Goal: Task Accomplishment & Management: Manage account settings

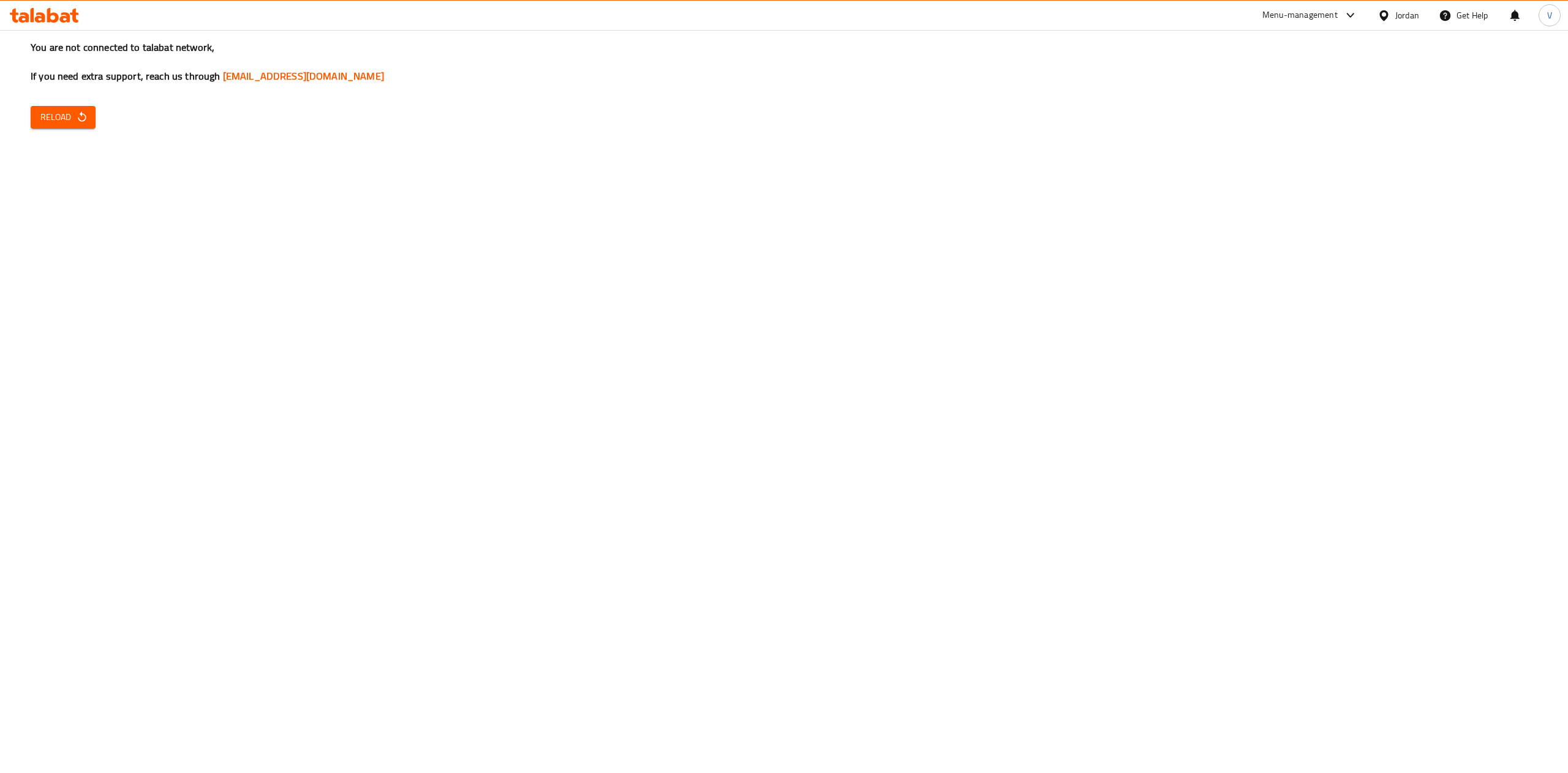
click at [57, 118] on span "Reload" at bounding box center [63, 117] width 46 height 15
click at [81, 111] on icon "button" at bounding box center [82, 117] width 13 height 13
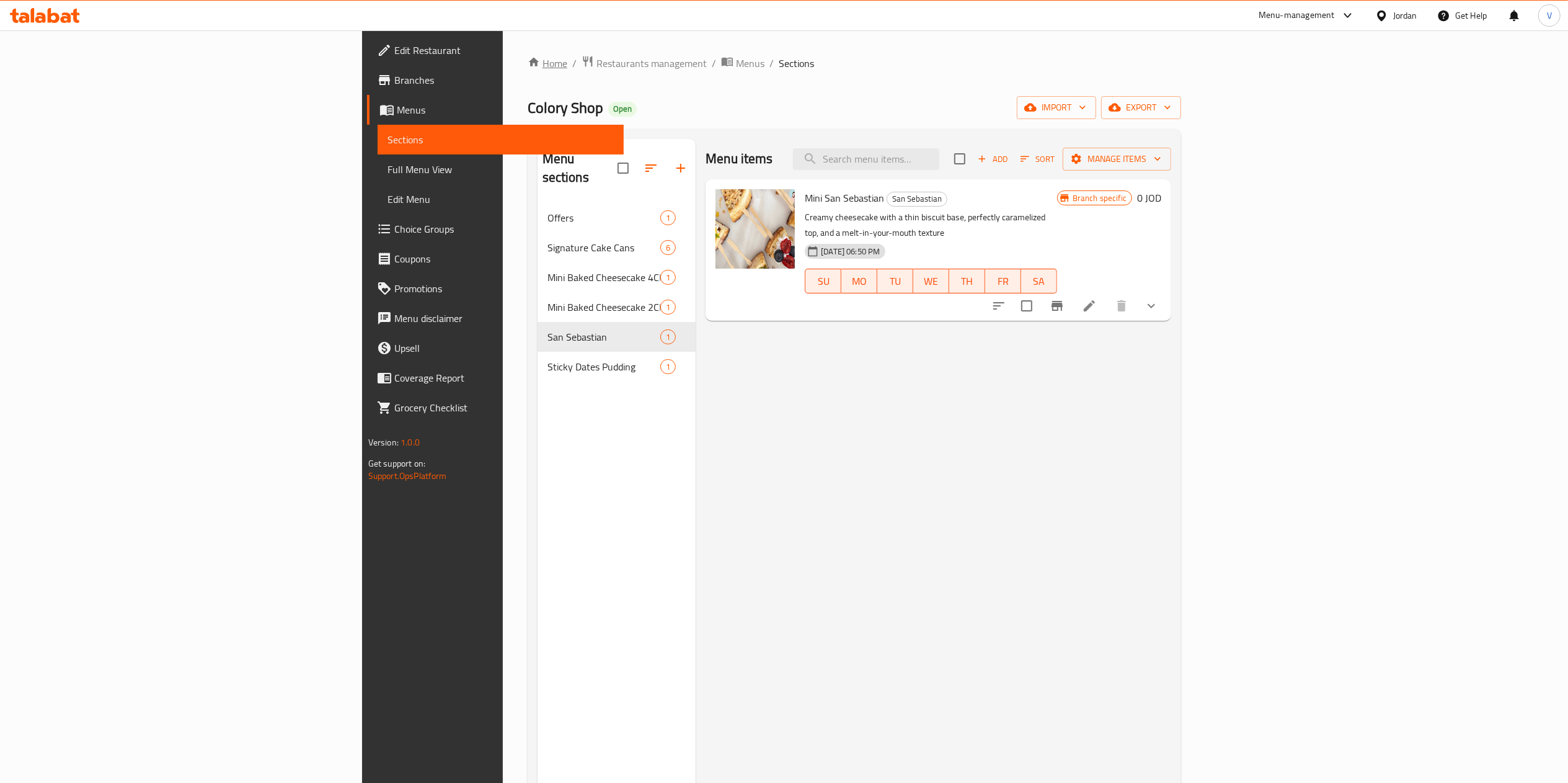
click at [528, 62] on link "Home" at bounding box center [547, 63] width 39 height 15
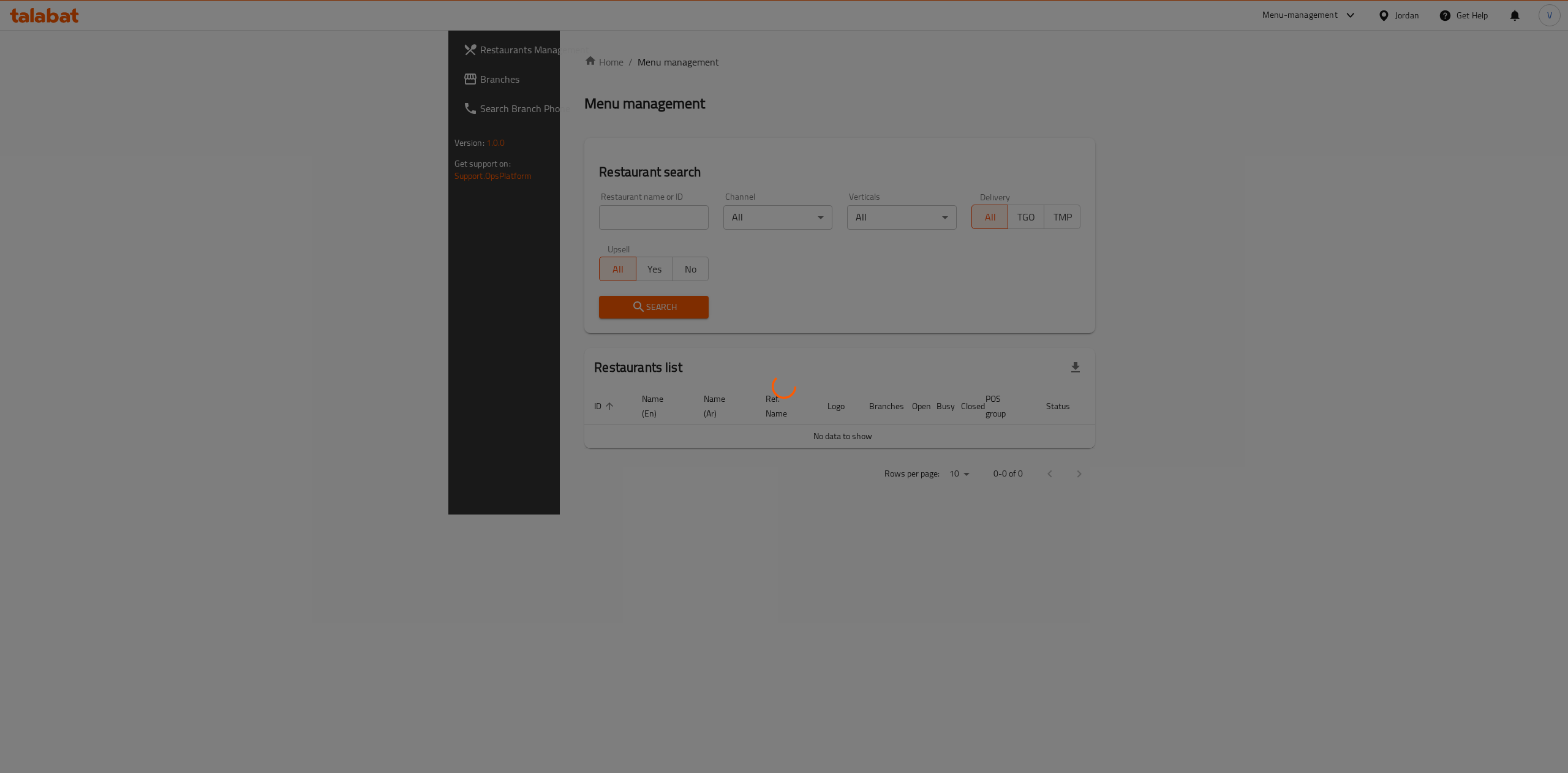
click at [441, 210] on div at bounding box center [784, 386] width 1568 height 773
click at [424, 215] on div at bounding box center [784, 386] width 1568 height 773
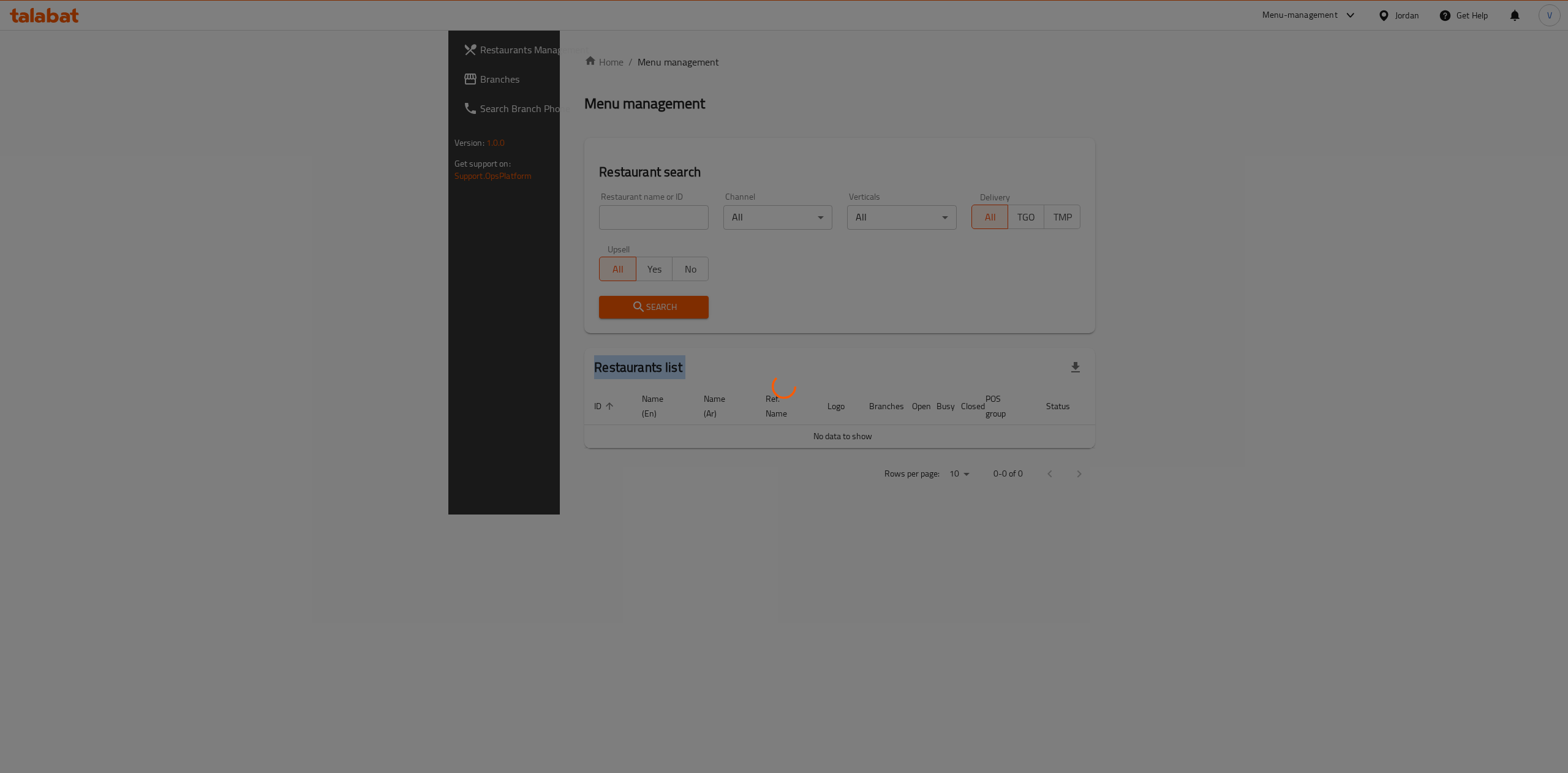
click at [424, 215] on div at bounding box center [784, 386] width 1568 height 773
click at [430, 210] on div at bounding box center [784, 386] width 1568 height 773
click at [419, 225] on div at bounding box center [784, 386] width 1568 height 773
click at [424, 210] on div at bounding box center [784, 386] width 1568 height 773
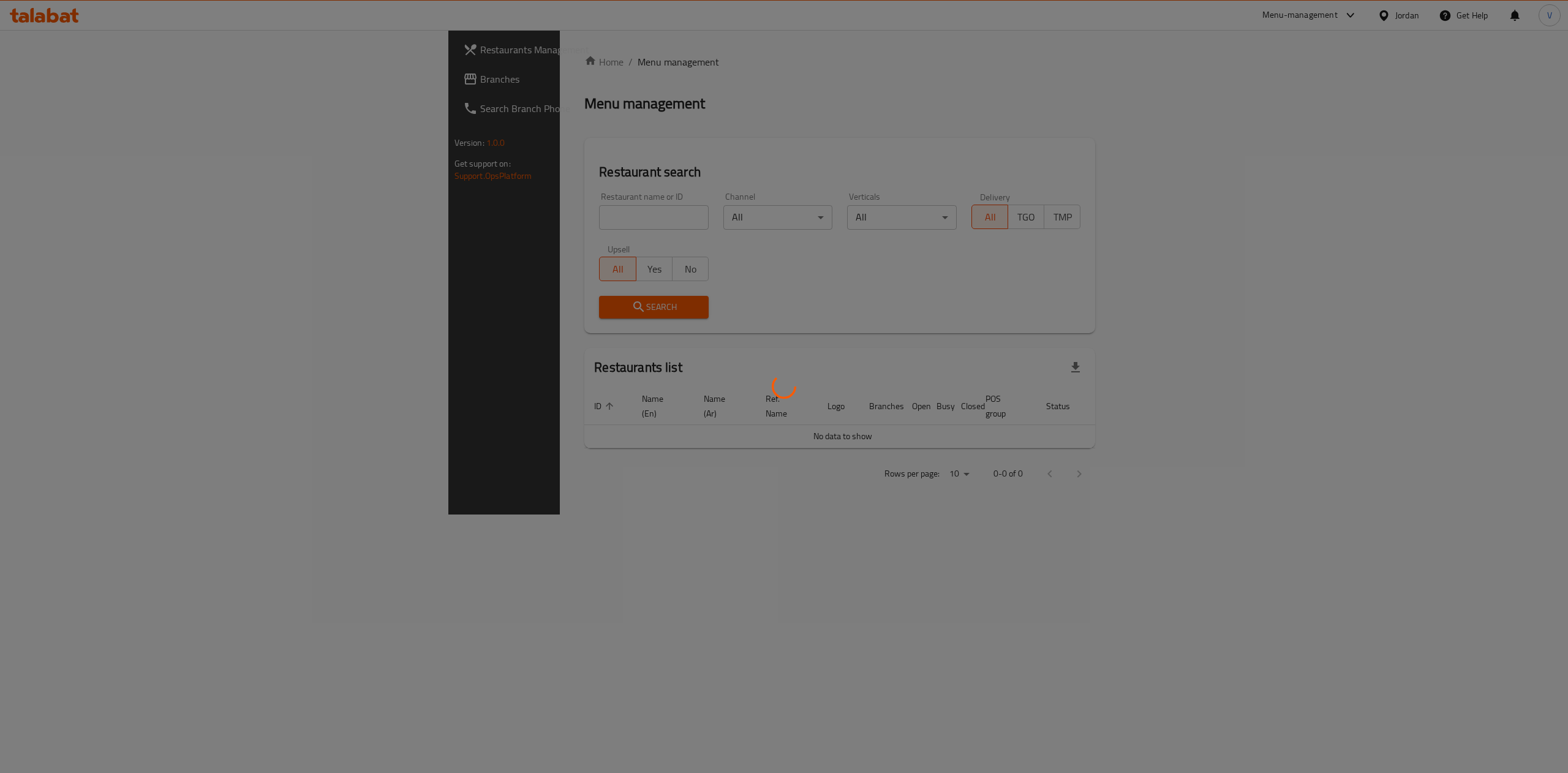
drag, startPoint x: 913, startPoint y: 641, endPoint x: 905, endPoint y: 668, distance: 28.2
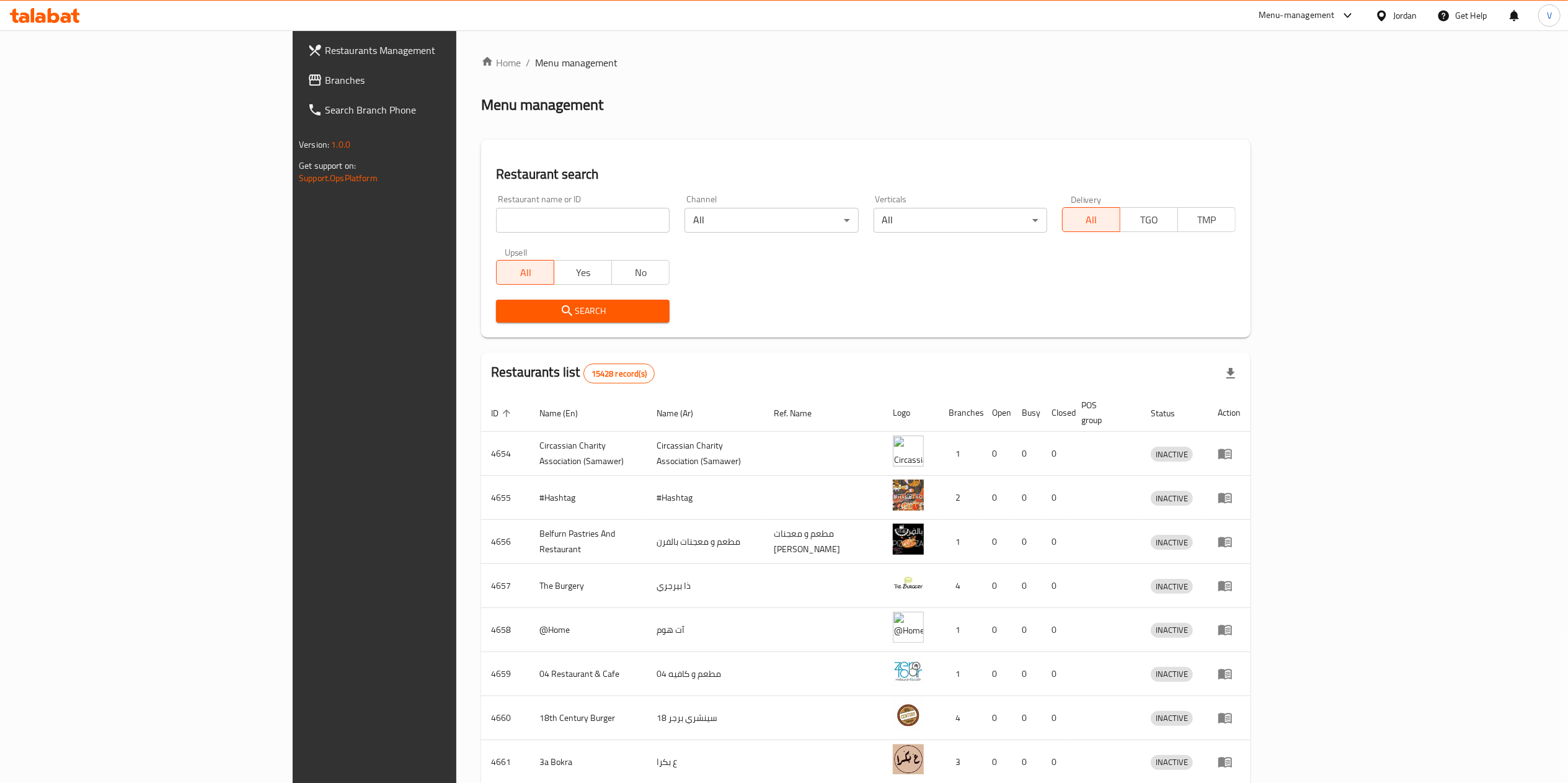
click at [496, 200] on div "Restaurant name or ID Restaurant name or ID" at bounding box center [582, 213] width 173 height 38
drag, startPoint x: 436, startPoint y: 209, endPoint x: 211, endPoint y: 119, distance: 242.3
click at [496, 210] on input "search" at bounding box center [582, 220] width 173 height 25
click at [325, 74] on span "Branches" at bounding box center [434, 80] width 220 height 15
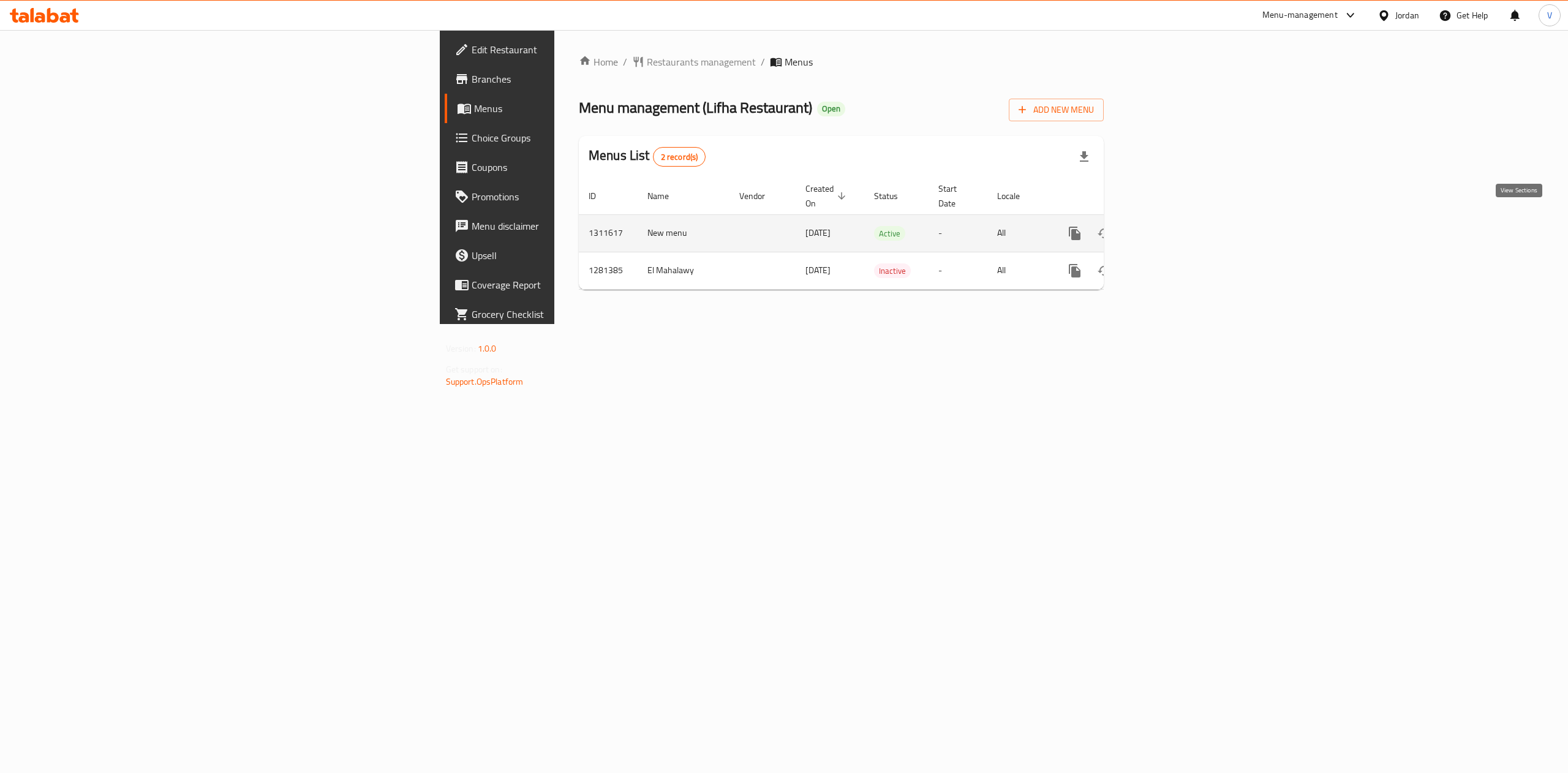
click at [1170, 226] on icon "enhanced table" at bounding box center [1163, 233] width 15 height 15
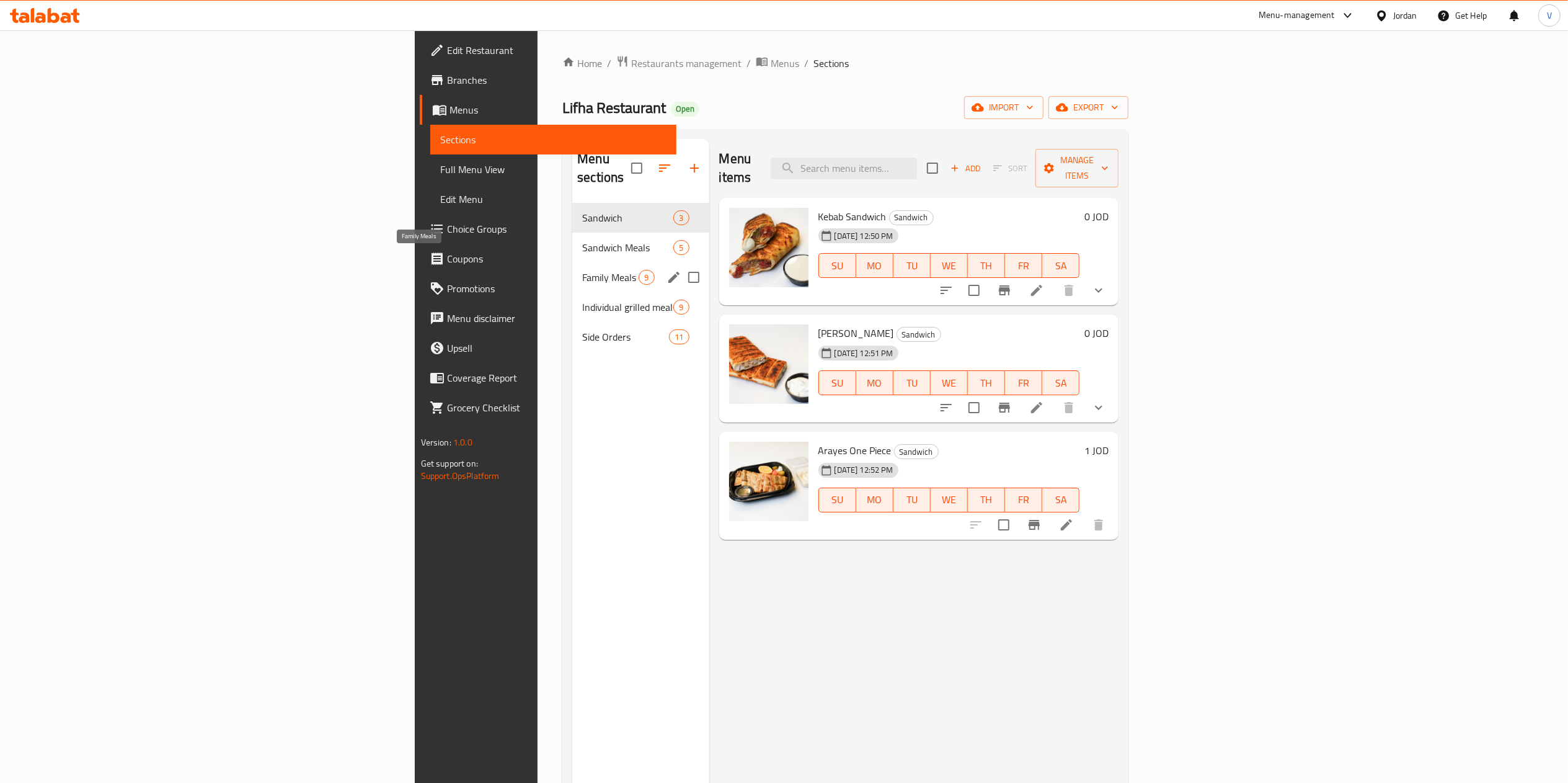
click at [582, 270] on span "Family Meals" at bounding box center [611, 277] width 57 height 15
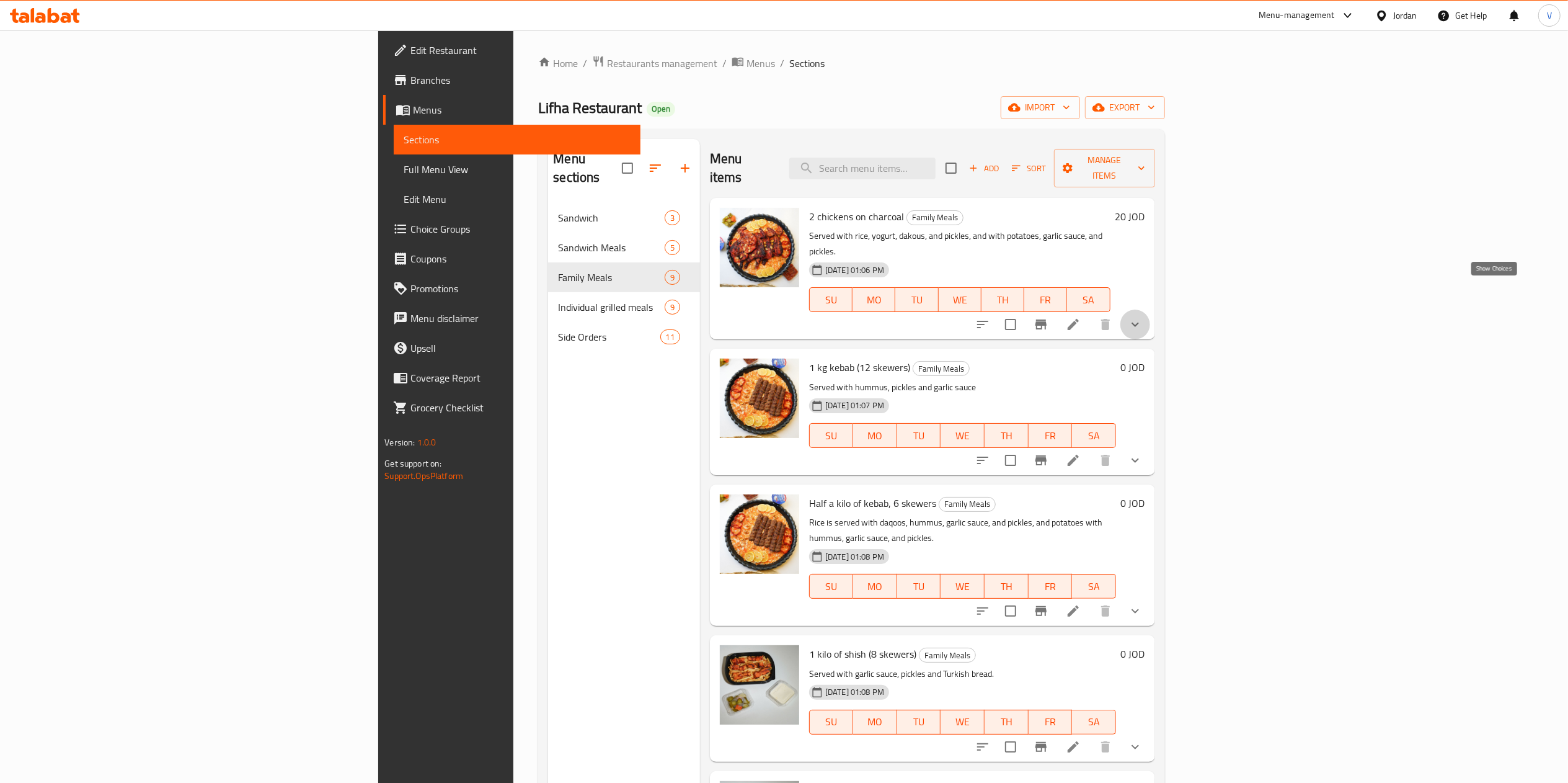
click at [1143, 317] on icon "show more" at bounding box center [1135, 325] width 15 height 15
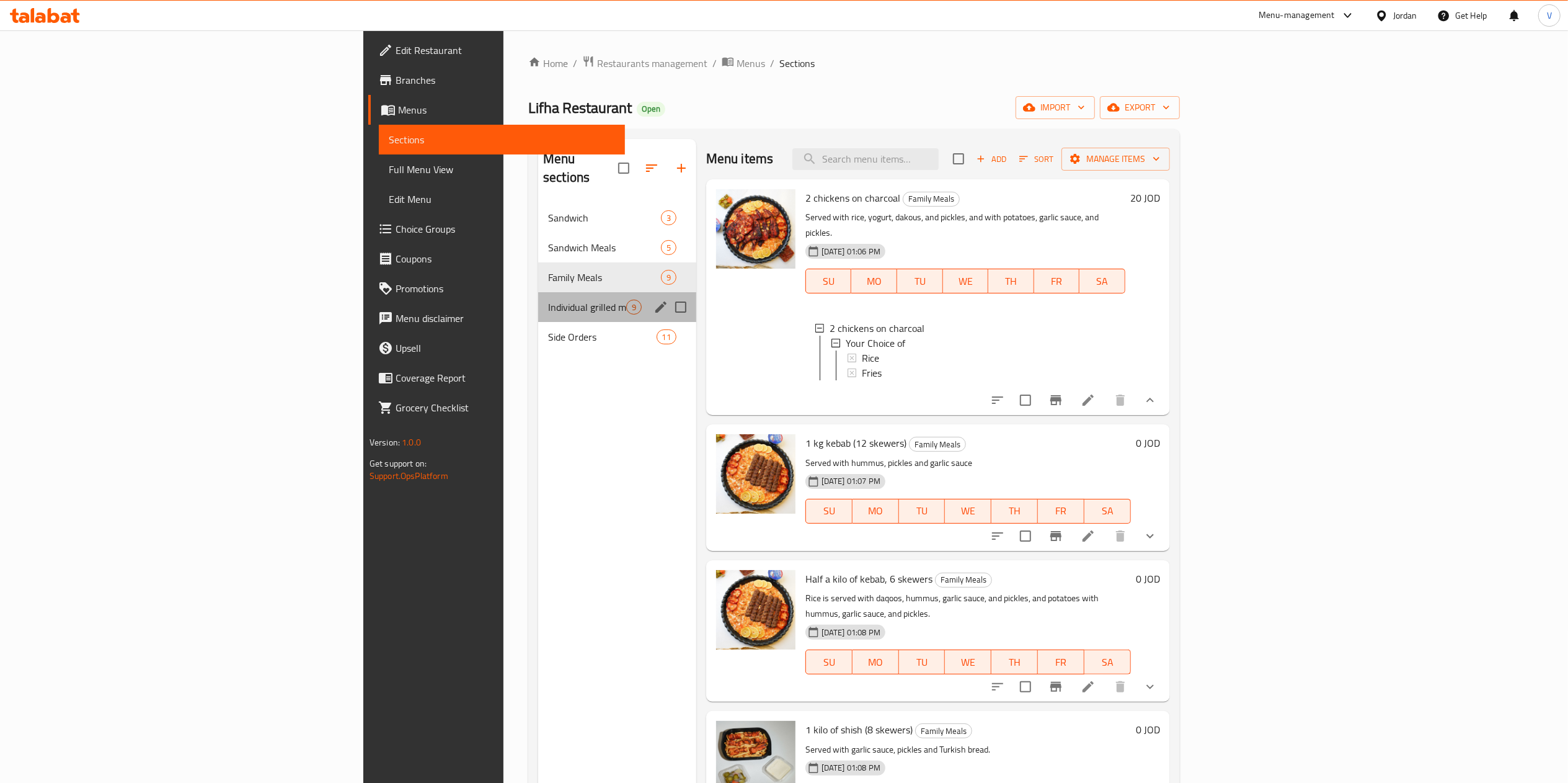
click at [538, 292] on div "Individual grilled meals 9" at bounding box center [617, 307] width 158 height 30
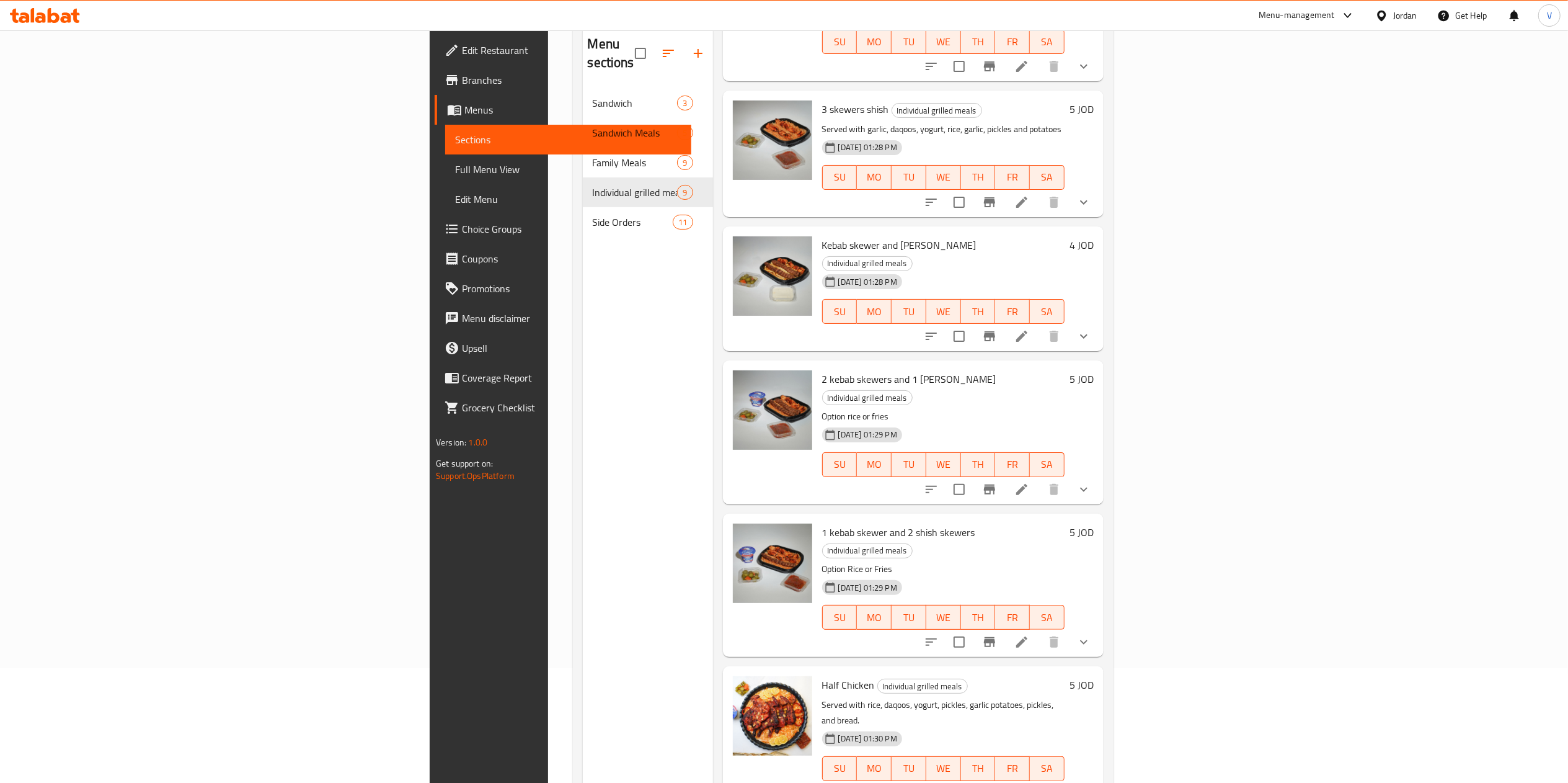
scroll to position [174, 0]
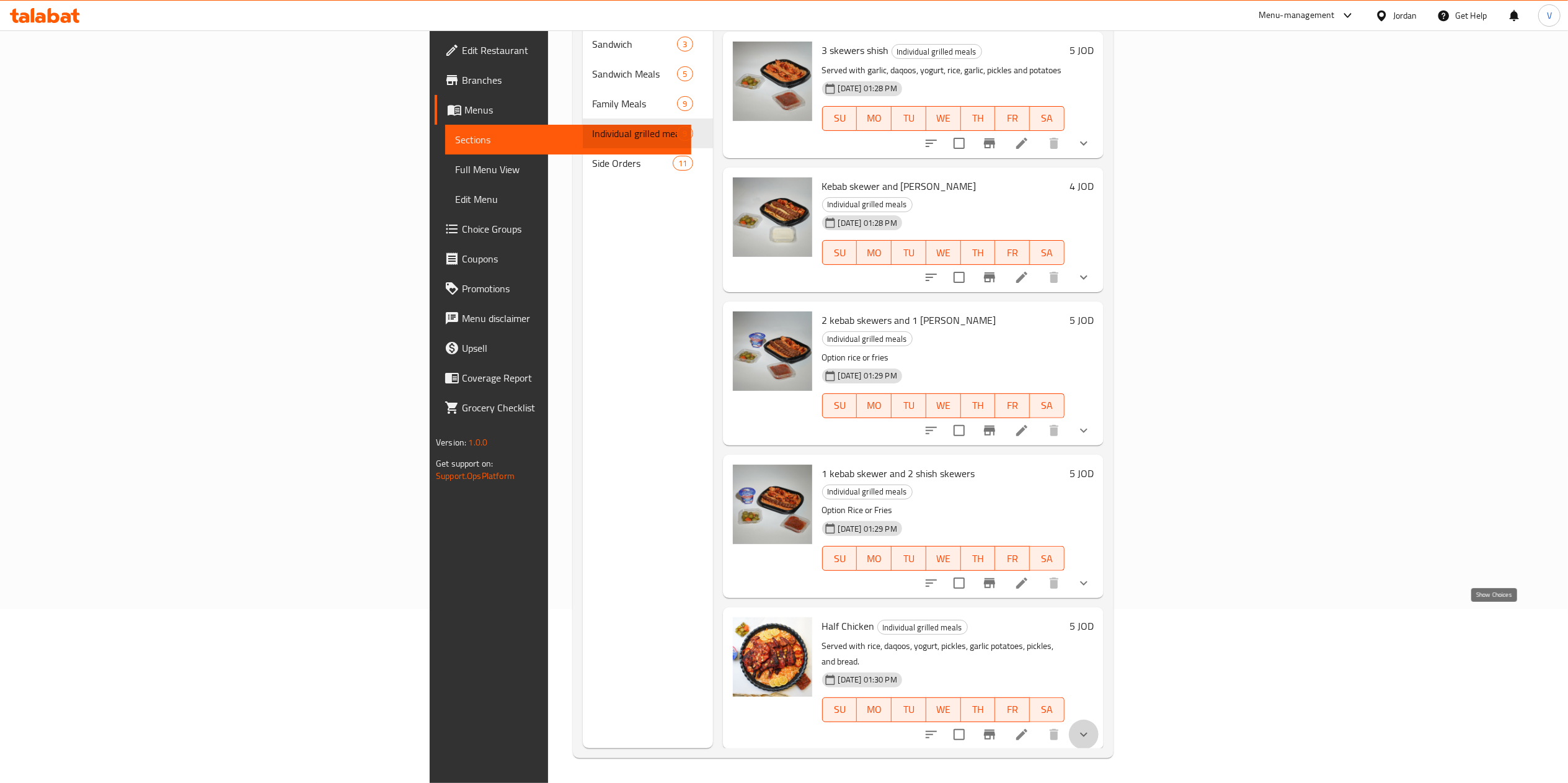
click at [1091, 727] on icon "show more" at bounding box center [1084, 735] width 15 height 15
click at [462, 228] on span "Choice Groups" at bounding box center [571, 229] width 220 height 15
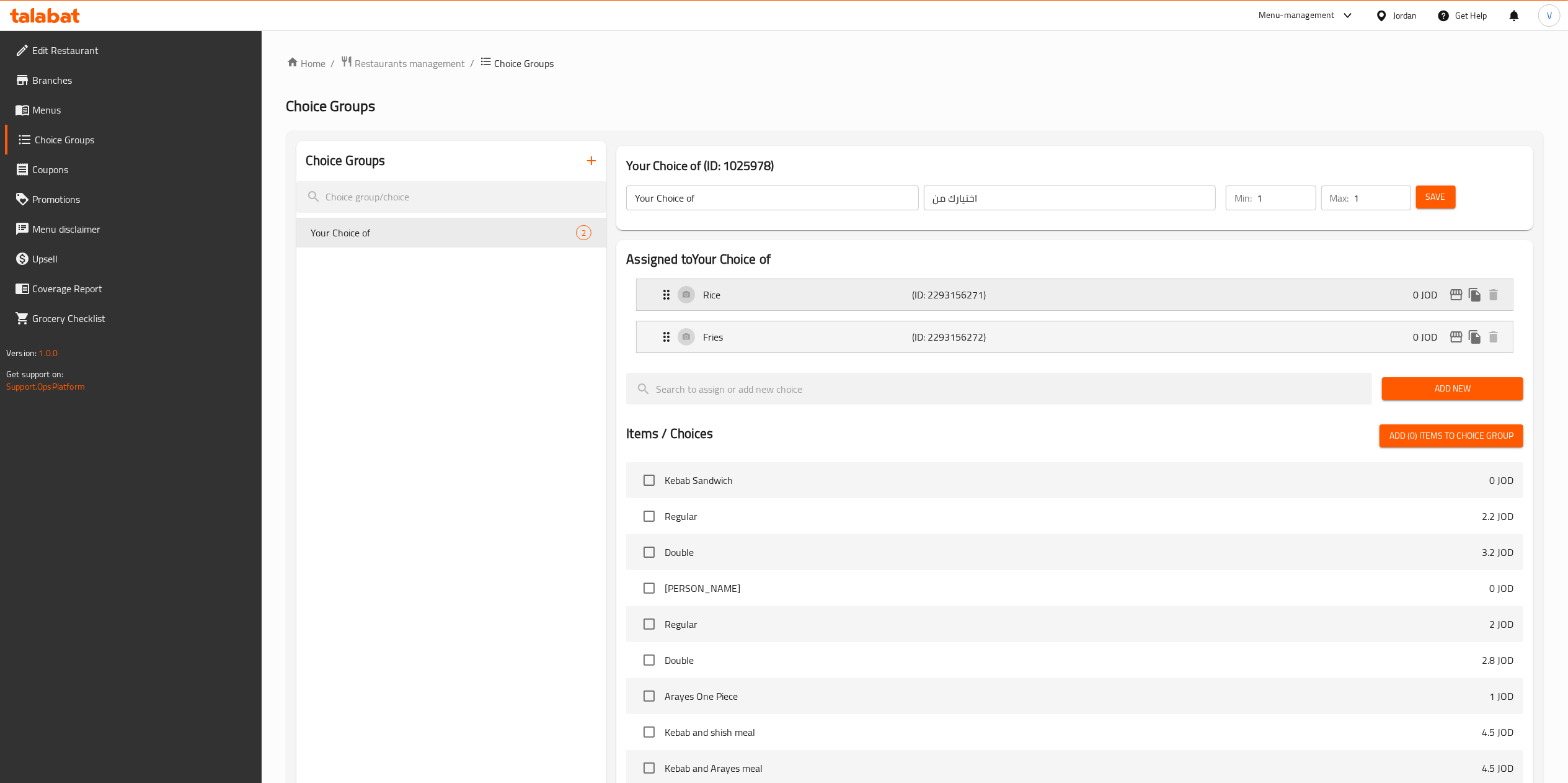
click at [1392, 302] on div "Rice (ID: 2293156271) 0 JOD" at bounding box center [1078, 295] width 839 height 31
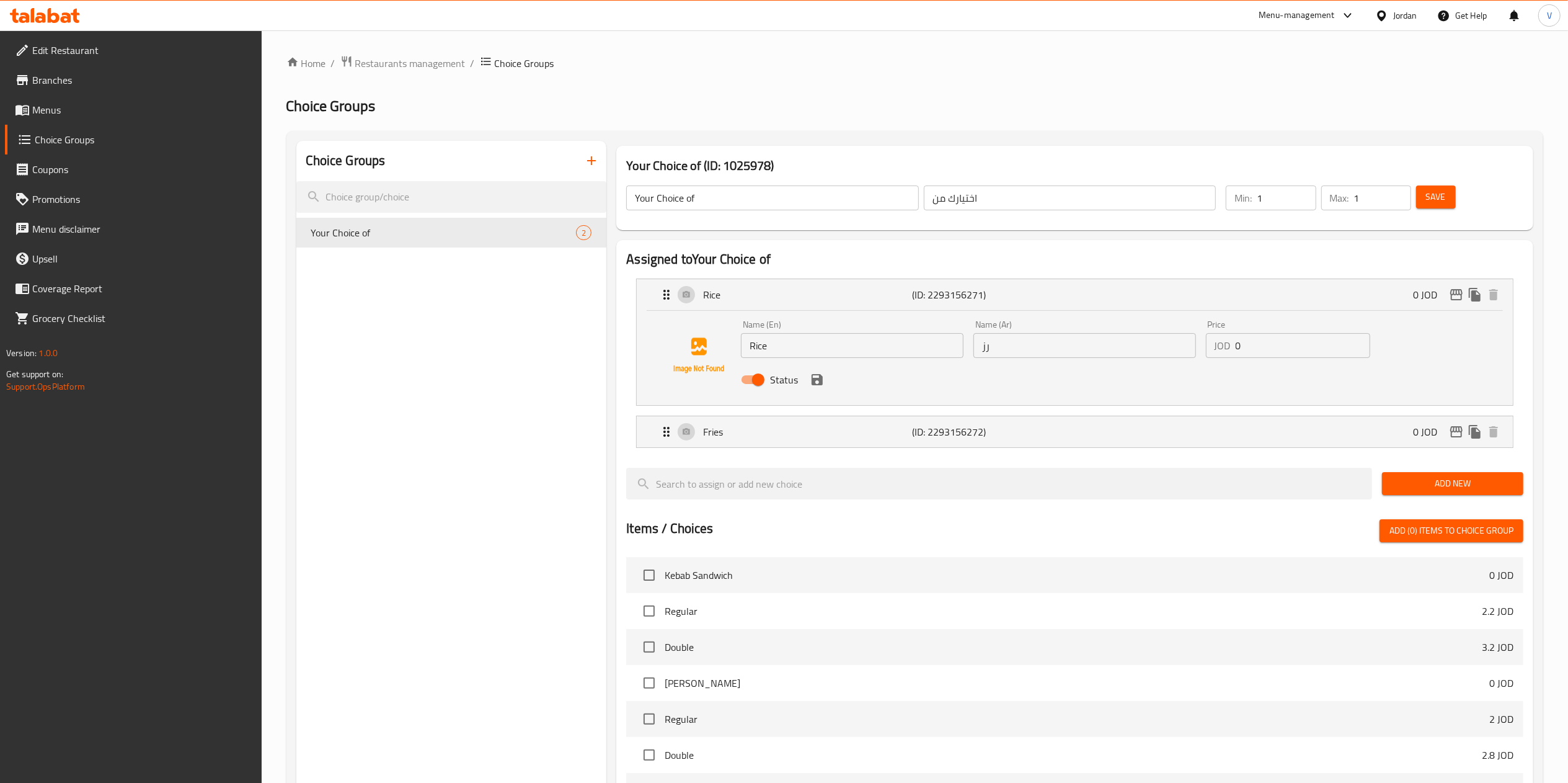
click at [57, 111] on span "Menus" at bounding box center [141, 110] width 220 height 15
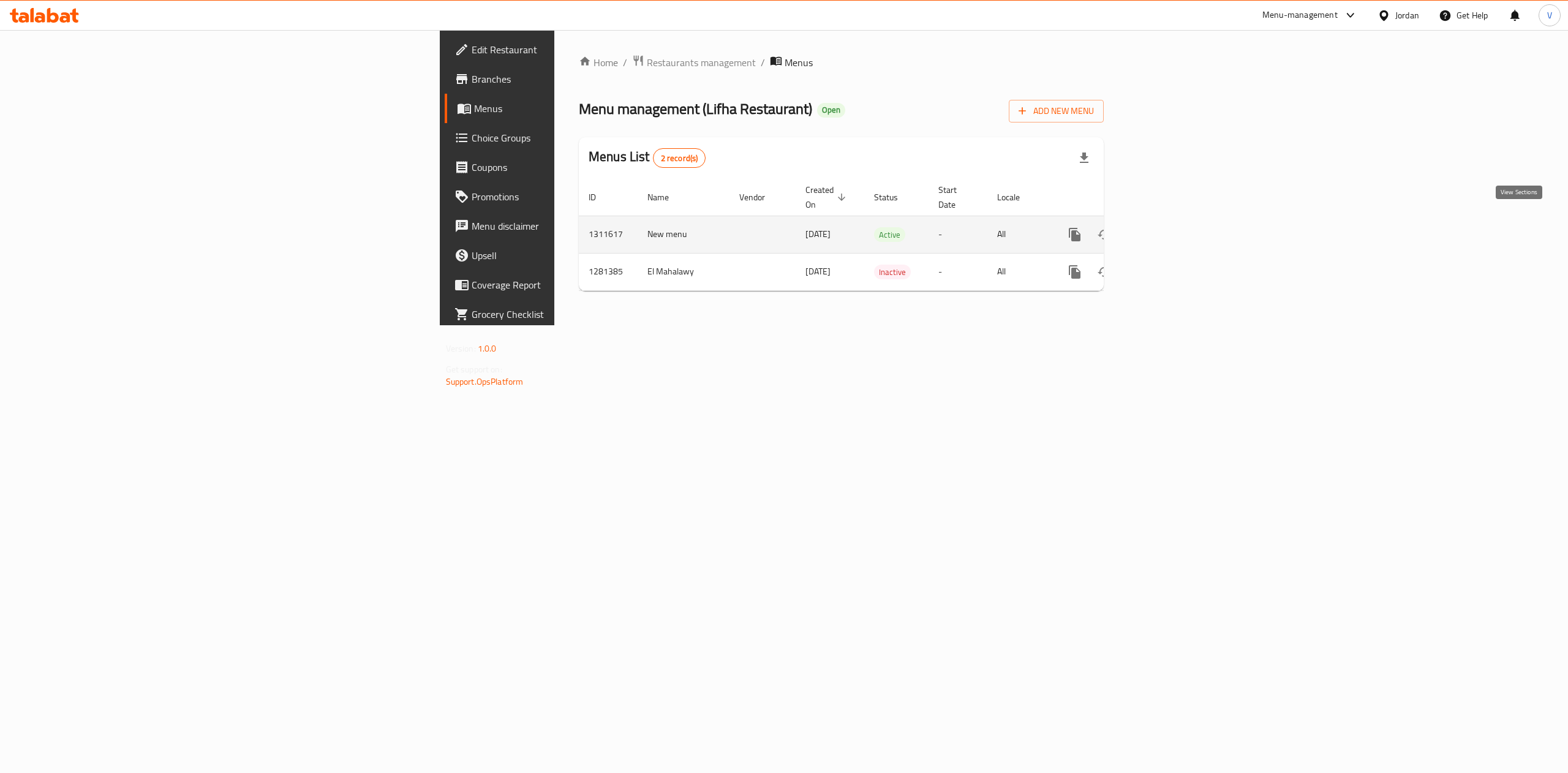
click at [1170, 229] on icon "enhanced table" at bounding box center [1163, 235] width 15 height 15
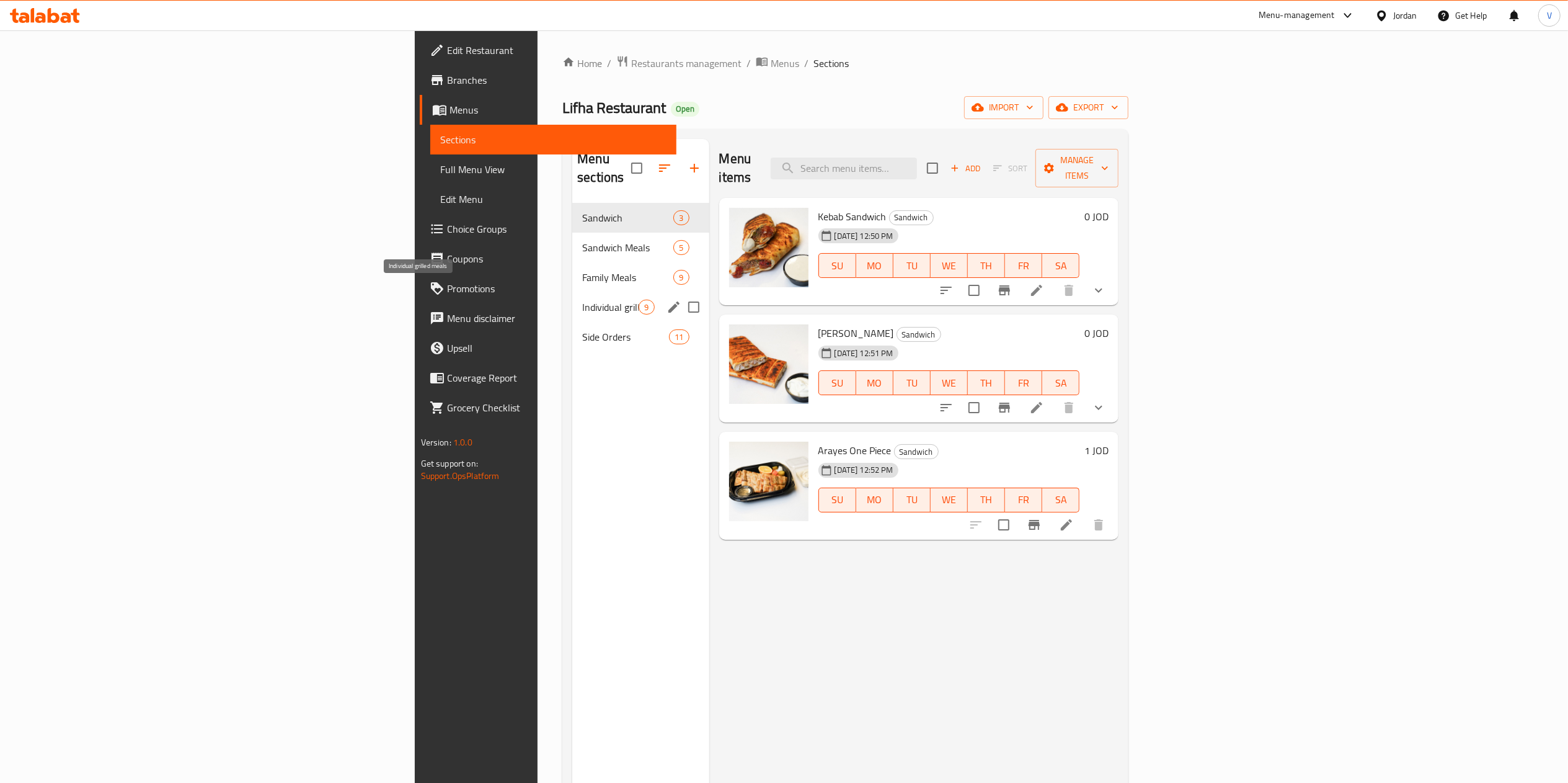
click at [582, 299] on span "Individual grilled meals" at bounding box center [611, 307] width 57 height 15
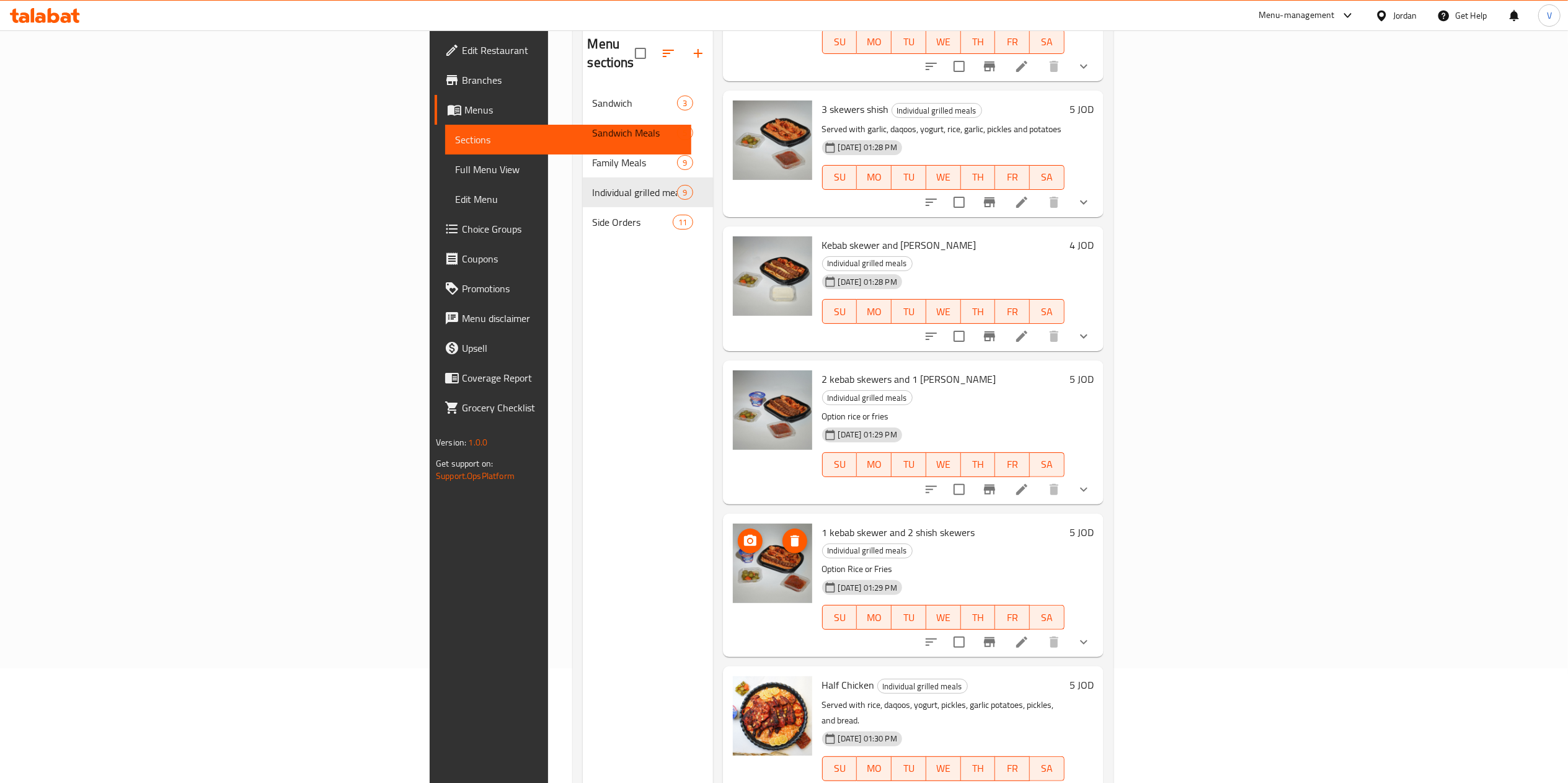
scroll to position [174, 0]
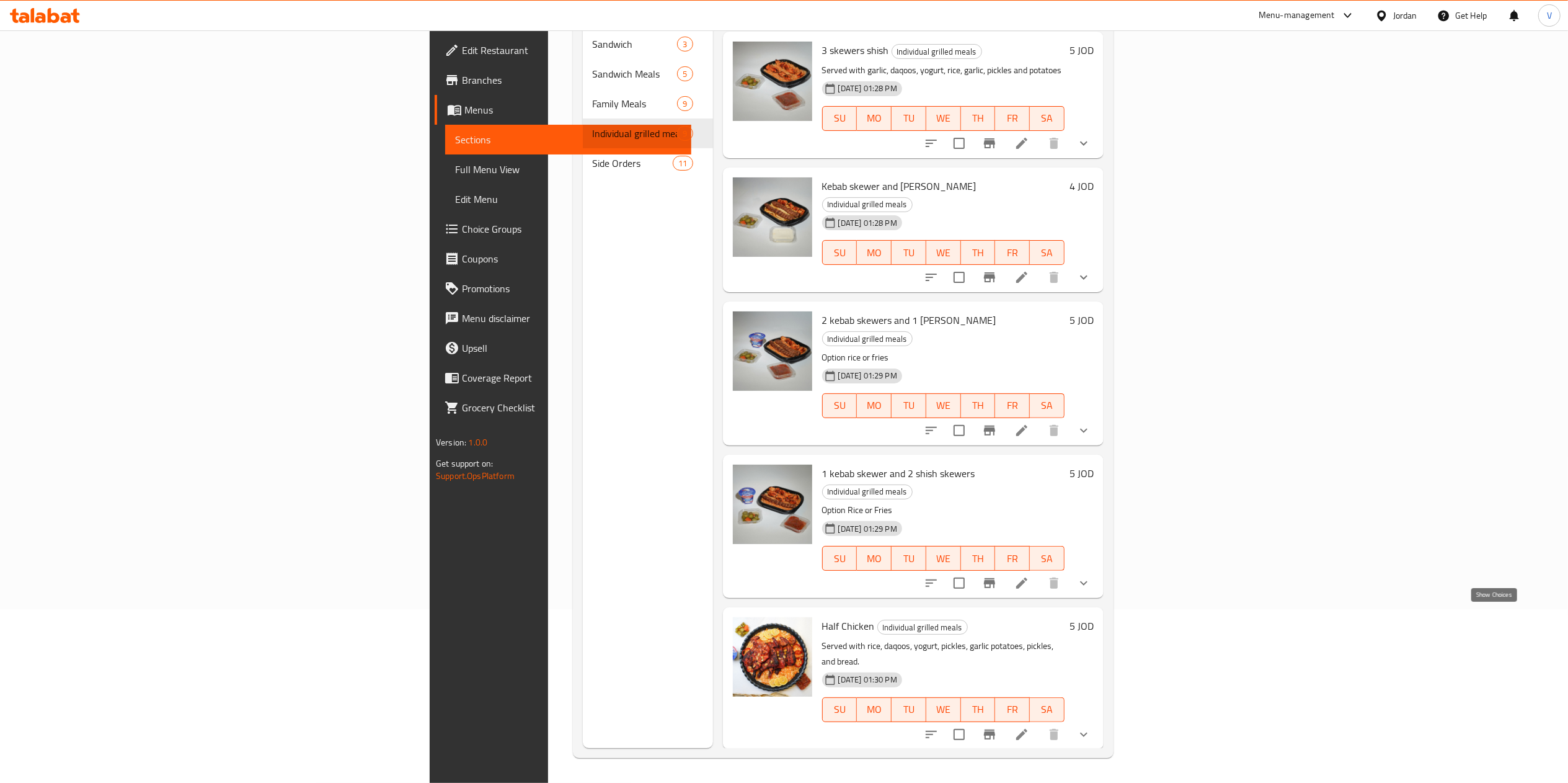
click at [1091, 727] on icon "show more" at bounding box center [1084, 735] width 15 height 15
click at [879, 779] on div "Rice" at bounding box center [966, 787] width 176 height 15
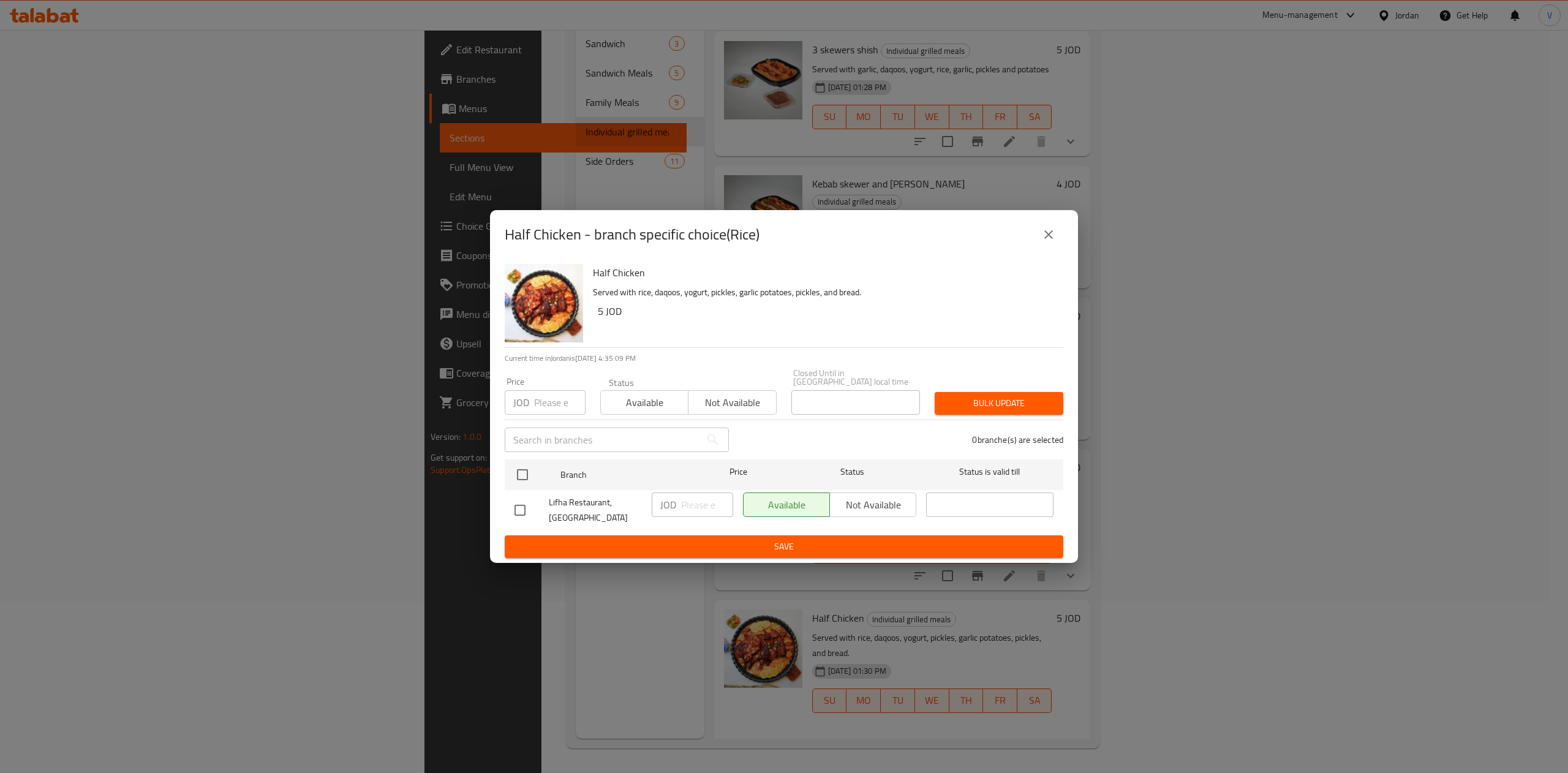
click at [1031, 240] on div "Half Chicken - branch specific choice(Rice)" at bounding box center [784, 235] width 559 height 29
click at [1042, 238] on icon "close" at bounding box center [1049, 235] width 15 height 15
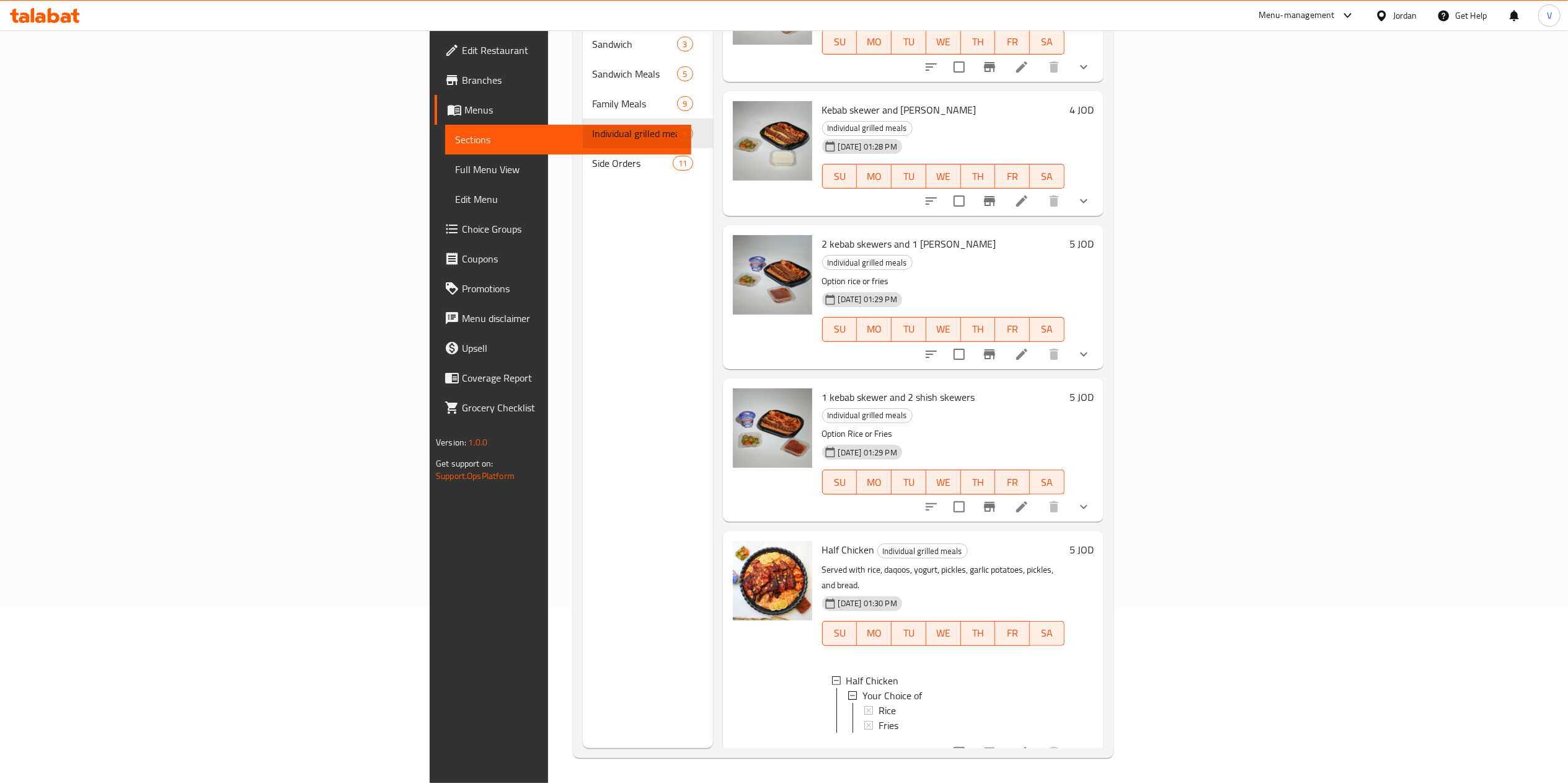
scroll to position [544, 0]
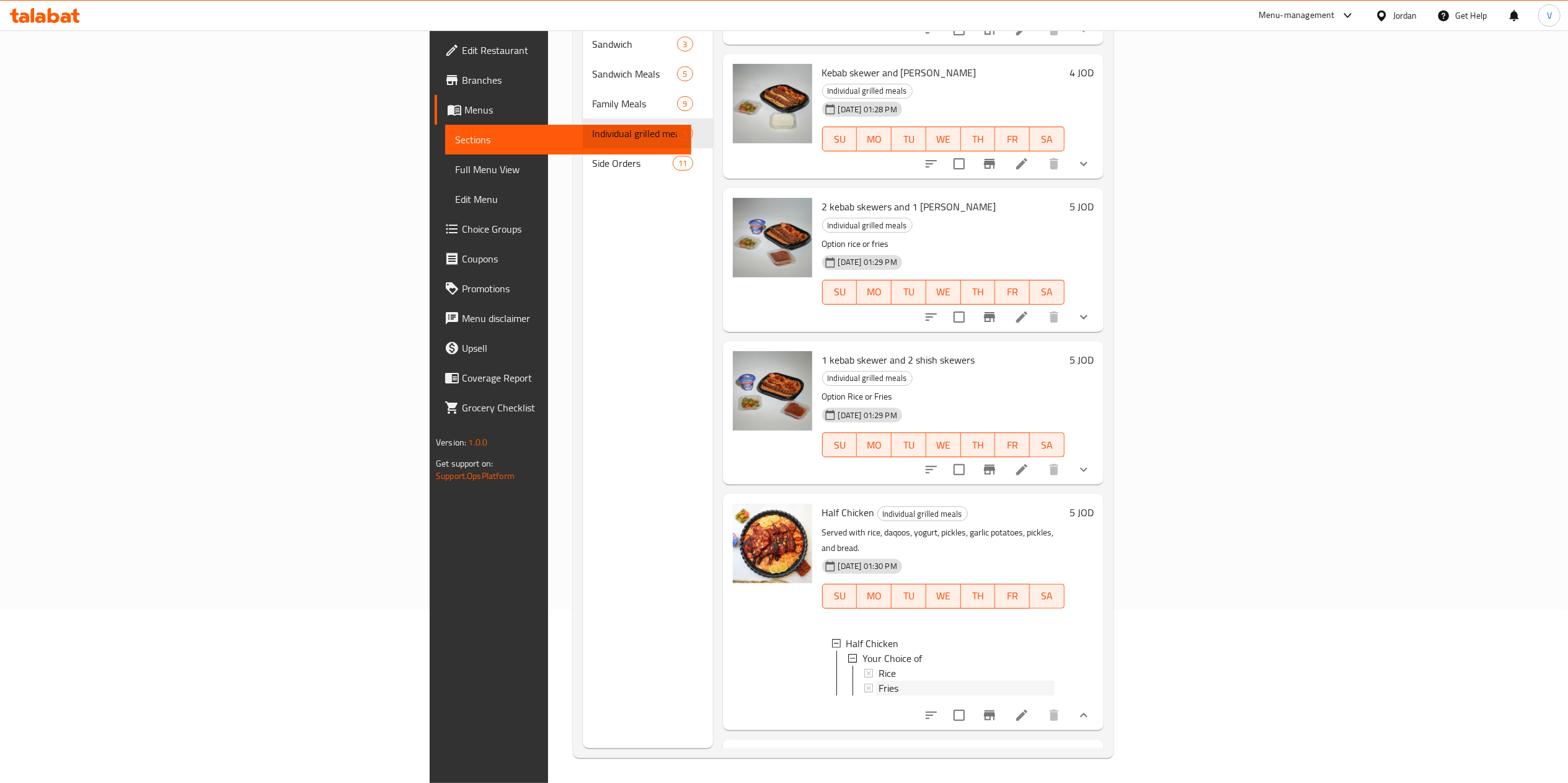
click at [879, 681] on div "Fries" at bounding box center [966, 688] width 176 height 15
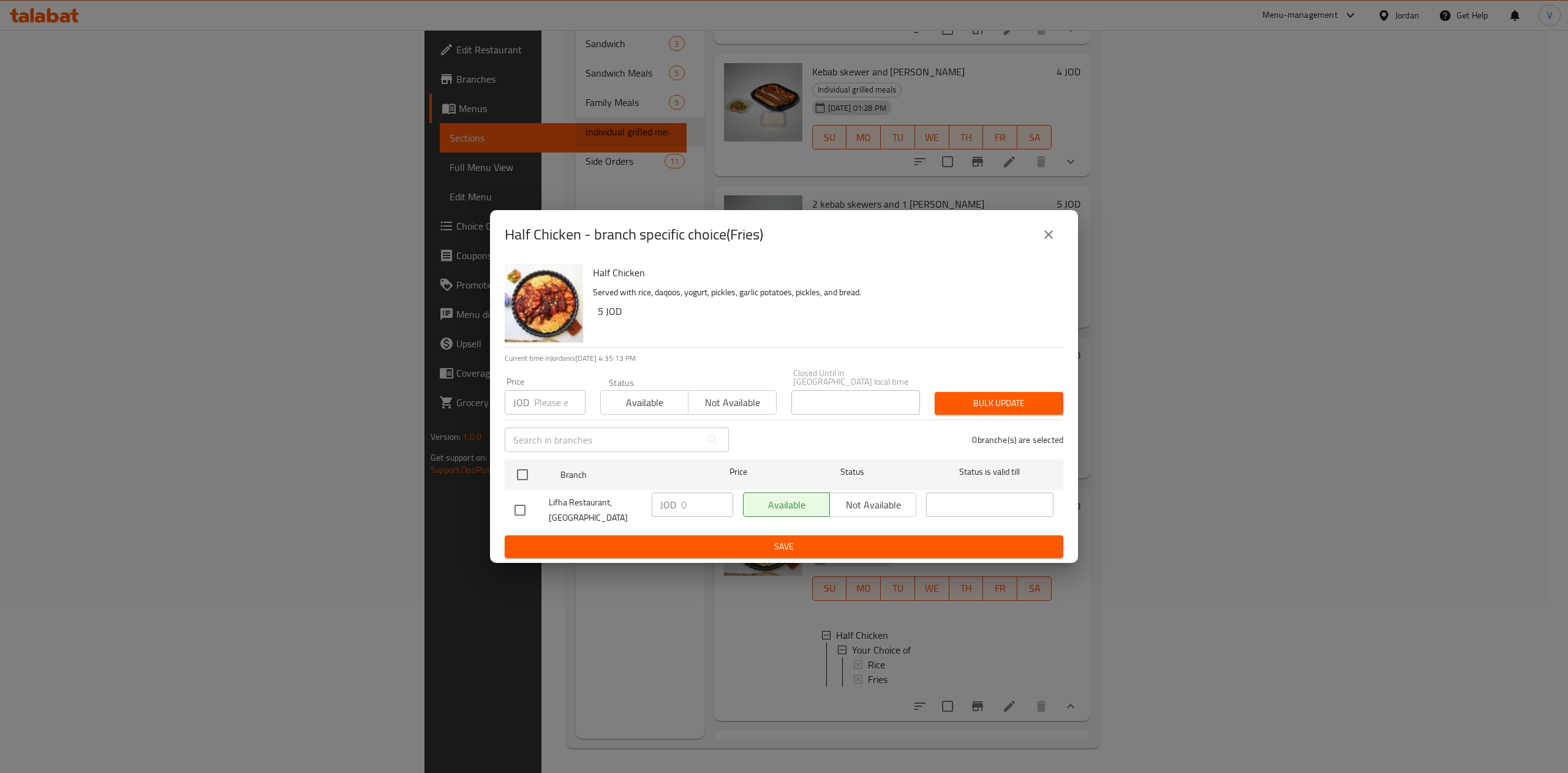
click at [1042, 247] on button "close" at bounding box center [1049, 235] width 29 height 29
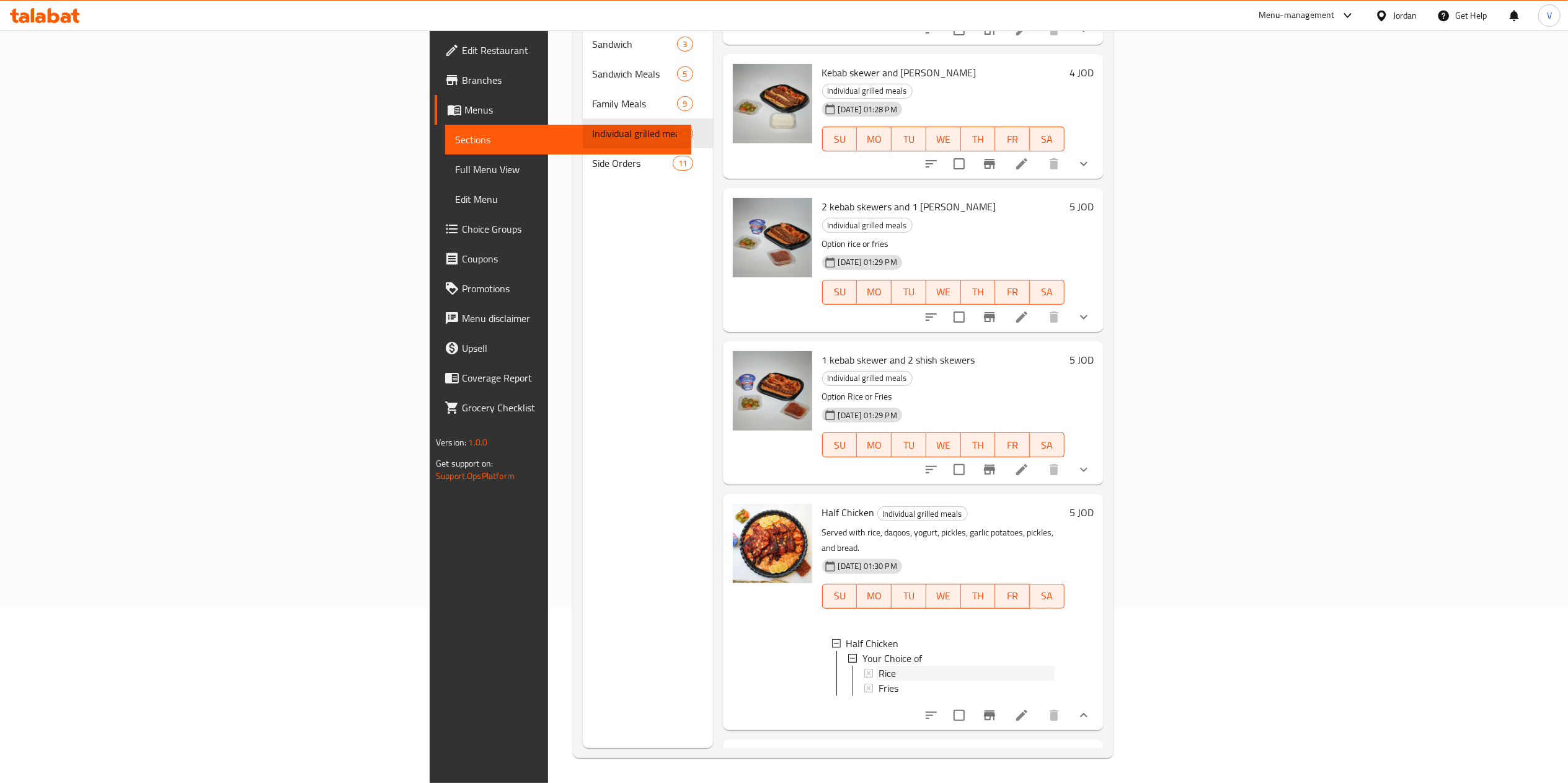
click at [952, 666] on div "Rice" at bounding box center [966, 673] width 176 height 15
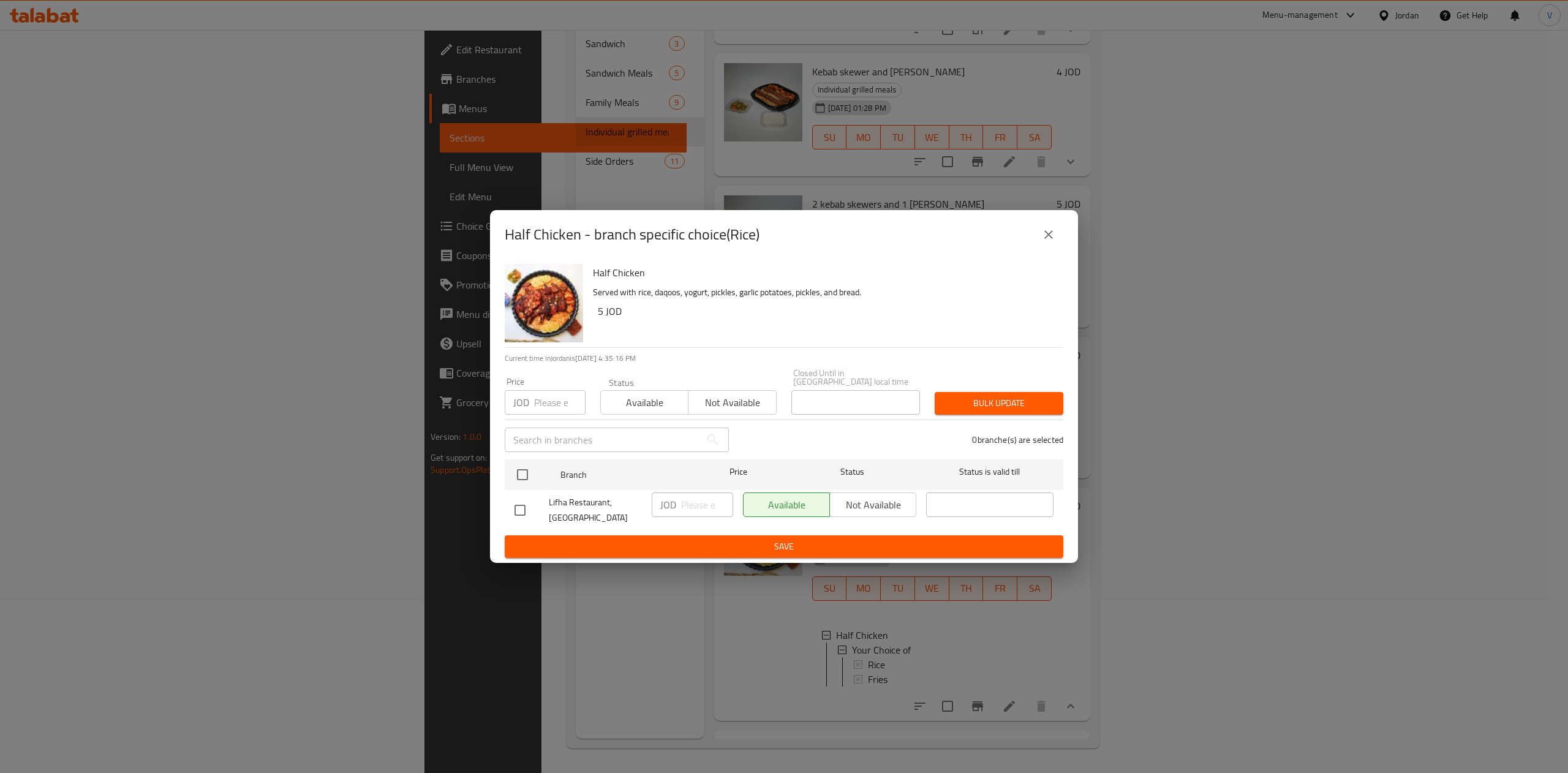
click at [1039, 228] on button "close" at bounding box center [1049, 235] width 29 height 29
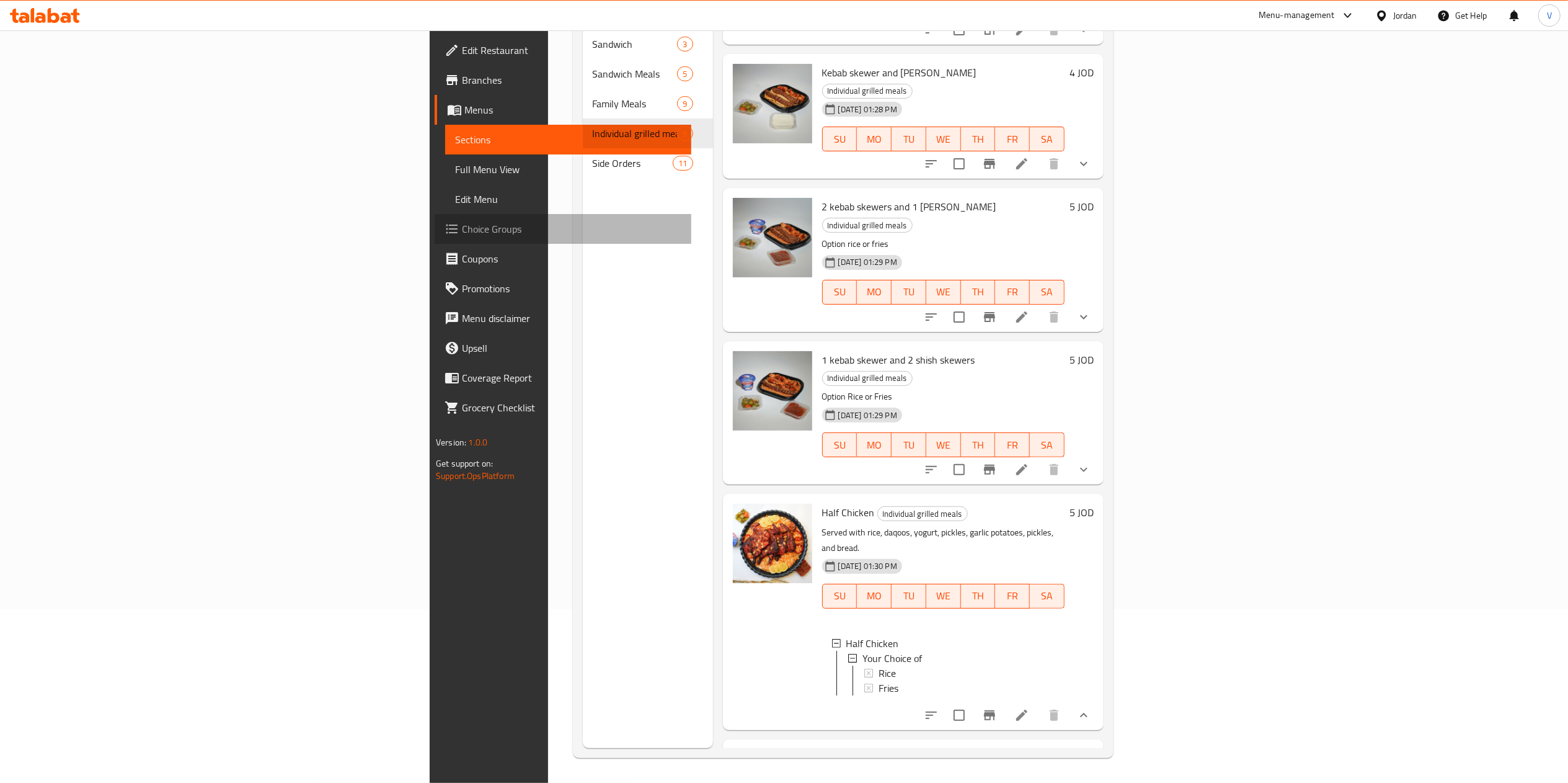
click at [435, 238] on link "Choice Groups" at bounding box center [563, 229] width 257 height 30
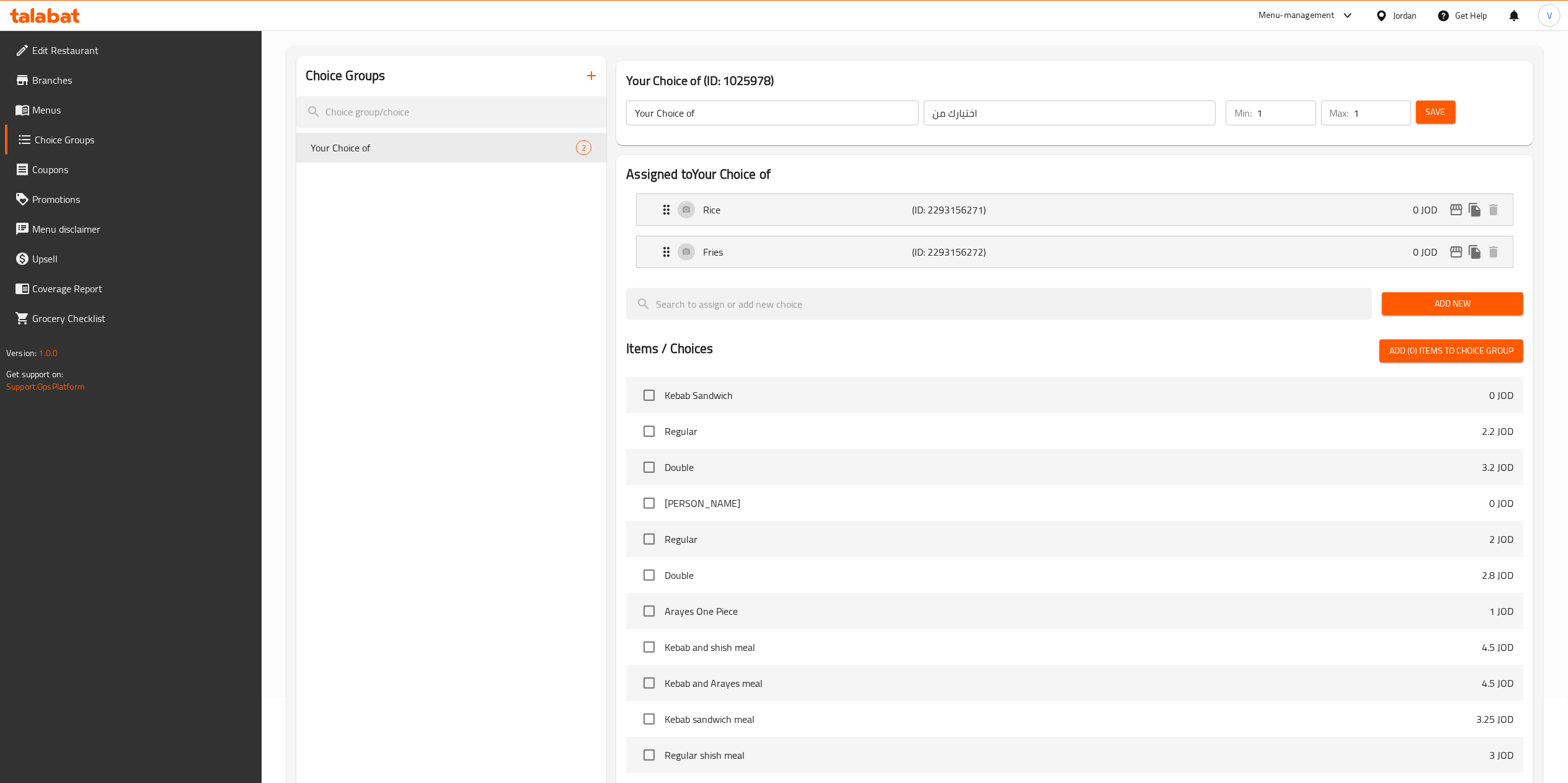
scroll to position [50, 0]
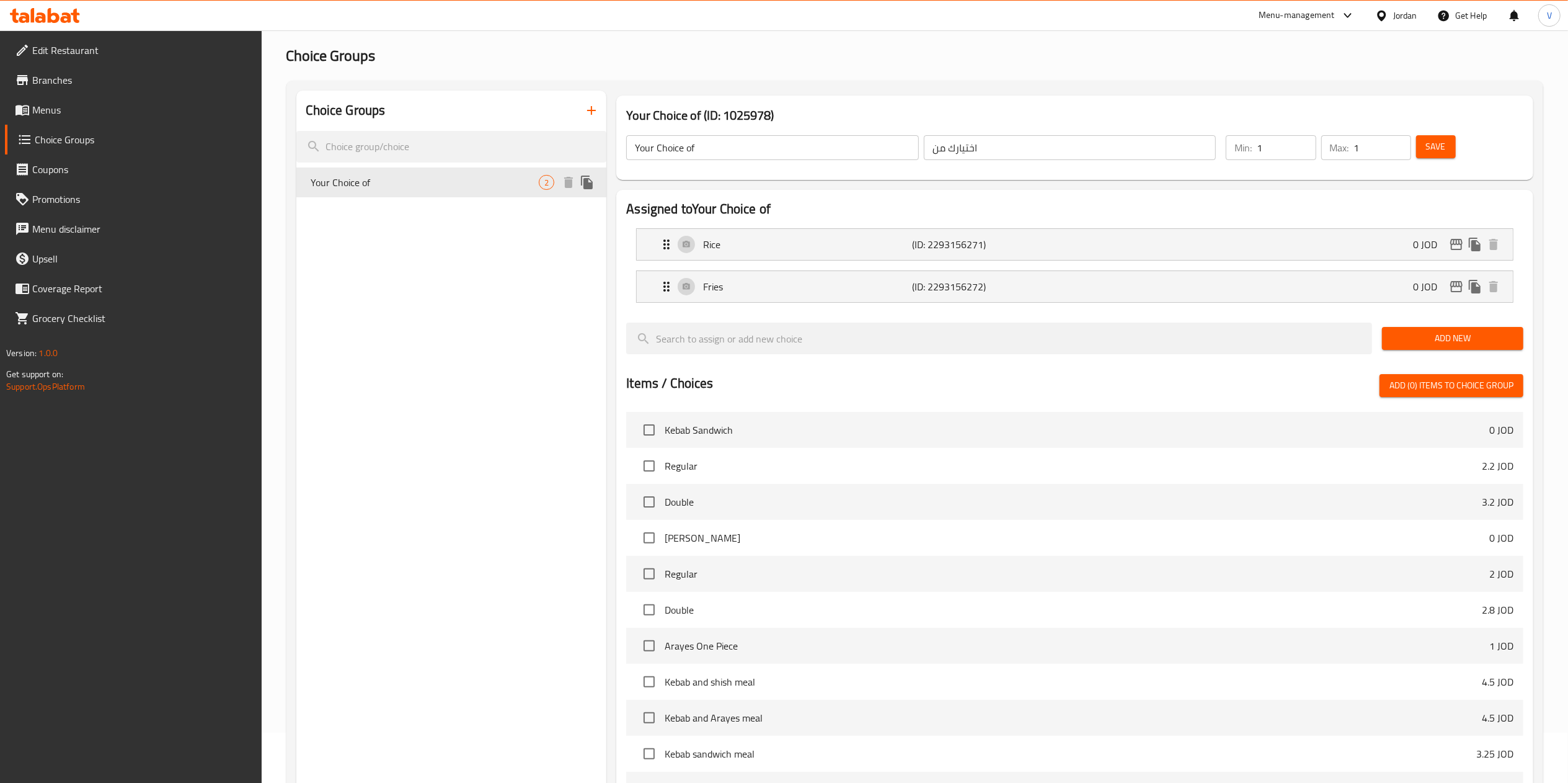
click at [589, 180] on icon "duplicate" at bounding box center [587, 183] width 15 height 15
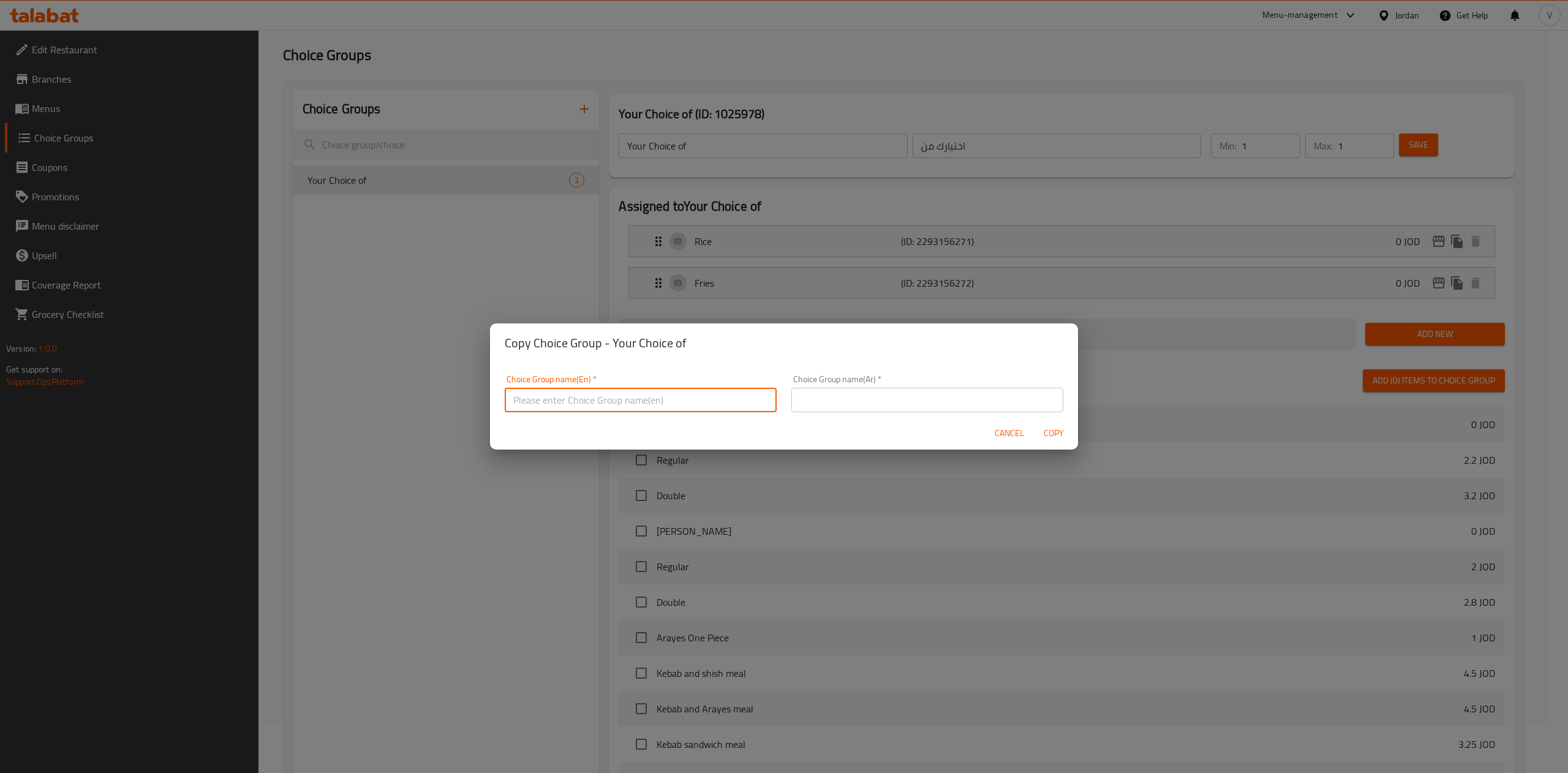
click at [658, 402] on input "text" at bounding box center [641, 399] width 272 height 24
type input "Your Choice of"
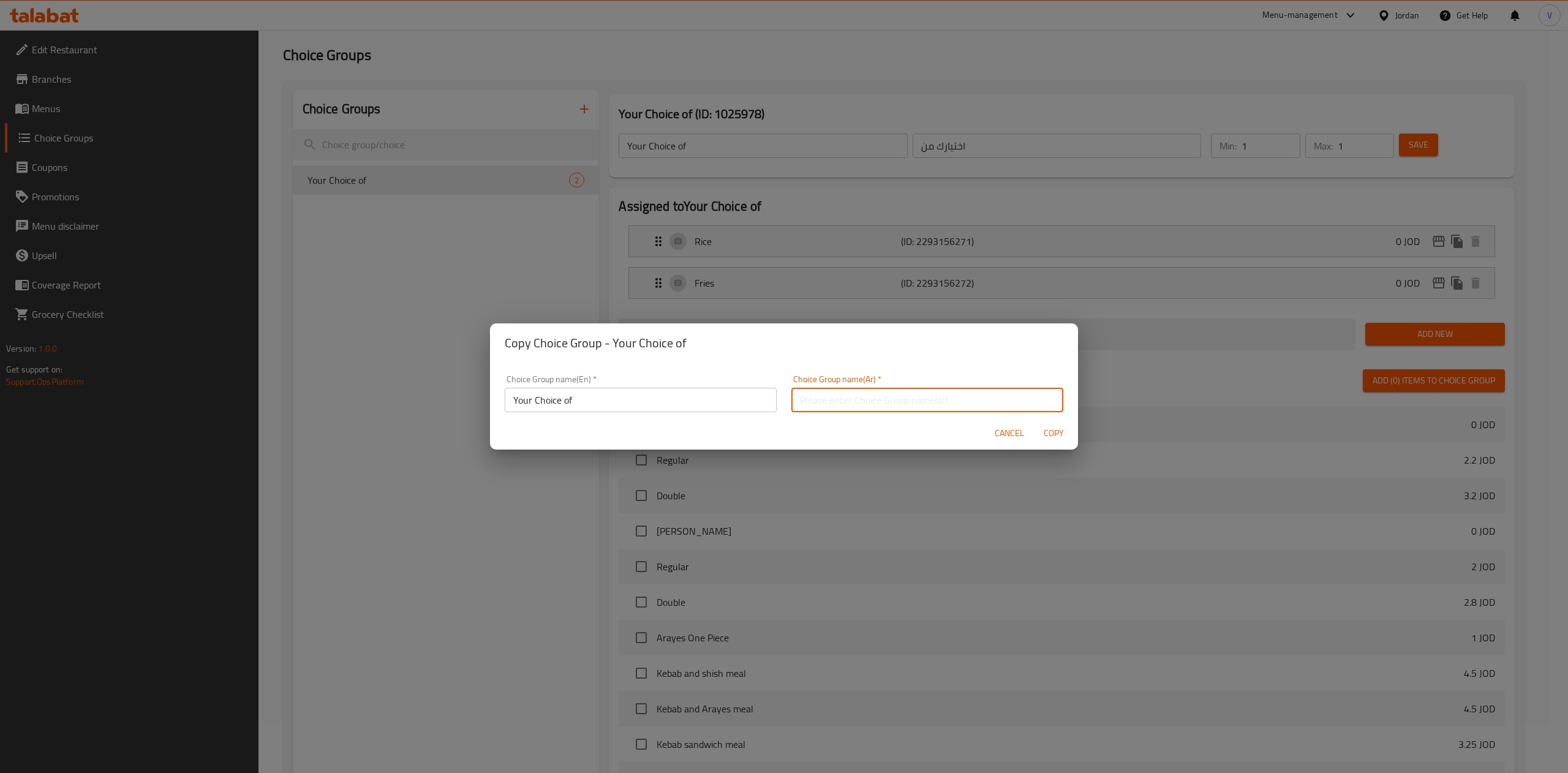
drag, startPoint x: 919, startPoint y: 393, endPoint x: 929, endPoint y: 409, distance: 18.9
click at [919, 393] on input "text" at bounding box center [927, 399] width 272 height 24
type input "اختيارك من"
click at [1050, 430] on span "Copy" at bounding box center [1053, 433] width 29 height 15
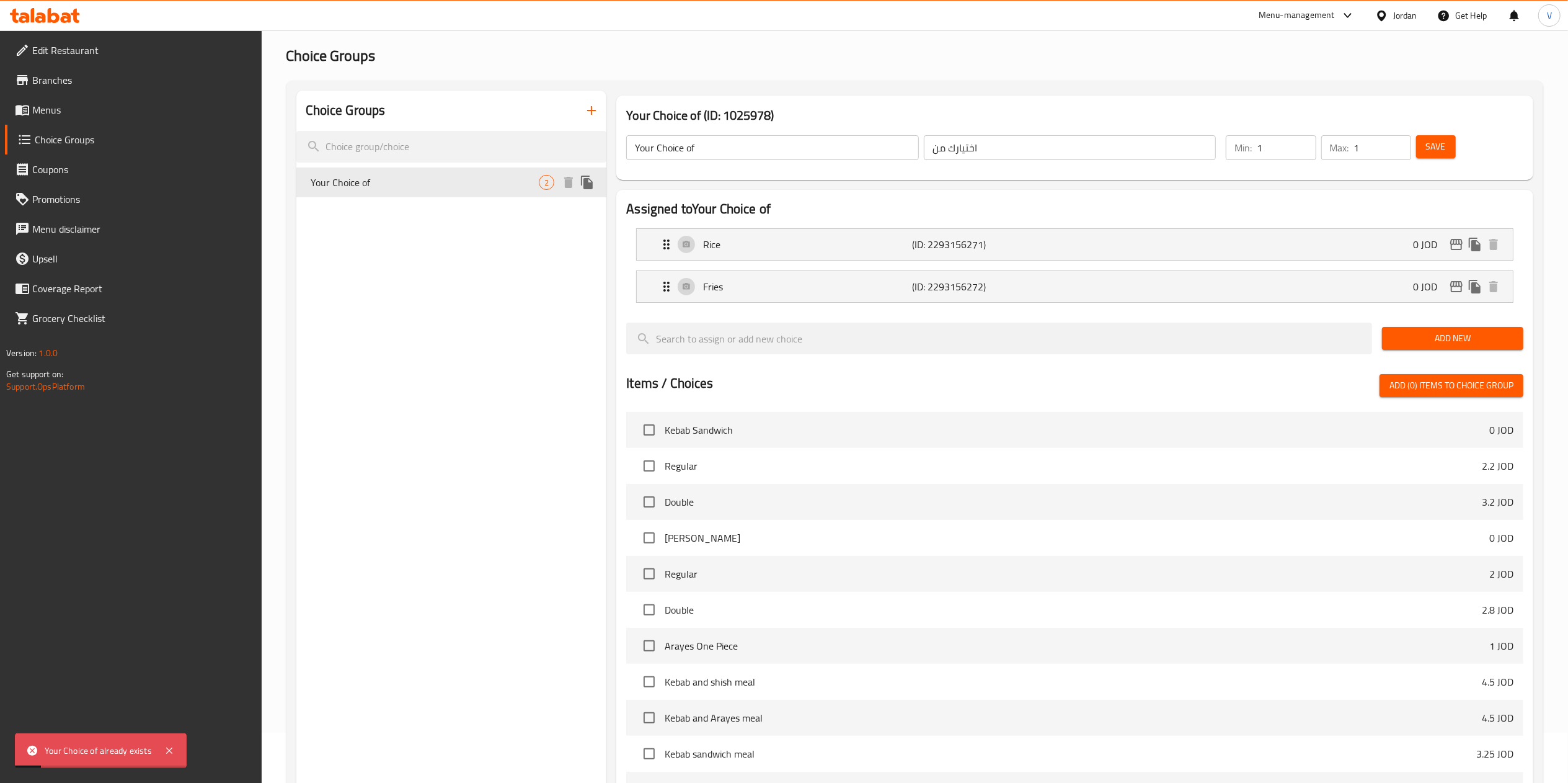
drag, startPoint x: 596, startPoint y: 186, endPoint x: 590, endPoint y: 184, distance: 6.3
click at [590, 184] on icon "duplicate" at bounding box center [587, 183] width 12 height 13
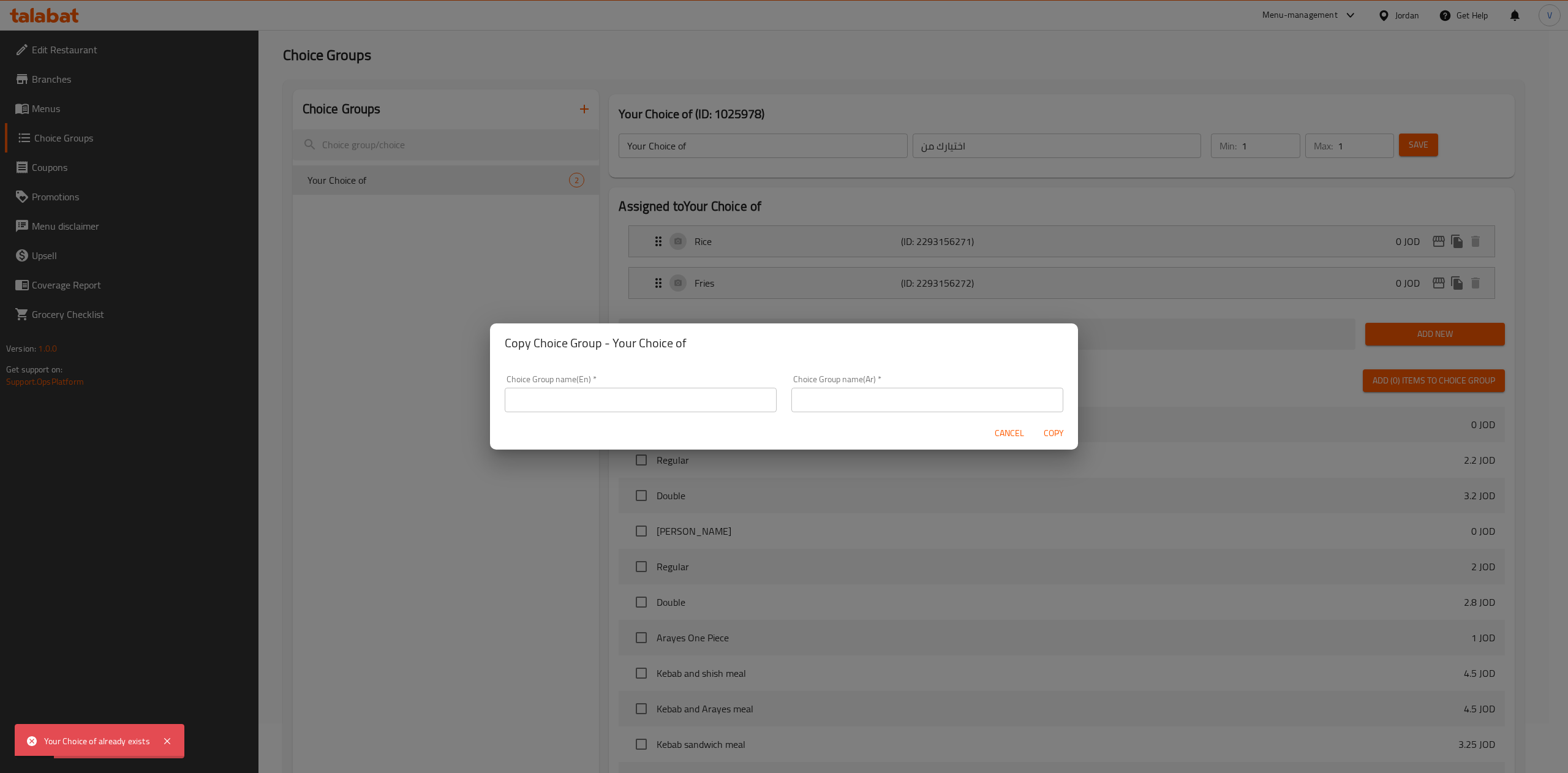
click at [586, 414] on div "Choice Group name(En)   * Choice Group name(En) *" at bounding box center [641, 393] width 287 height 52
click at [594, 396] on input "text" at bounding box center [641, 399] width 272 height 24
type input "Your Choice of:"
click at [858, 396] on input "text" at bounding box center [927, 399] width 272 height 24
type input "اختيارك من"
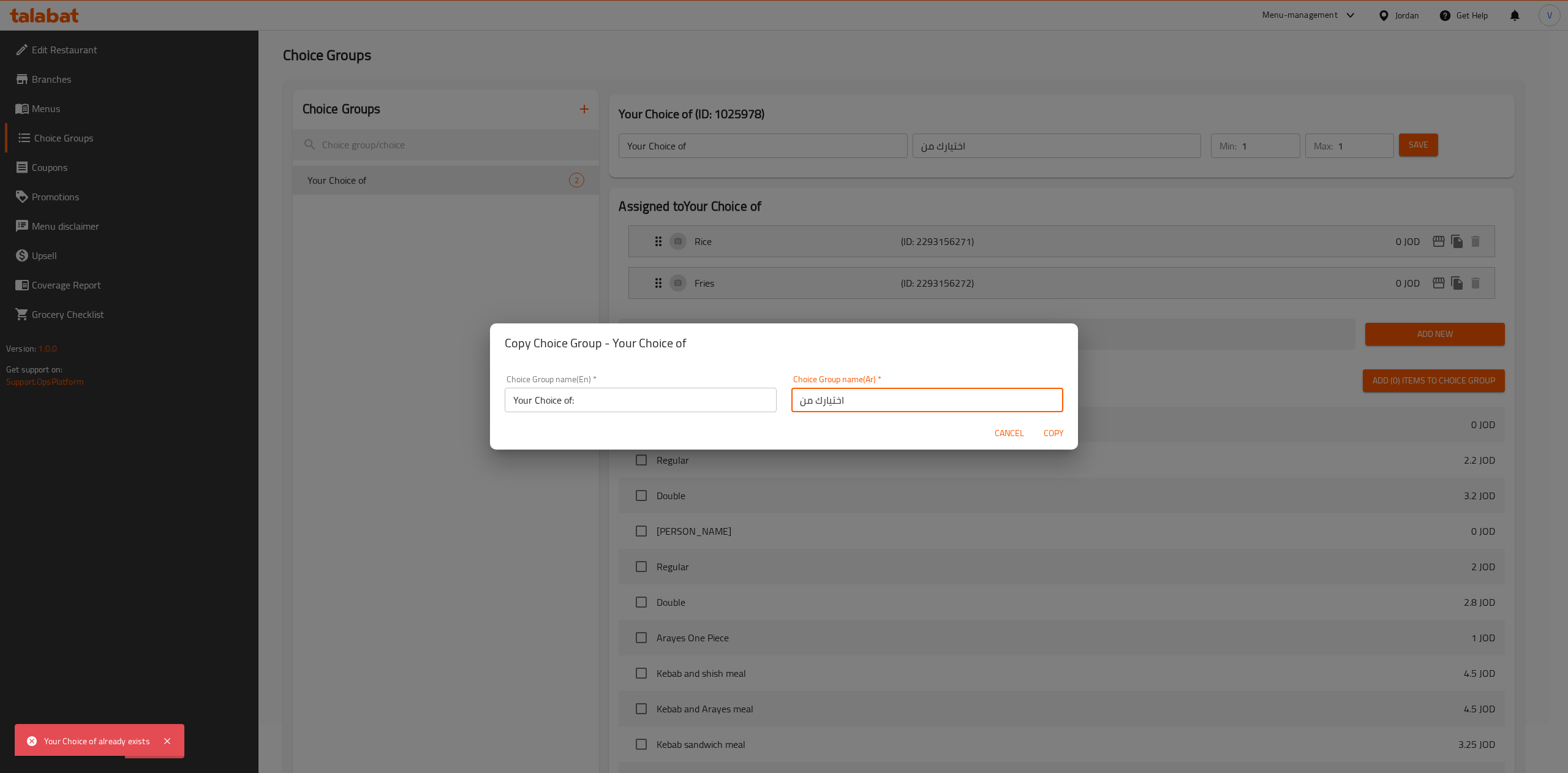
click at [1046, 438] on span "Copy" at bounding box center [1053, 433] width 29 height 15
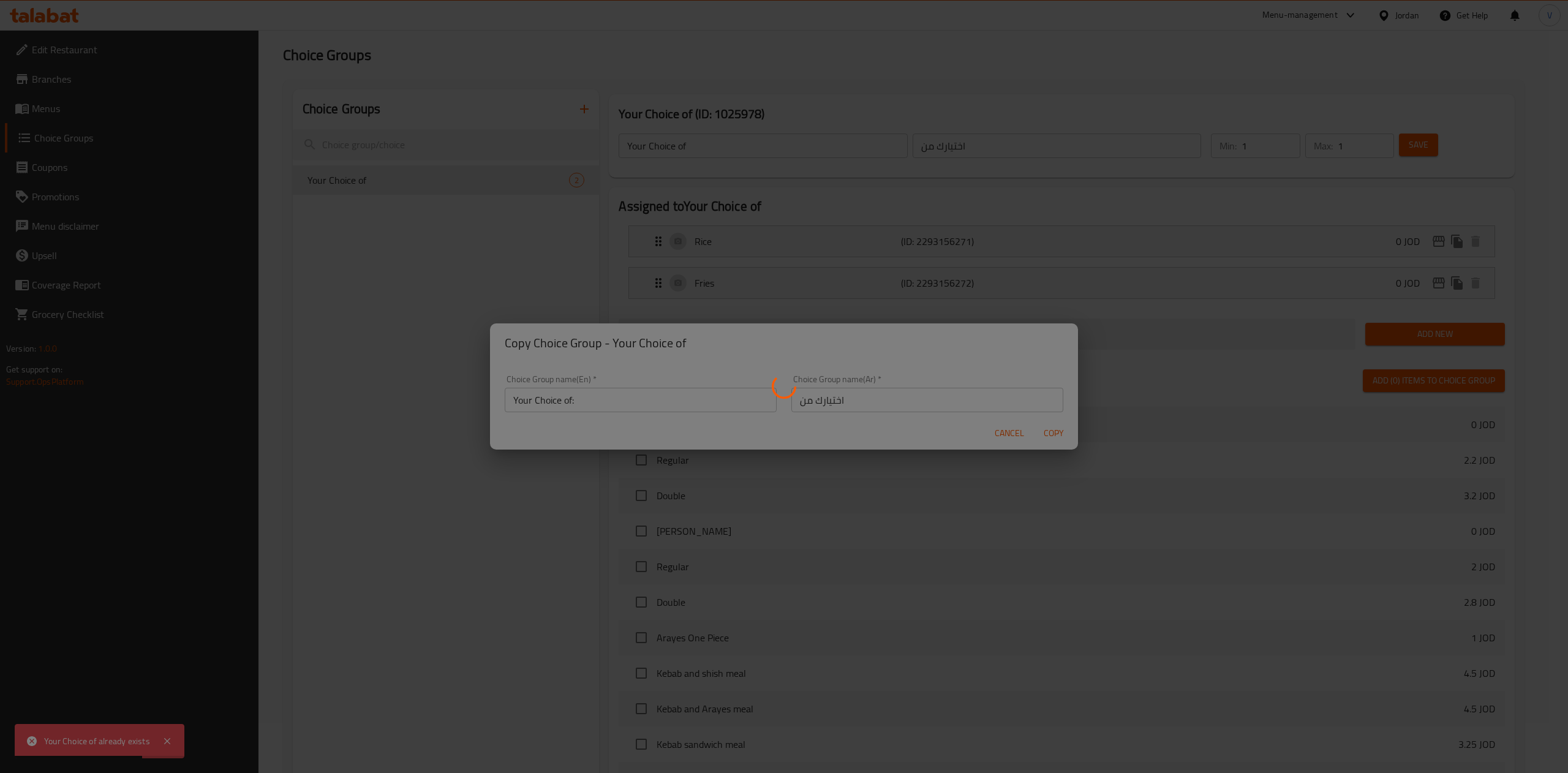
type input "Your Choice of:"
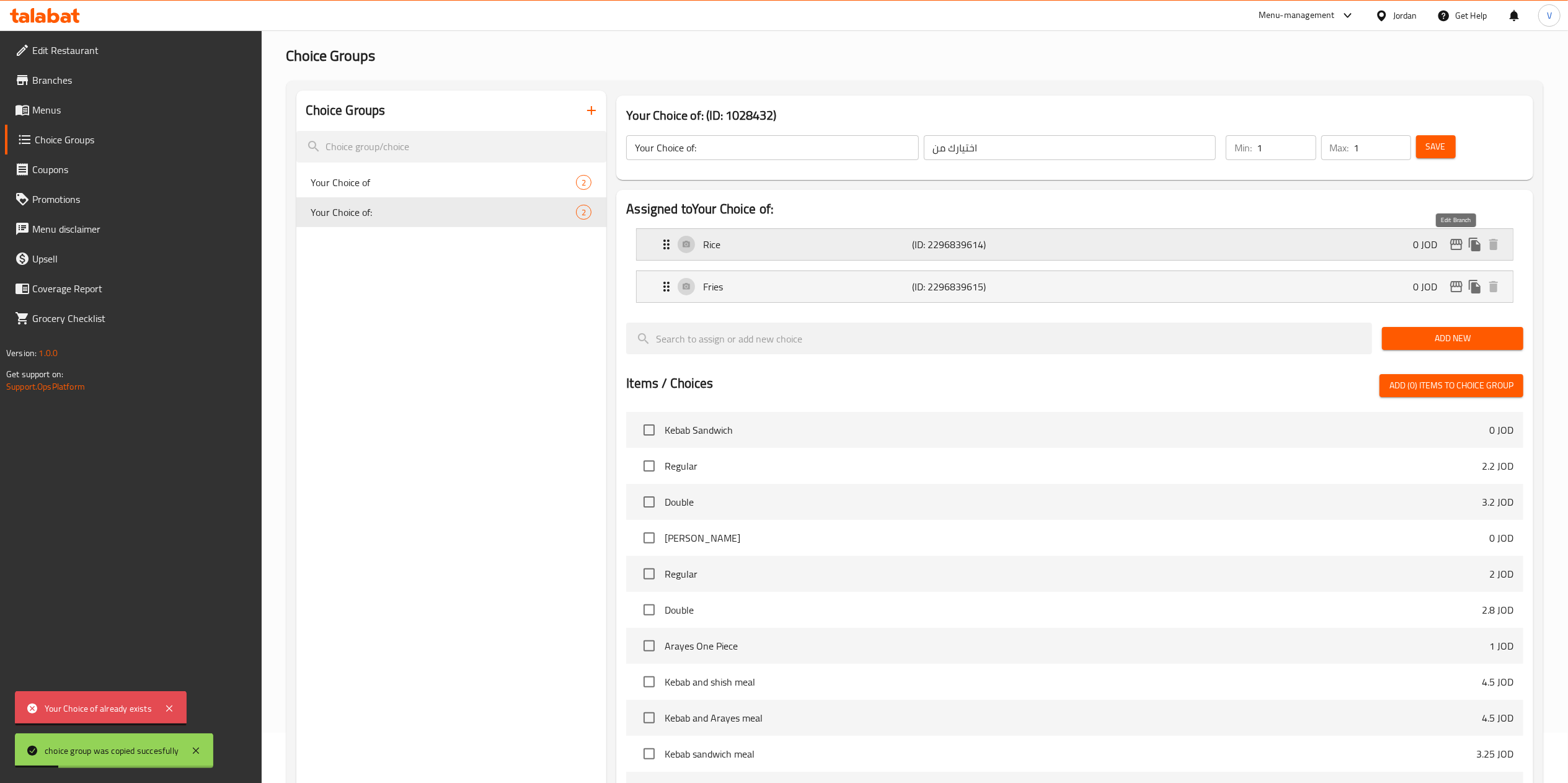
click at [1456, 235] on button "edit" at bounding box center [1456, 244] width 19 height 19
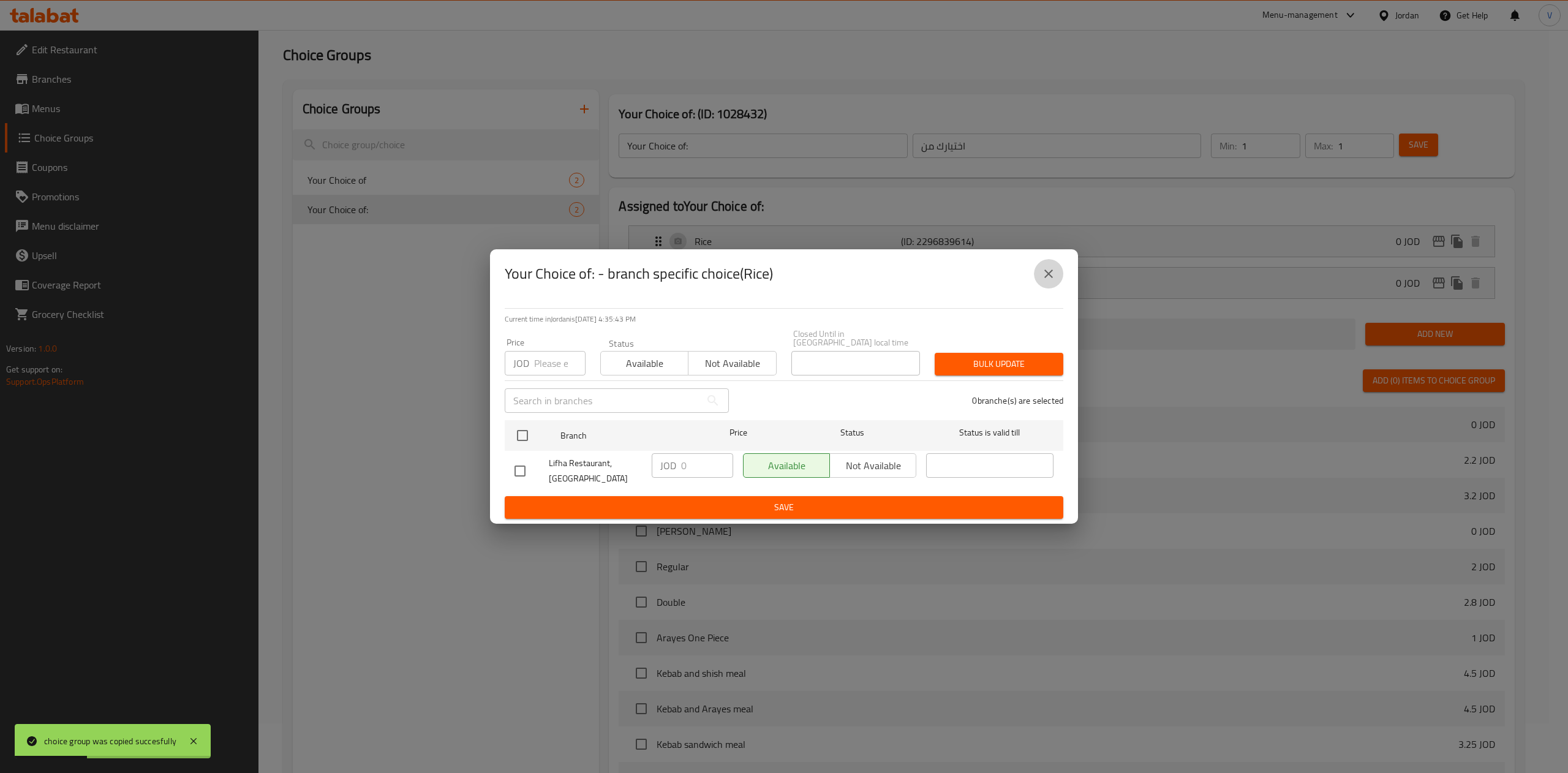
click at [1046, 281] on icon "close" at bounding box center [1049, 274] width 15 height 15
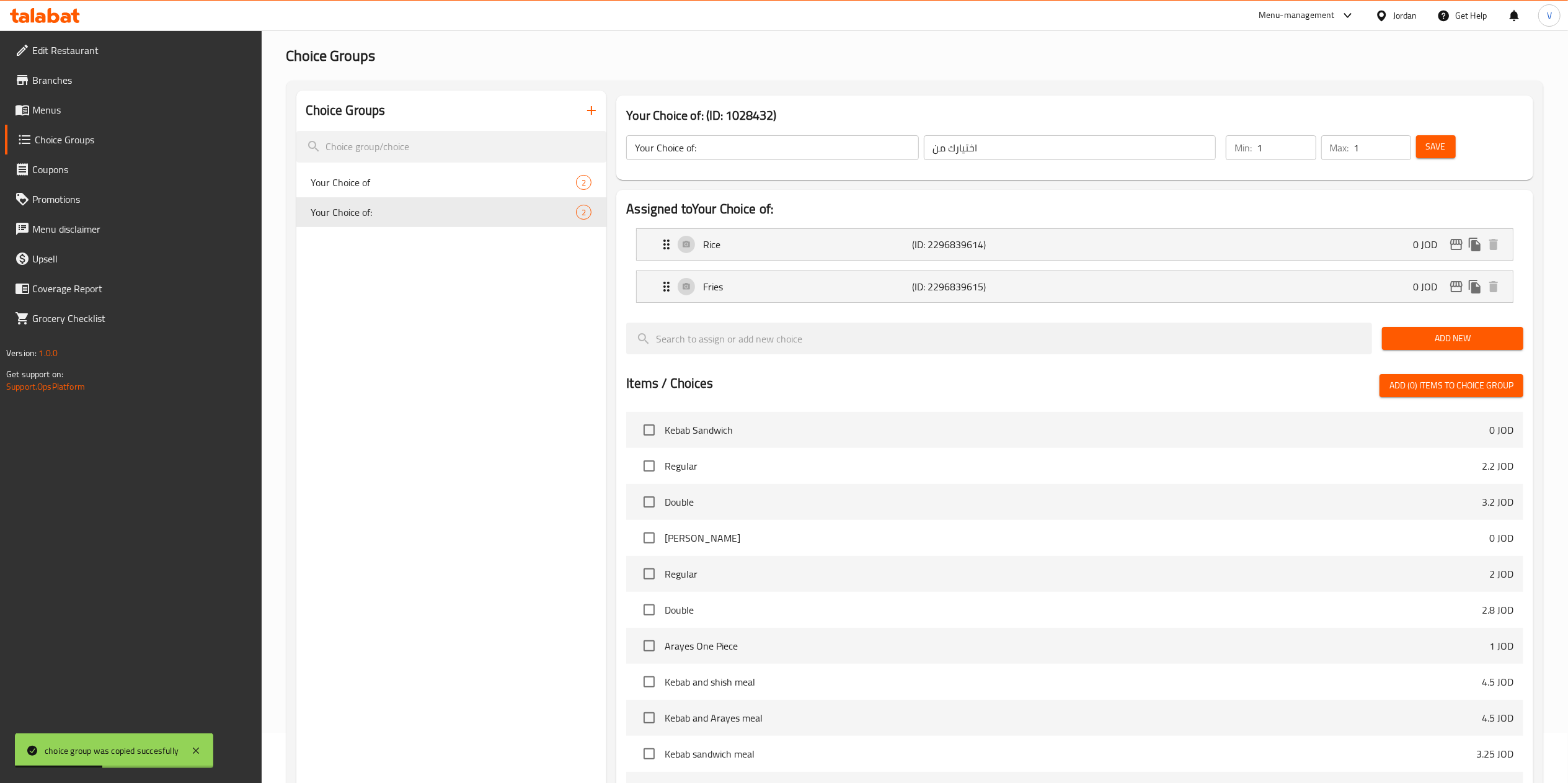
click at [153, 113] on span "Menus" at bounding box center [141, 110] width 220 height 15
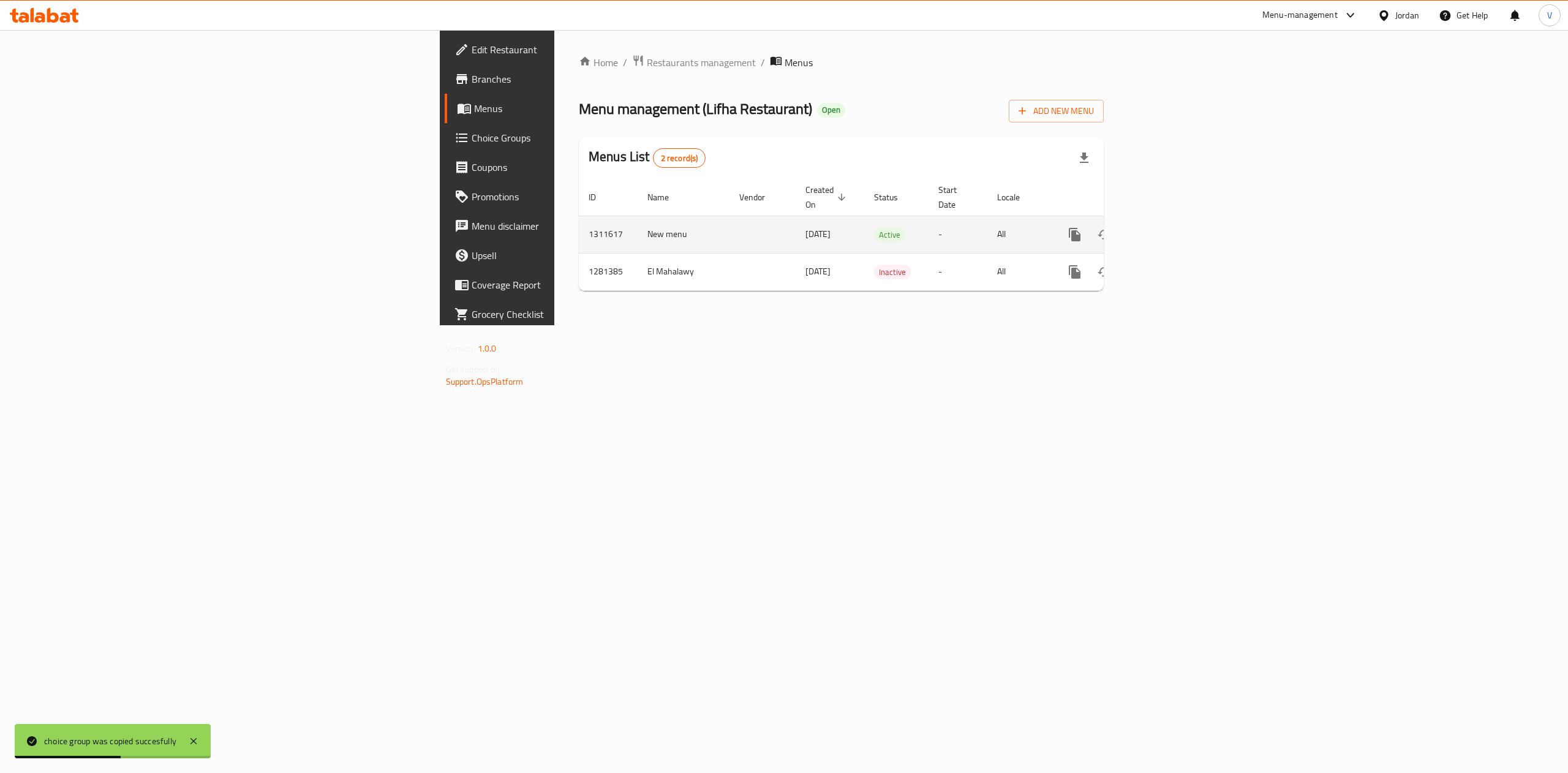
click at [1170, 227] on icon "enhanced table" at bounding box center [1163, 235] width 15 height 15
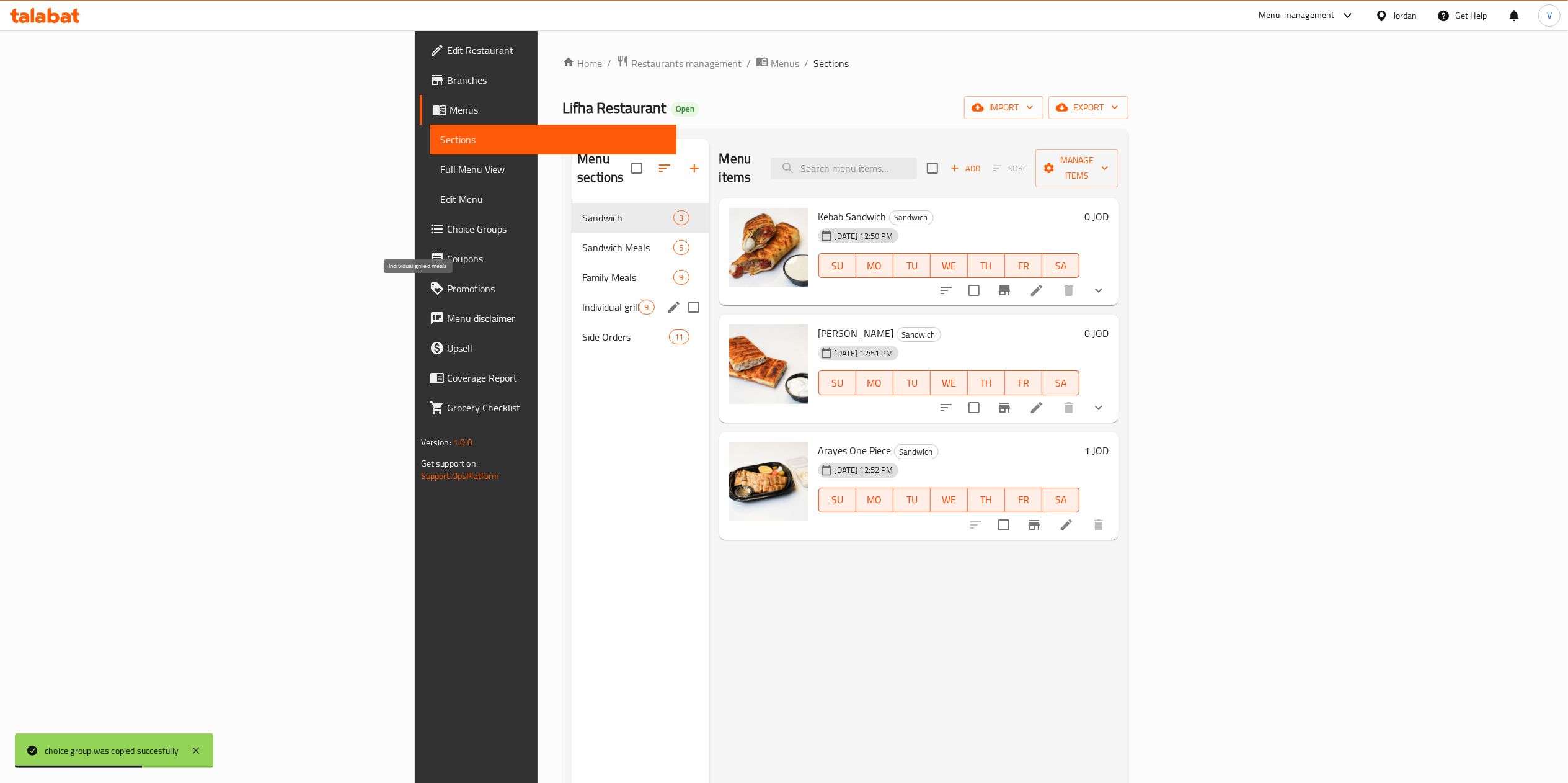
click at [582, 299] on span "Individual grilled meals" at bounding box center [611, 307] width 57 height 15
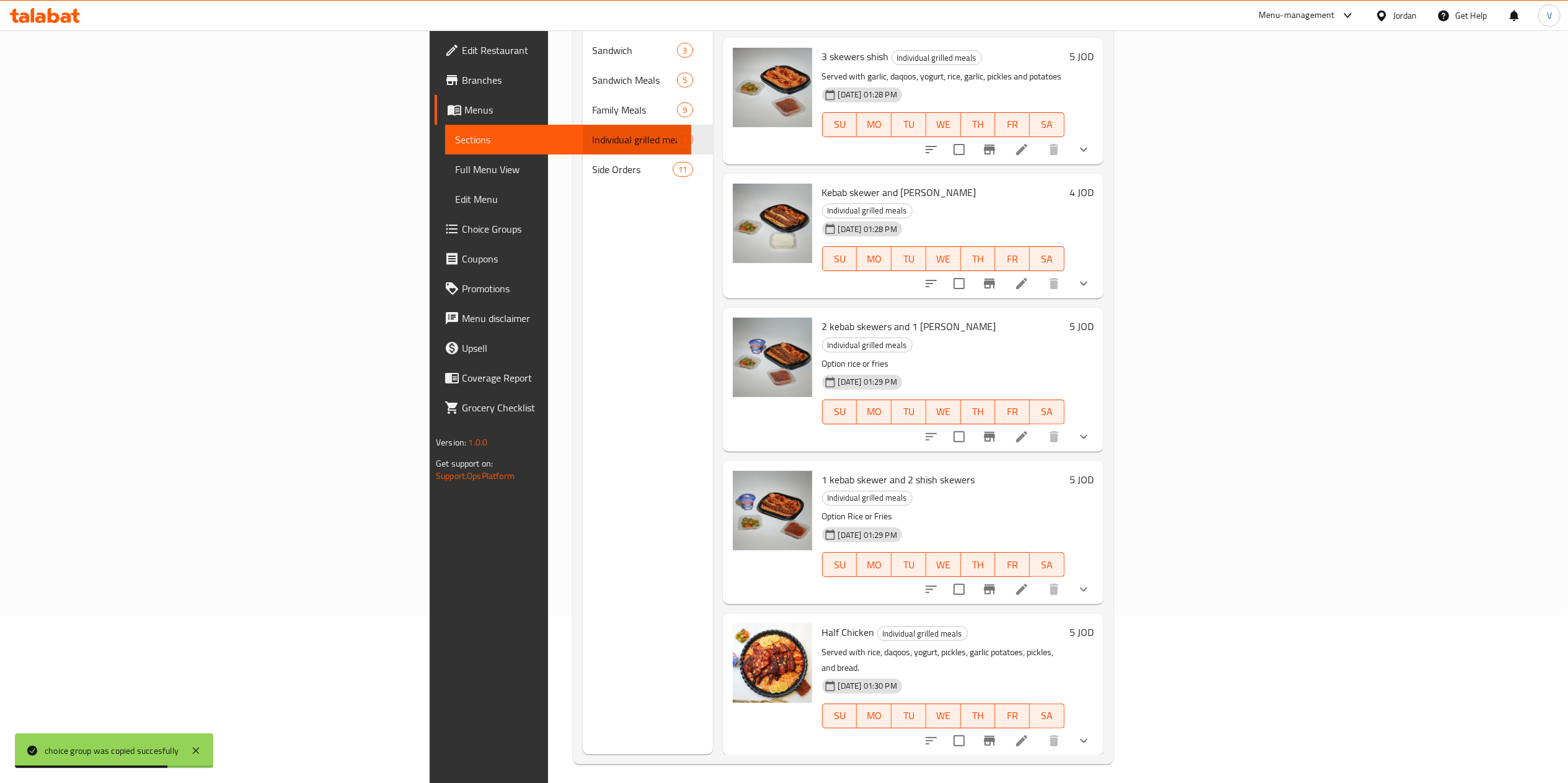
scroll to position [174, 0]
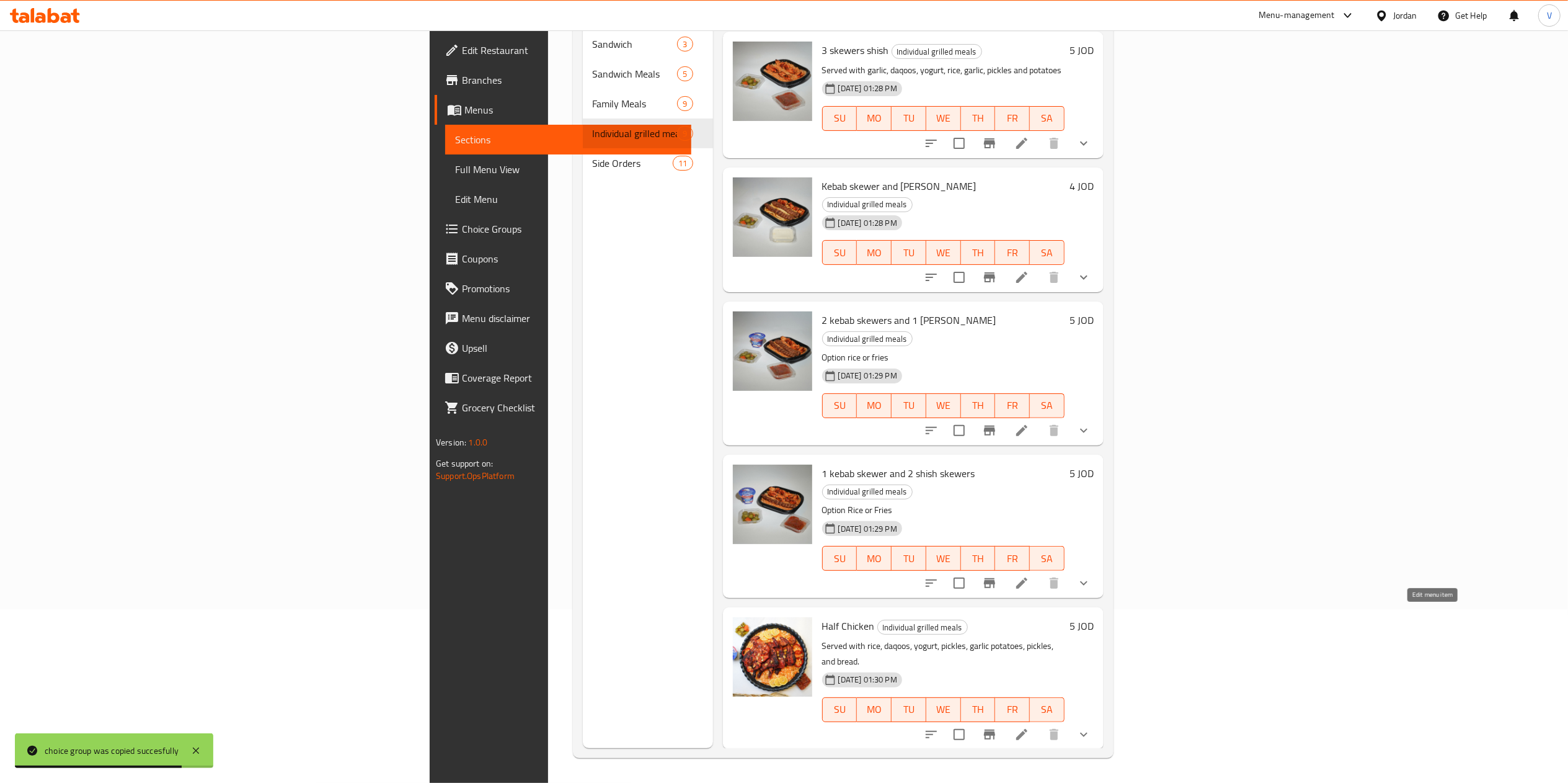
click at [1029, 727] on icon at bounding box center [1022, 735] width 15 height 15
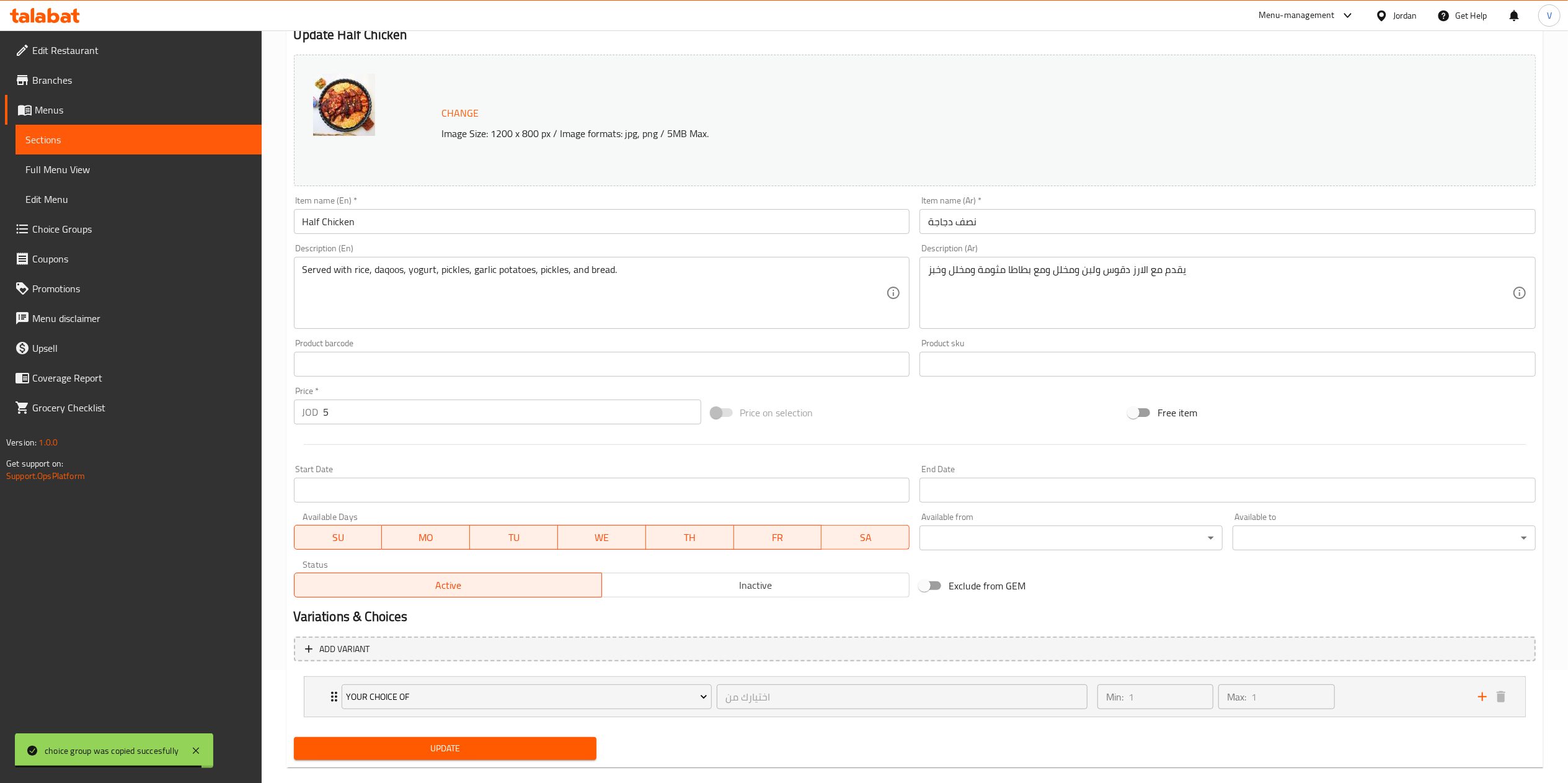
scroll to position [124, 0]
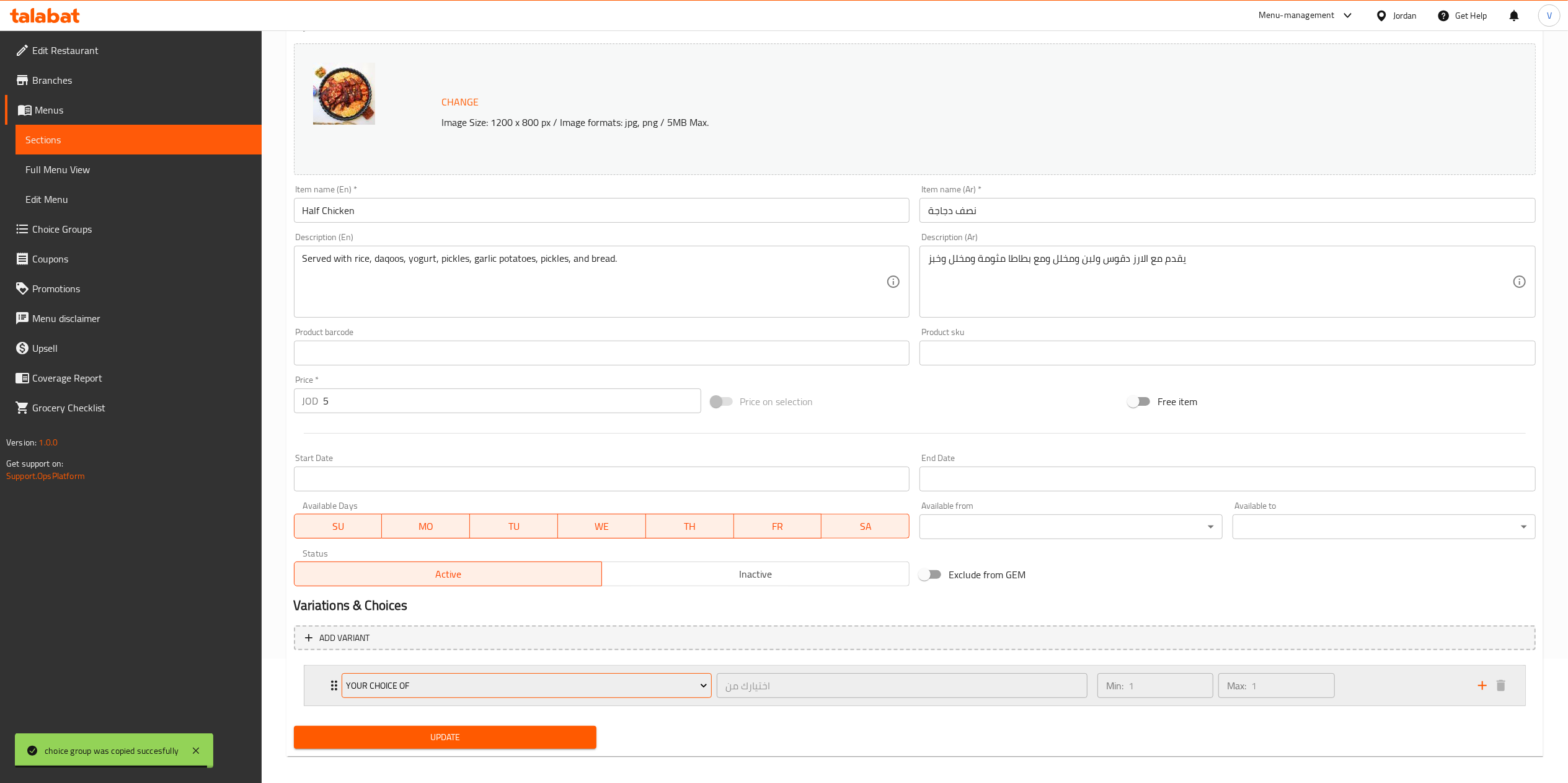
click at [427, 689] on span "Your Choice of" at bounding box center [527, 685] width 362 height 16
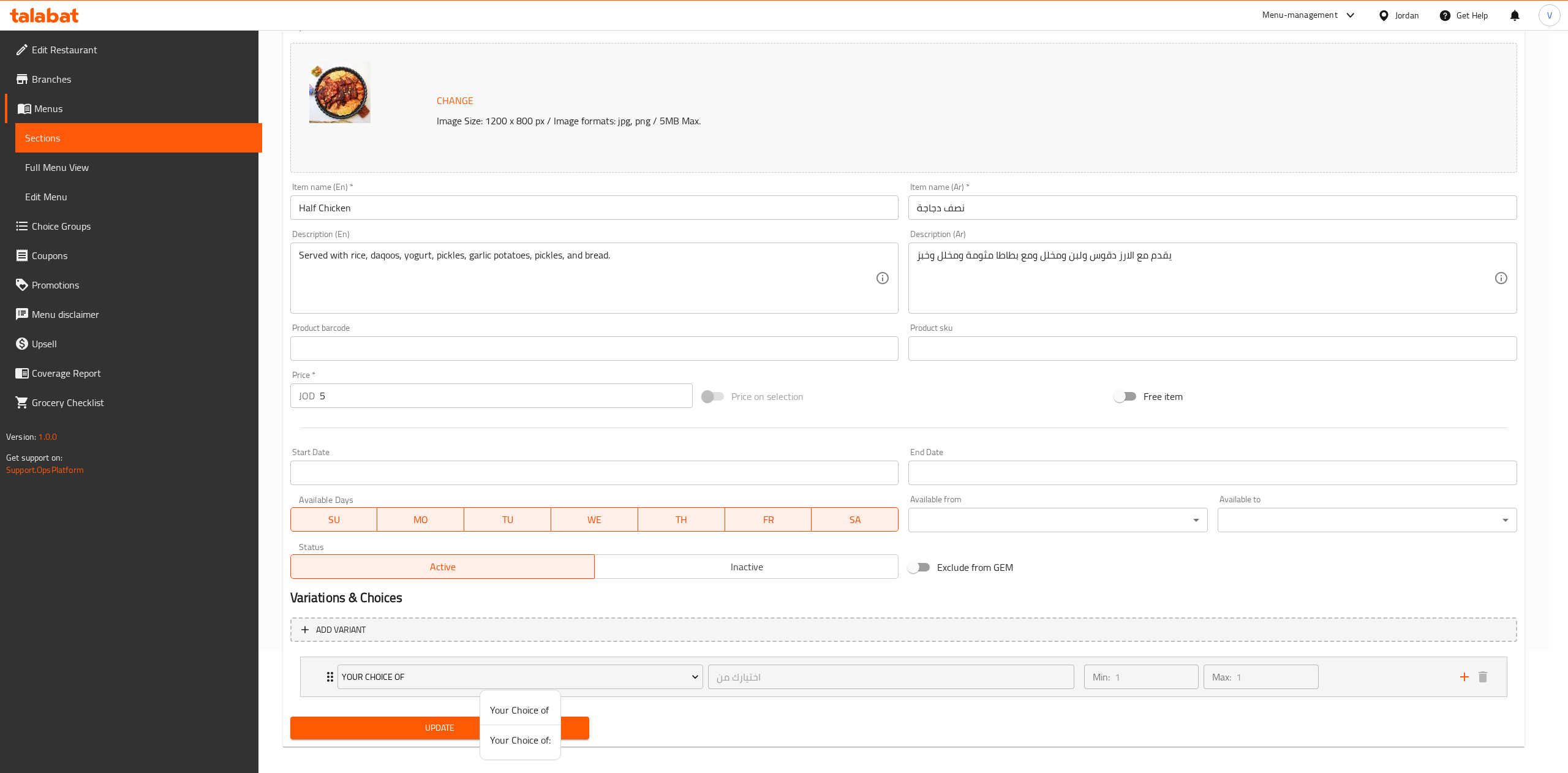
click at [527, 742] on span "Your Choice of:" at bounding box center [520, 740] width 60 height 15
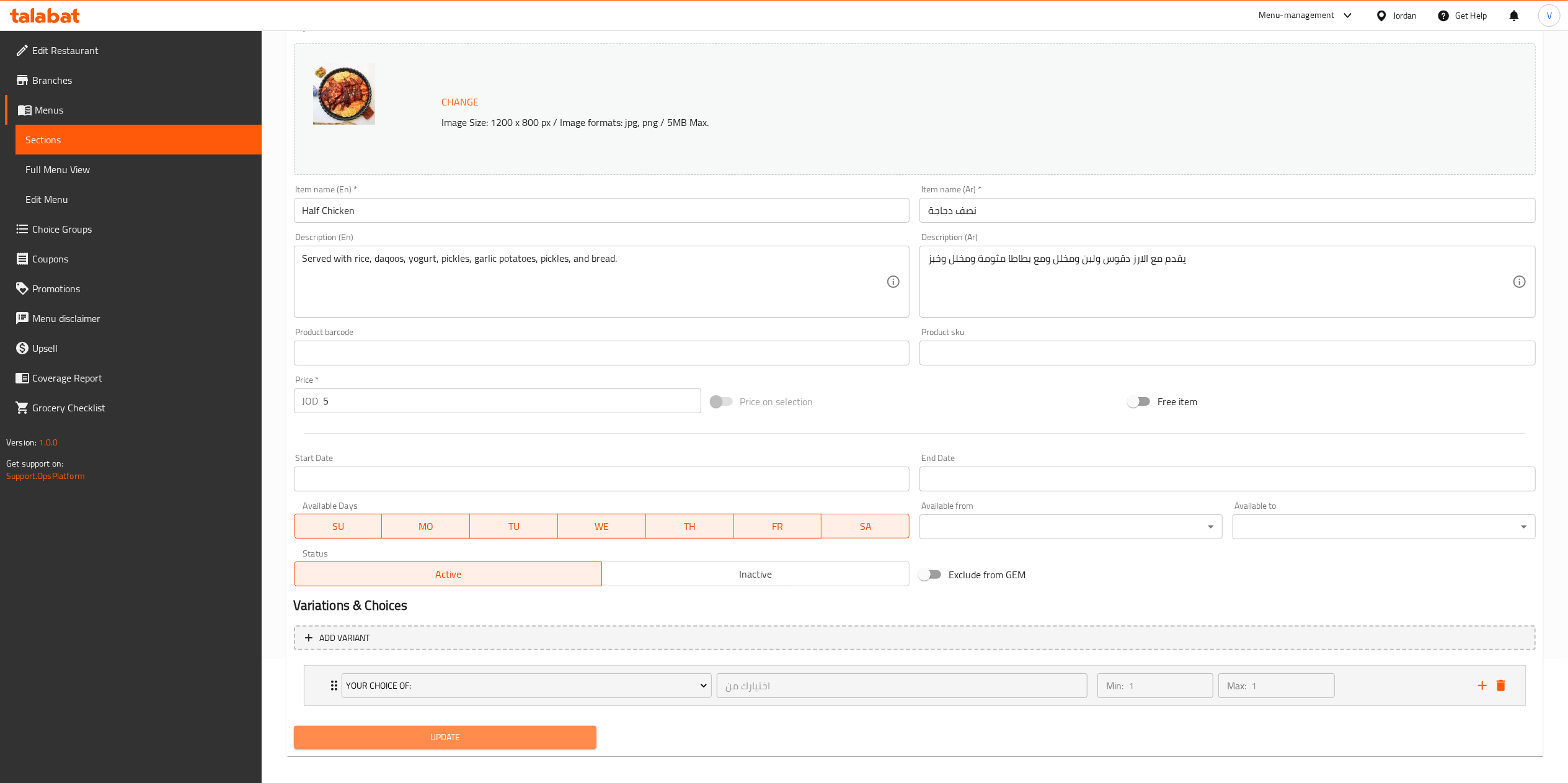
click at [460, 737] on span "Update" at bounding box center [445, 737] width 284 height 16
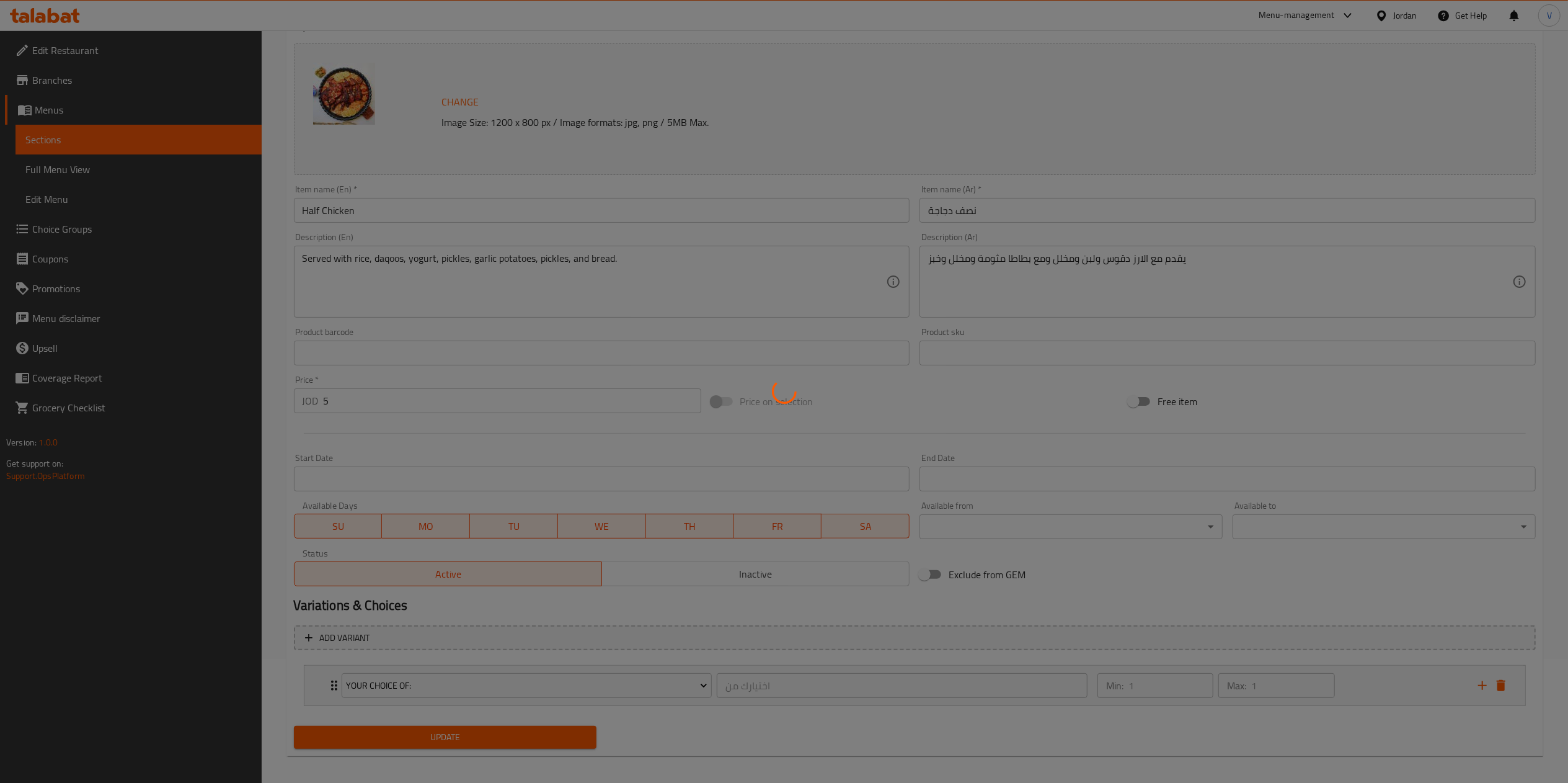
scroll to position [0, 0]
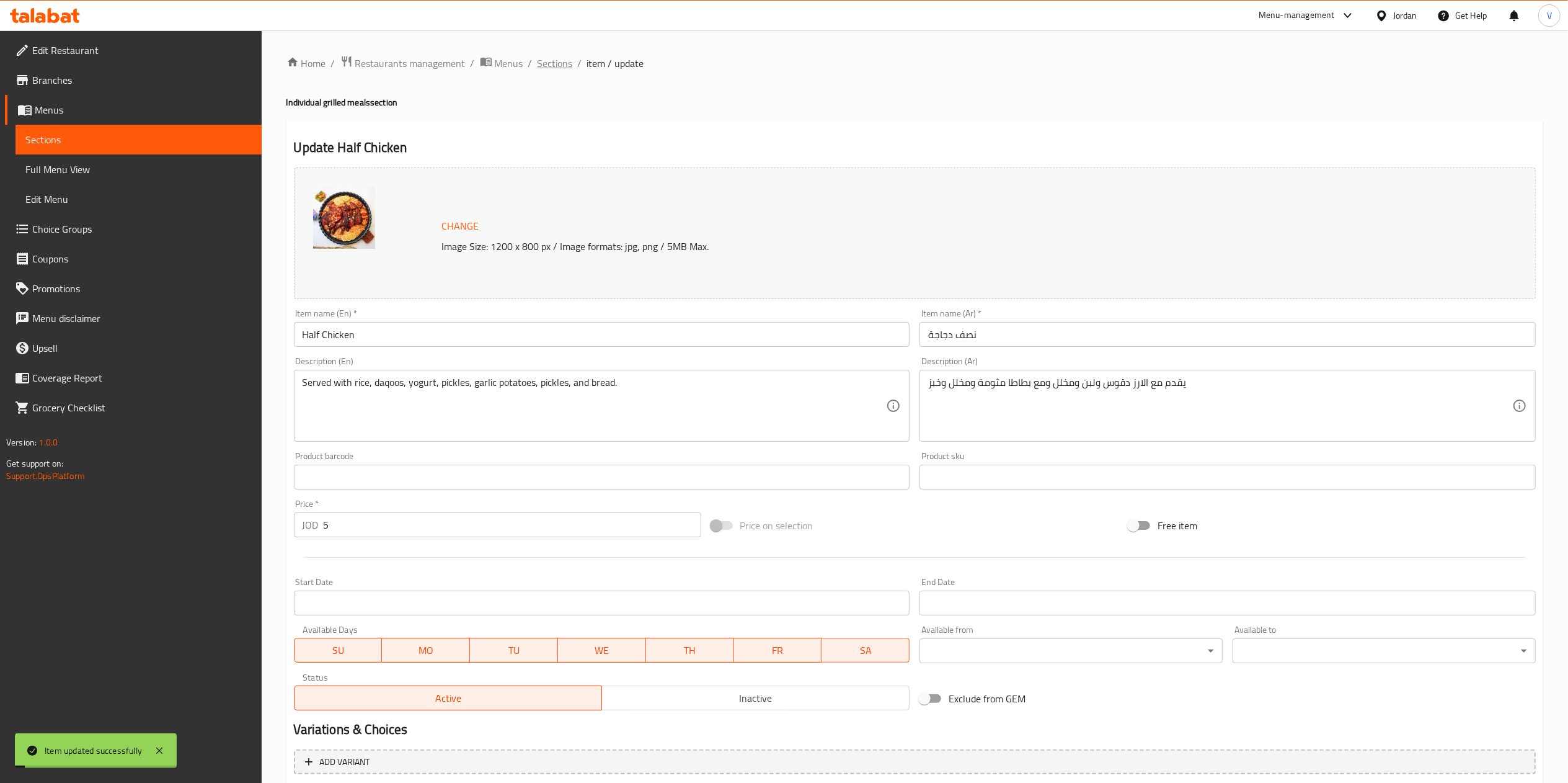
click at [561, 69] on span "Sections" at bounding box center [555, 63] width 35 height 15
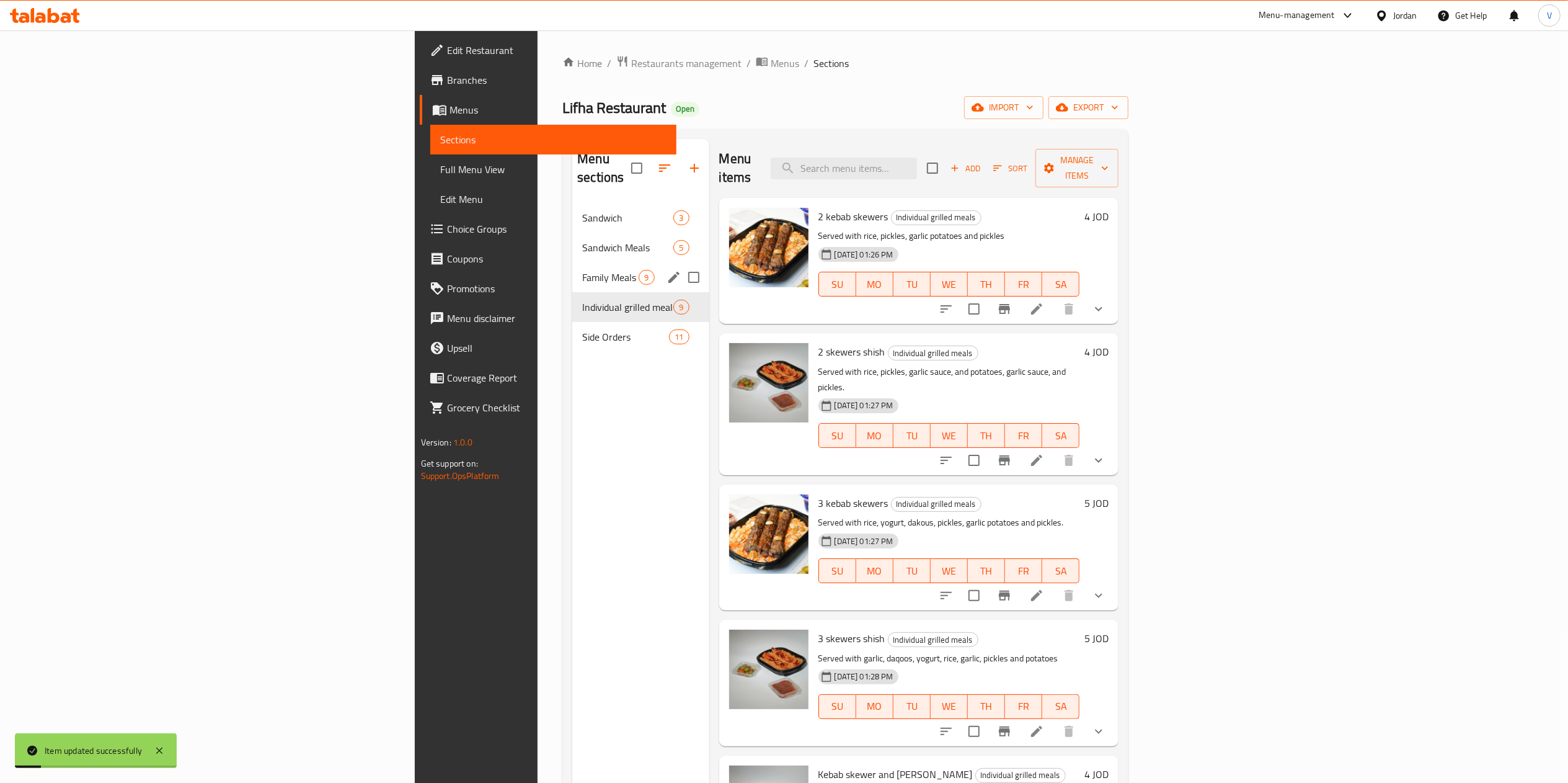
click at [573, 262] on div "Family Meals 9" at bounding box center [640, 277] width 136 height 30
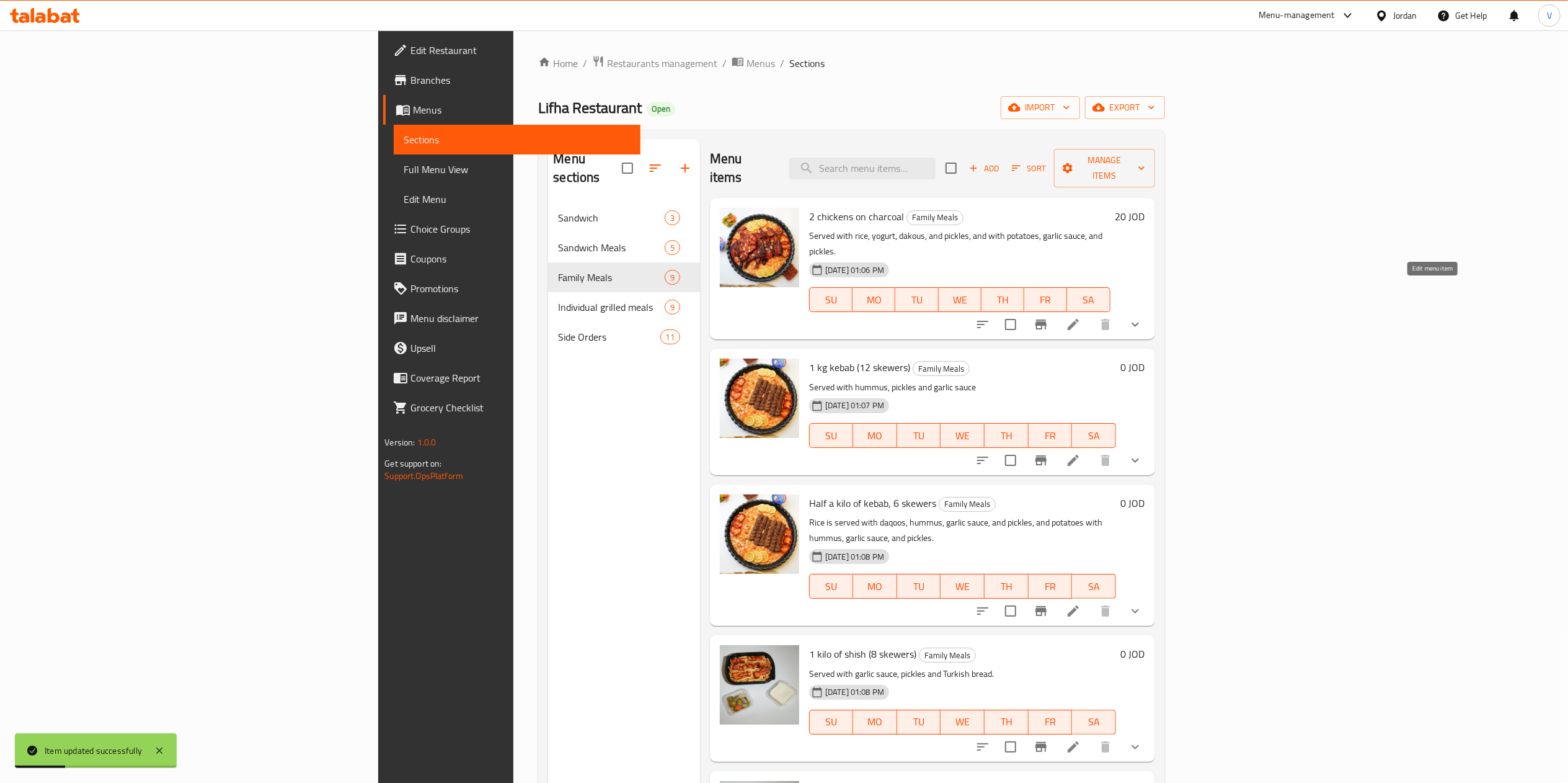
click at [1079, 319] on icon at bounding box center [1073, 324] width 11 height 11
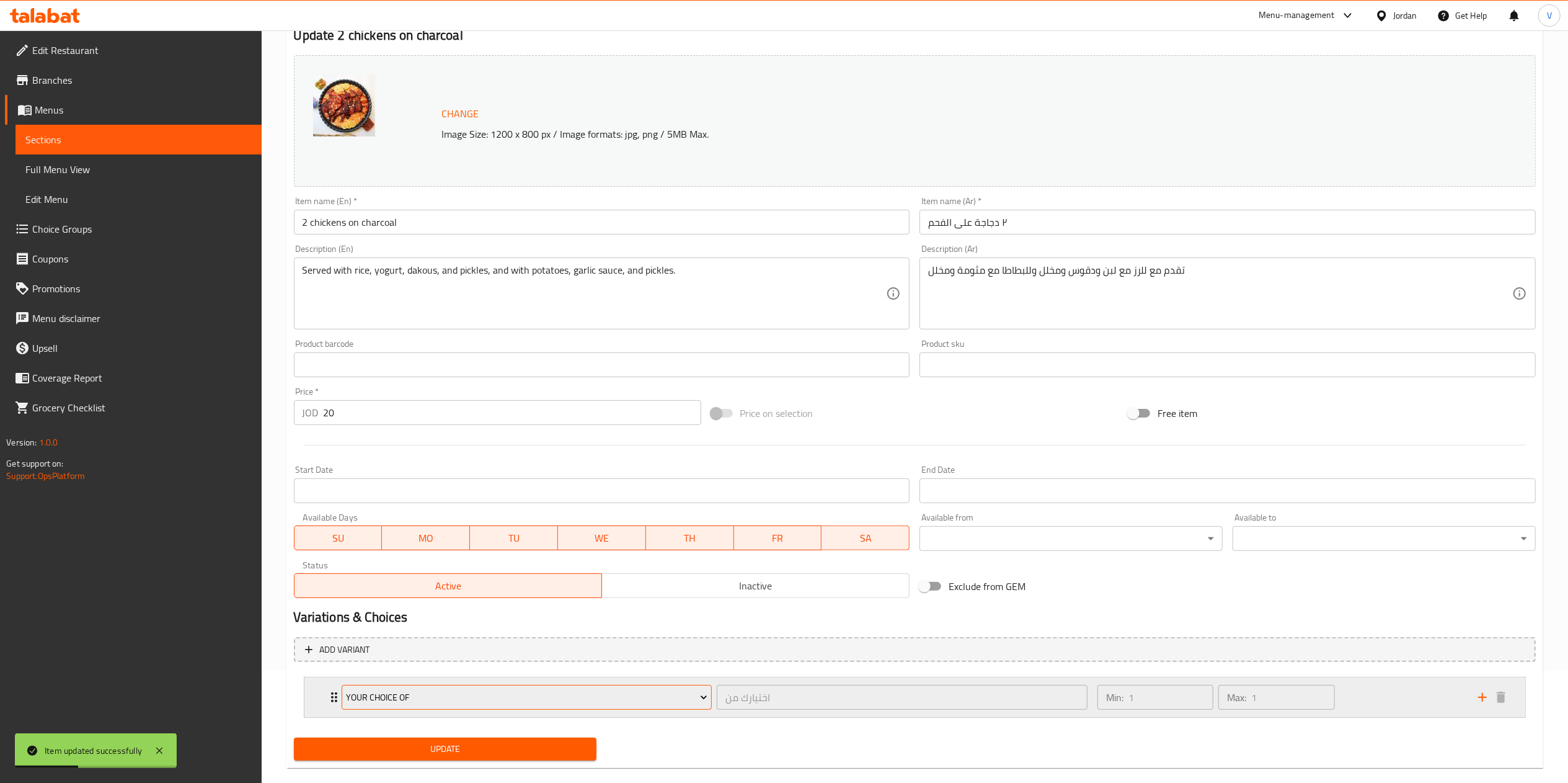
scroll to position [124, 0]
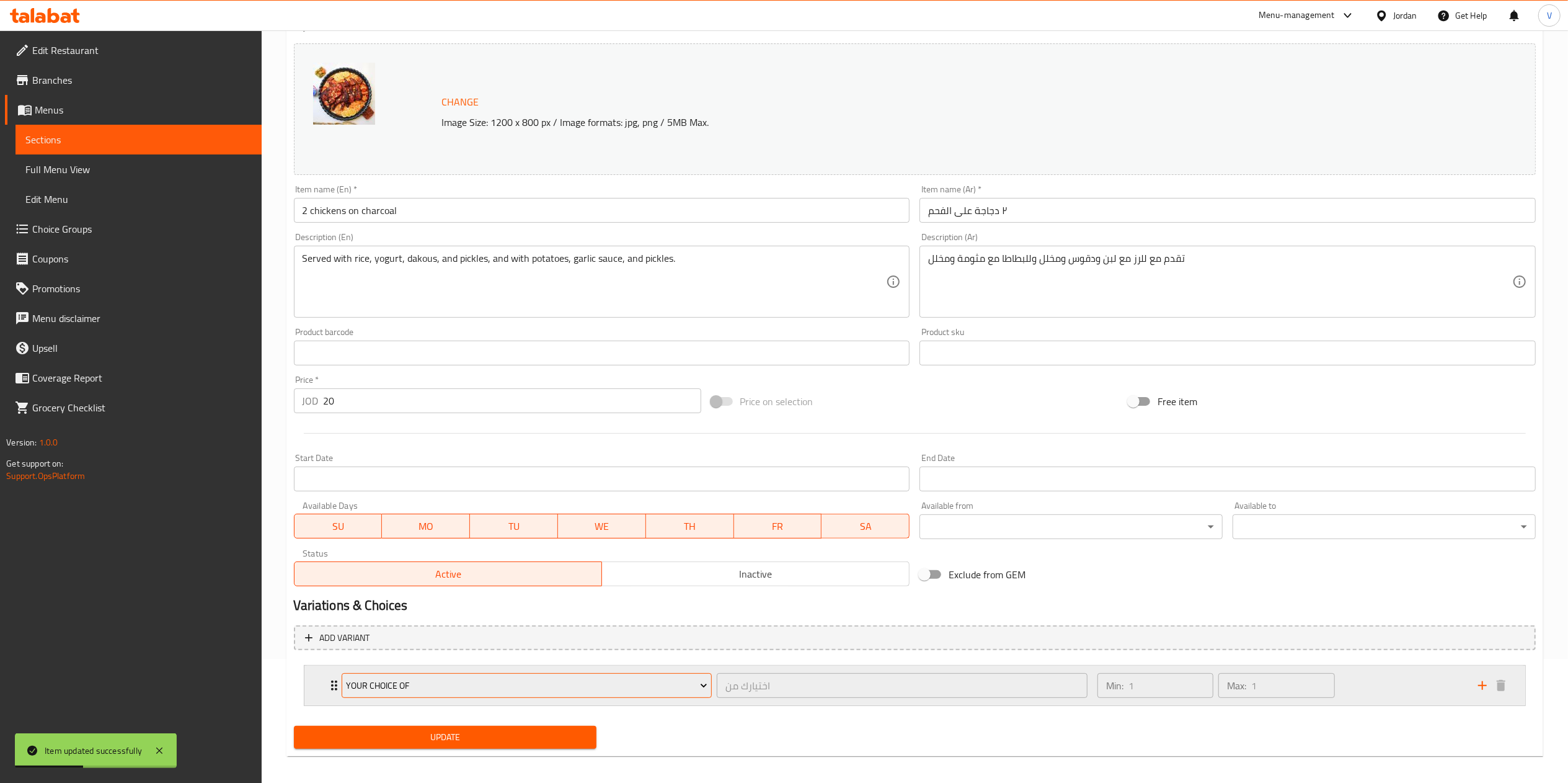
click at [415, 692] on span "Your Choice of" at bounding box center [527, 685] width 362 height 16
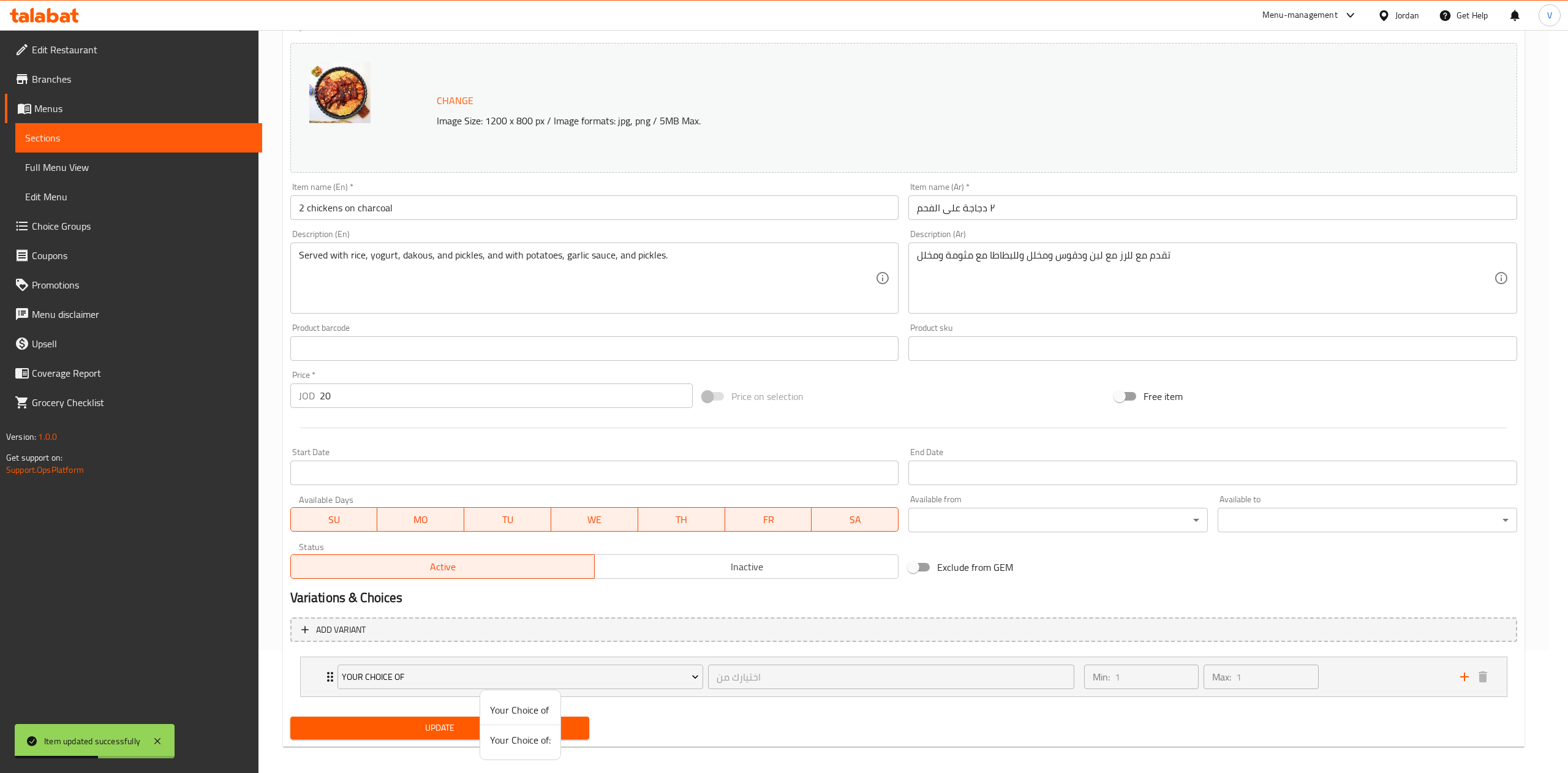
click at [515, 729] on li "Your Choice of:" at bounding box center [520, 740] width 80 height 29
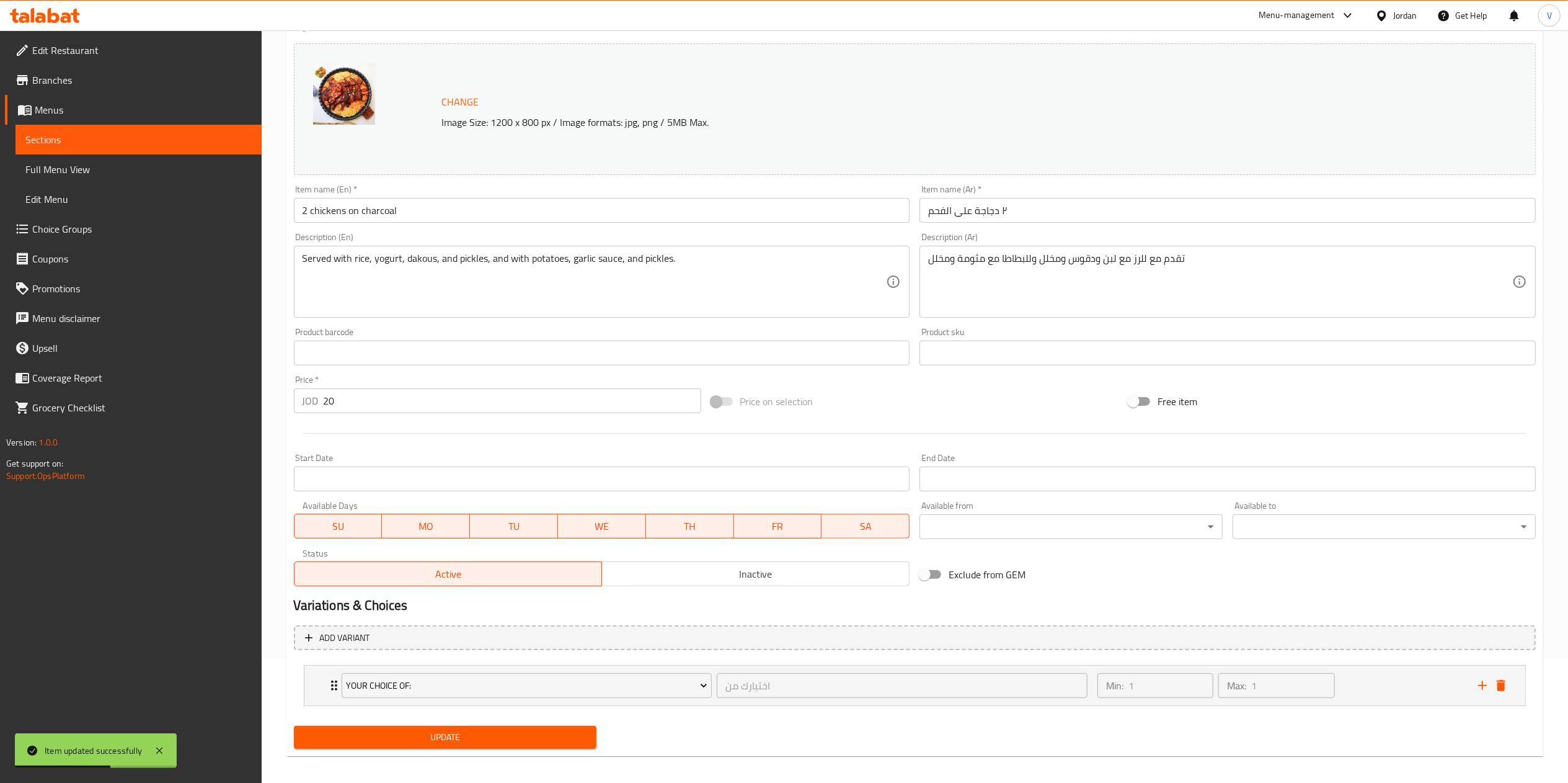
click at [462, 744] on span "Update" at bounding box center [445, 737] width 284 height 16
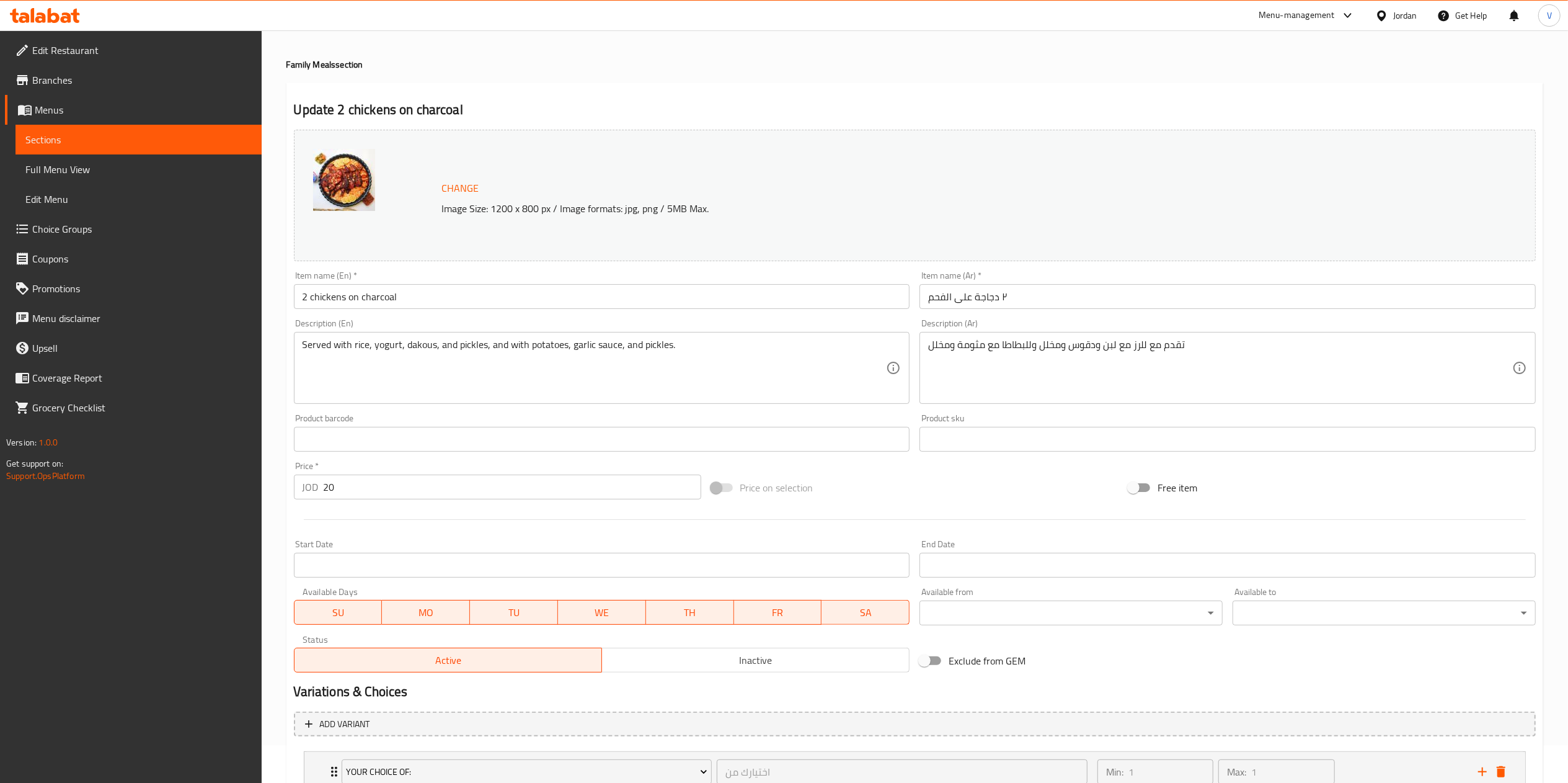
scroll to position [0, 0]
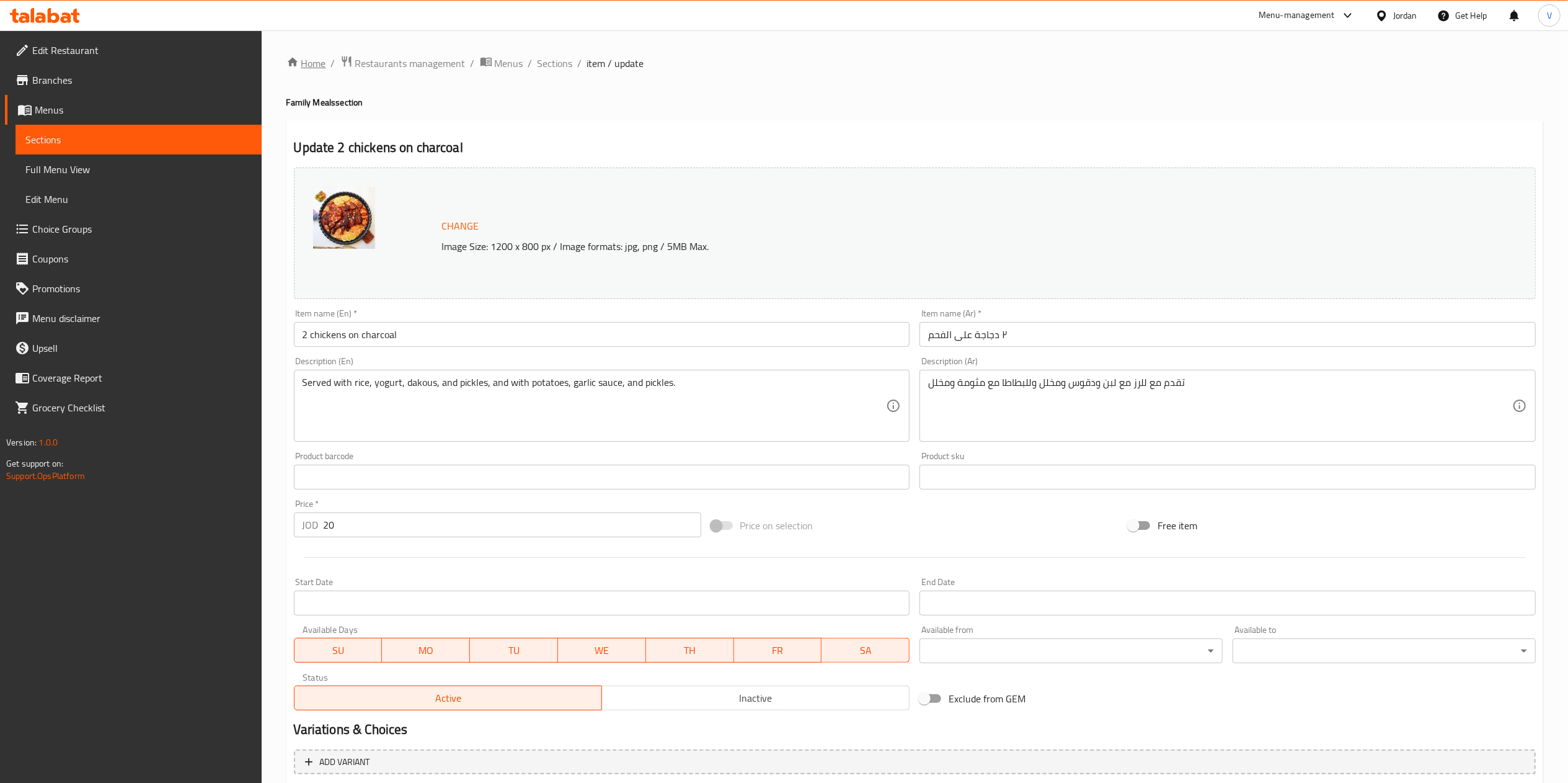
click at [319, 69] on link "Home" at bounding box center [306, 63] width 39 height 15
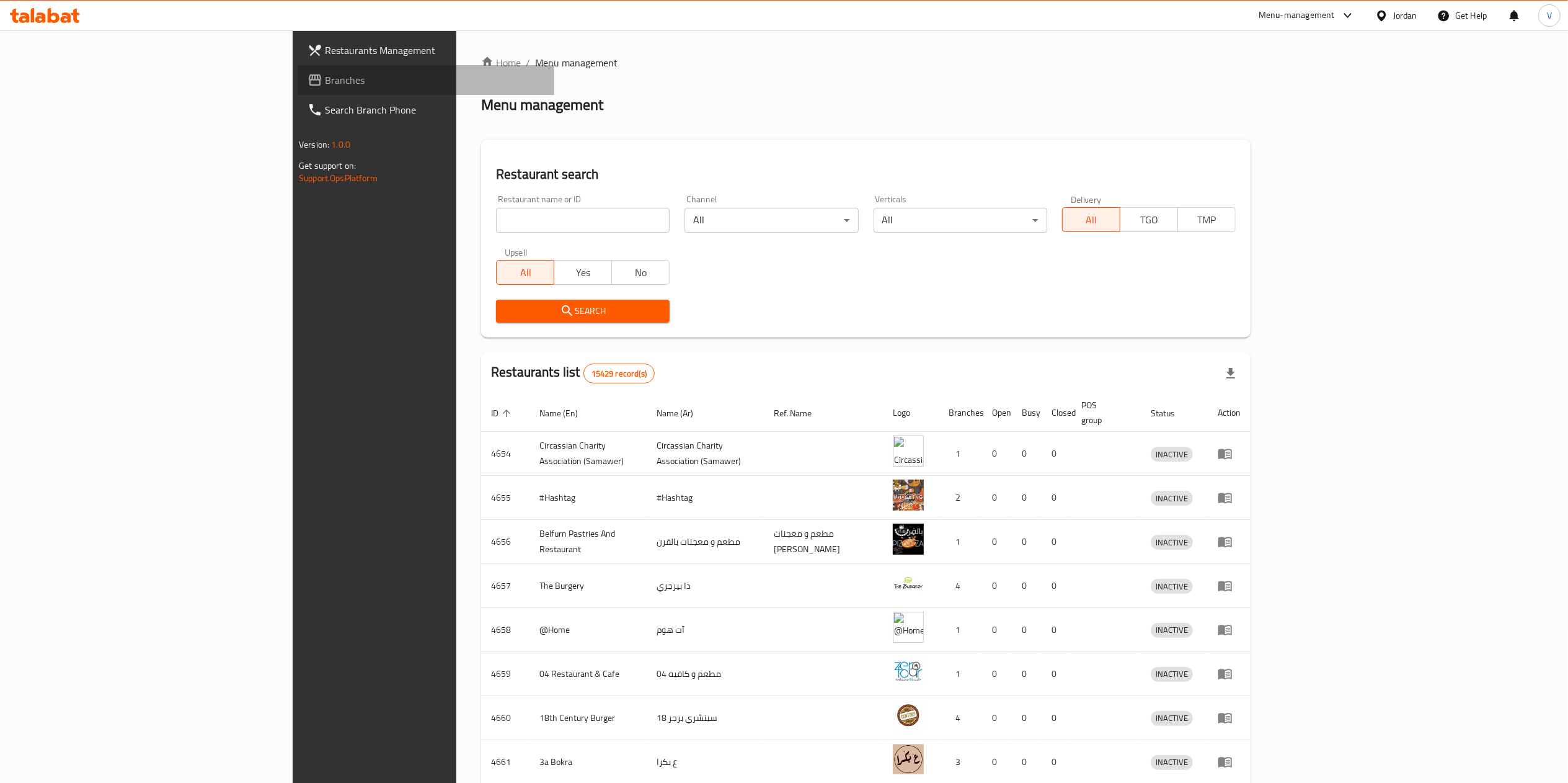
click at [298, 66] on link "Branches" at bounding box center [426, 80] width 257 height 30
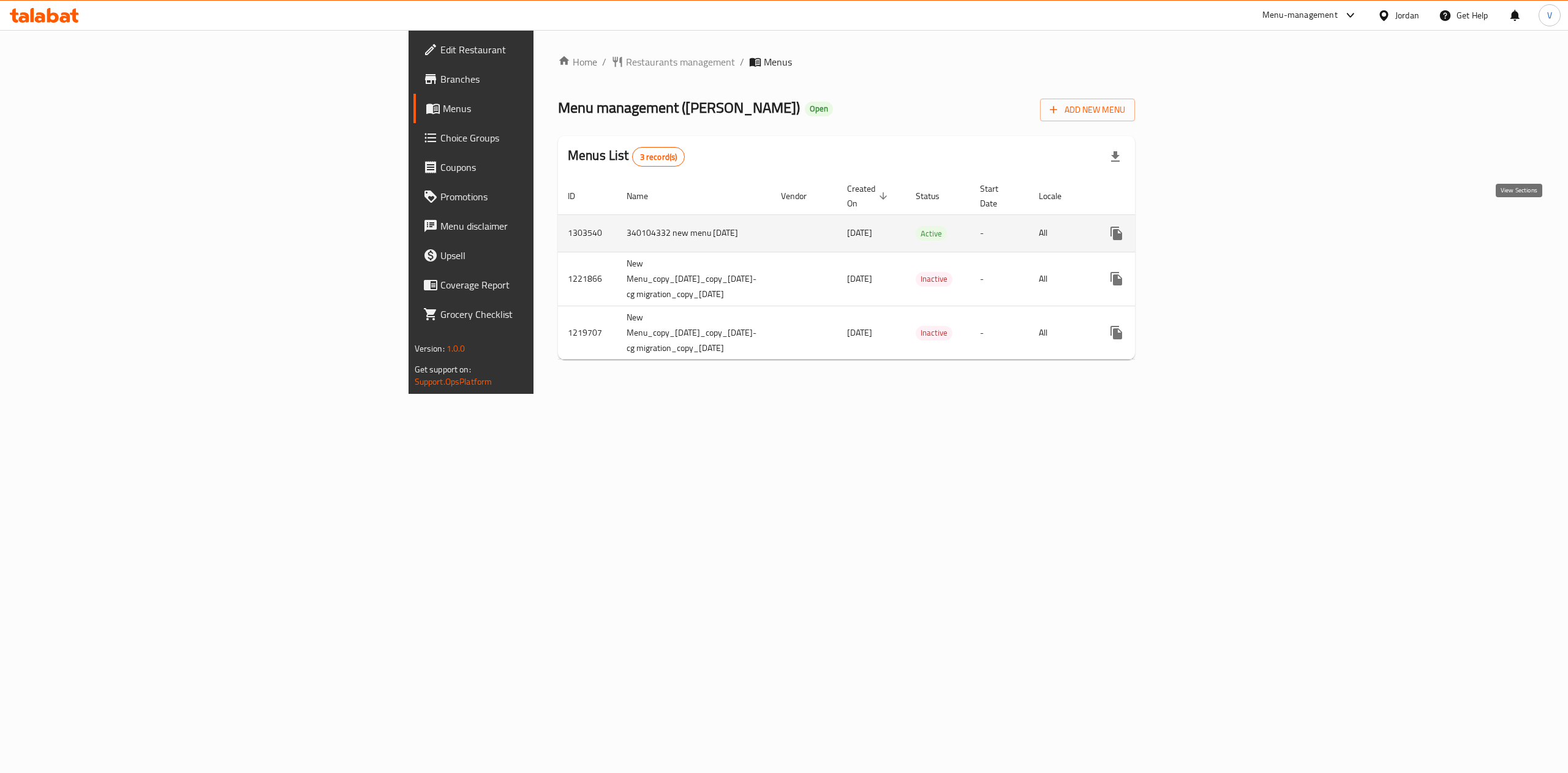
click at [1212, 226] on icon "enhanced table" at bounding box center [1205, 233] width 15 height 15
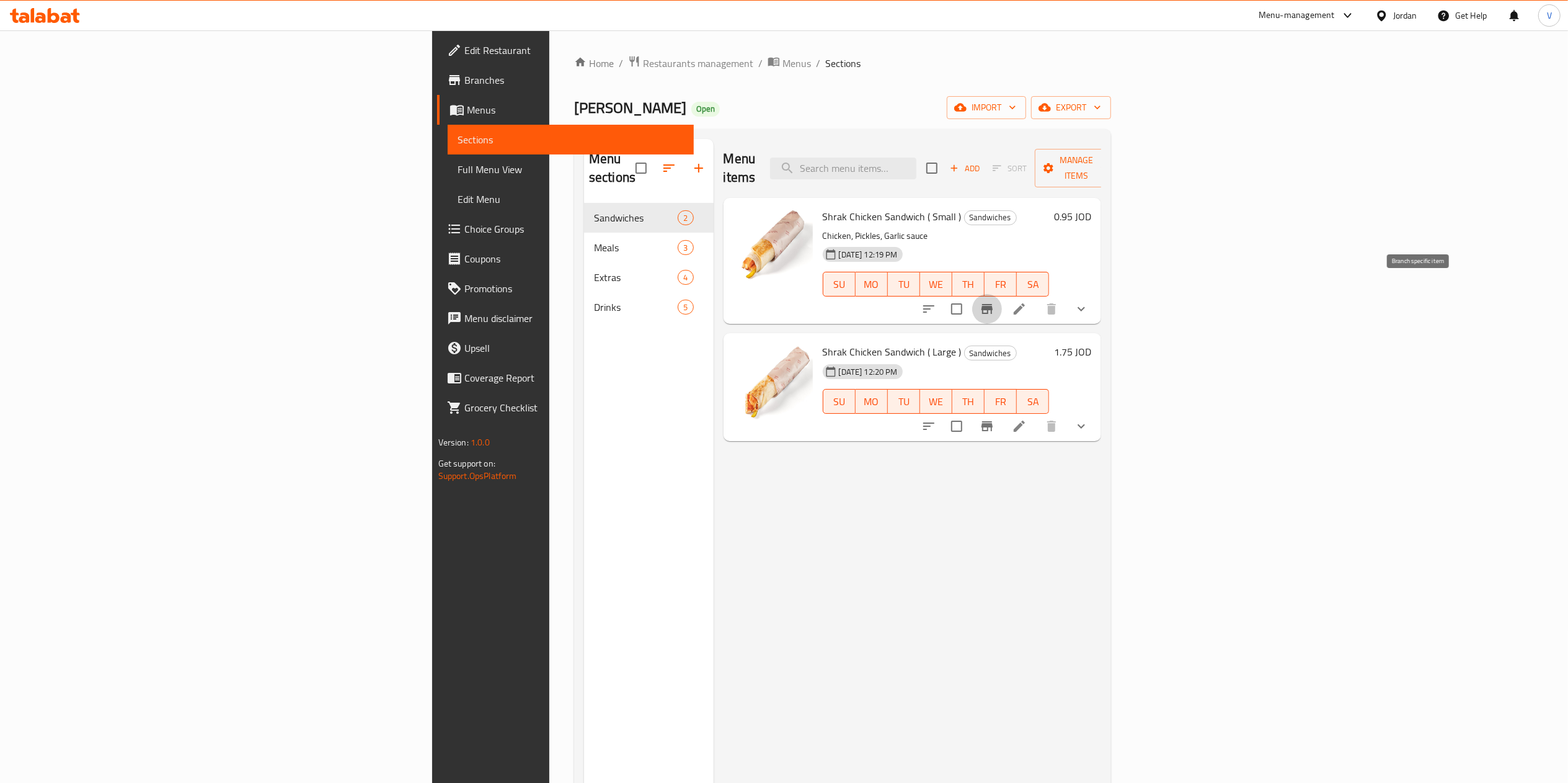
click at [1002, 300] on button "Branch-specific-item" at bounding box center [987, 309] width 30 height 30
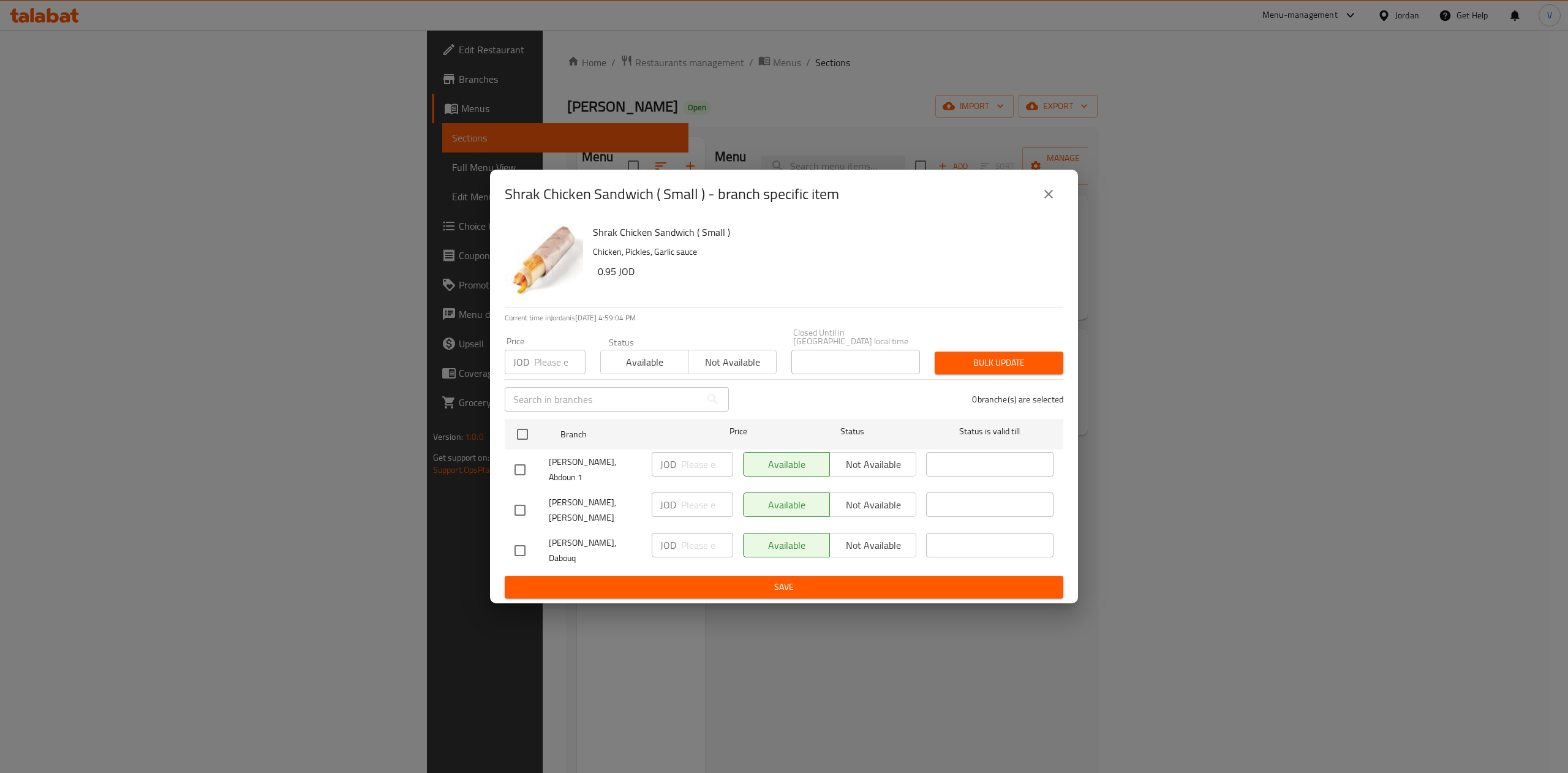
click at [71, 577] on div "Shrak Chicken Sandwich ( Small ) - branch specific item Shrak Chicken Sandwich …" at bounding box center [784, 386] width 1568 height 773
click at [1052, 193] on icon "close" at bounding box center [1049, 194] width 15 height 15
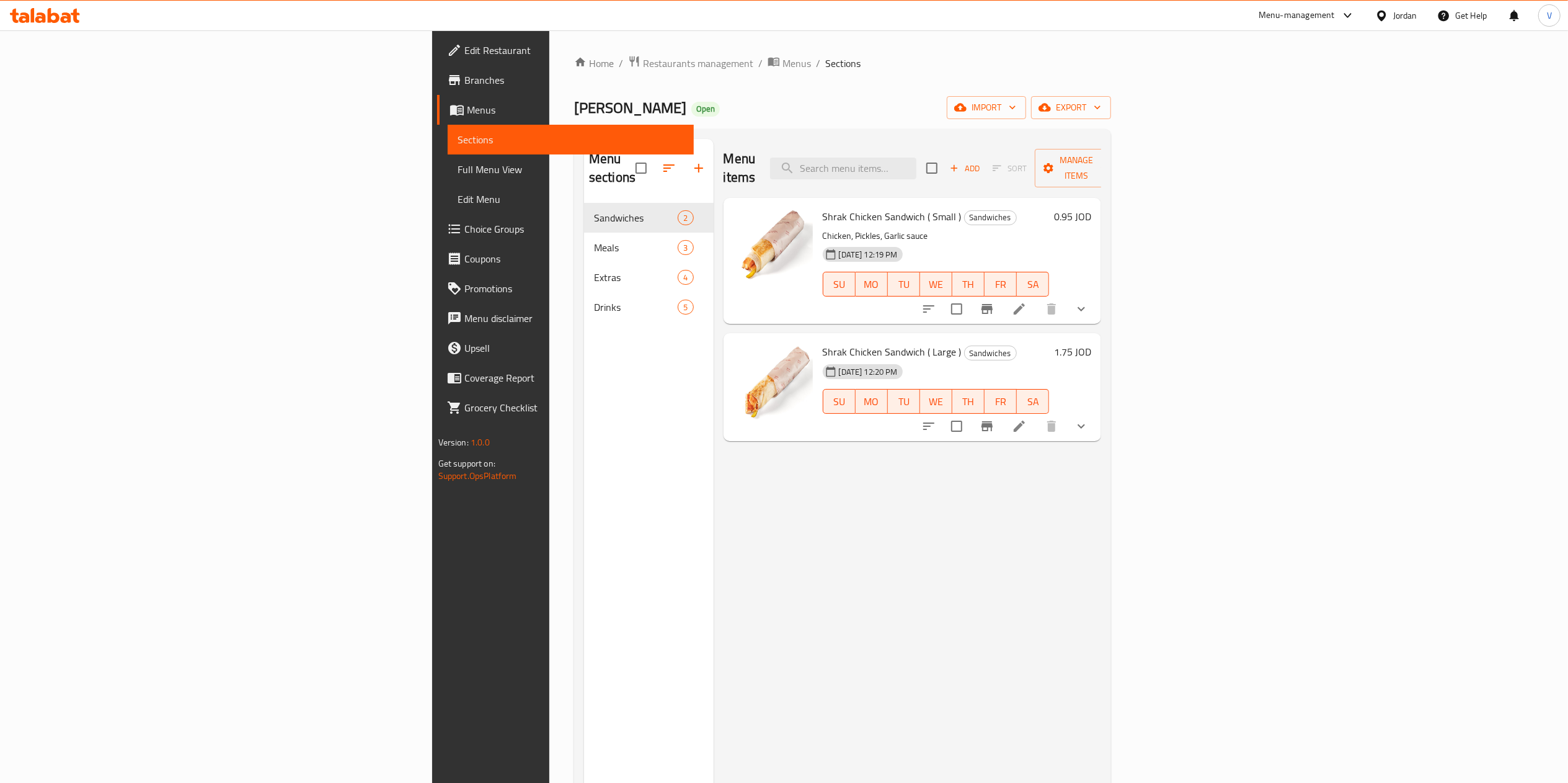
click at [574, 57] on ol "Home / Restaurants management / Menus / Sections" at bounding box center [842, 63] width 537 height 16
click at [574, 57] on link "Home" at bounding box center [593, 63] width 39 height 15
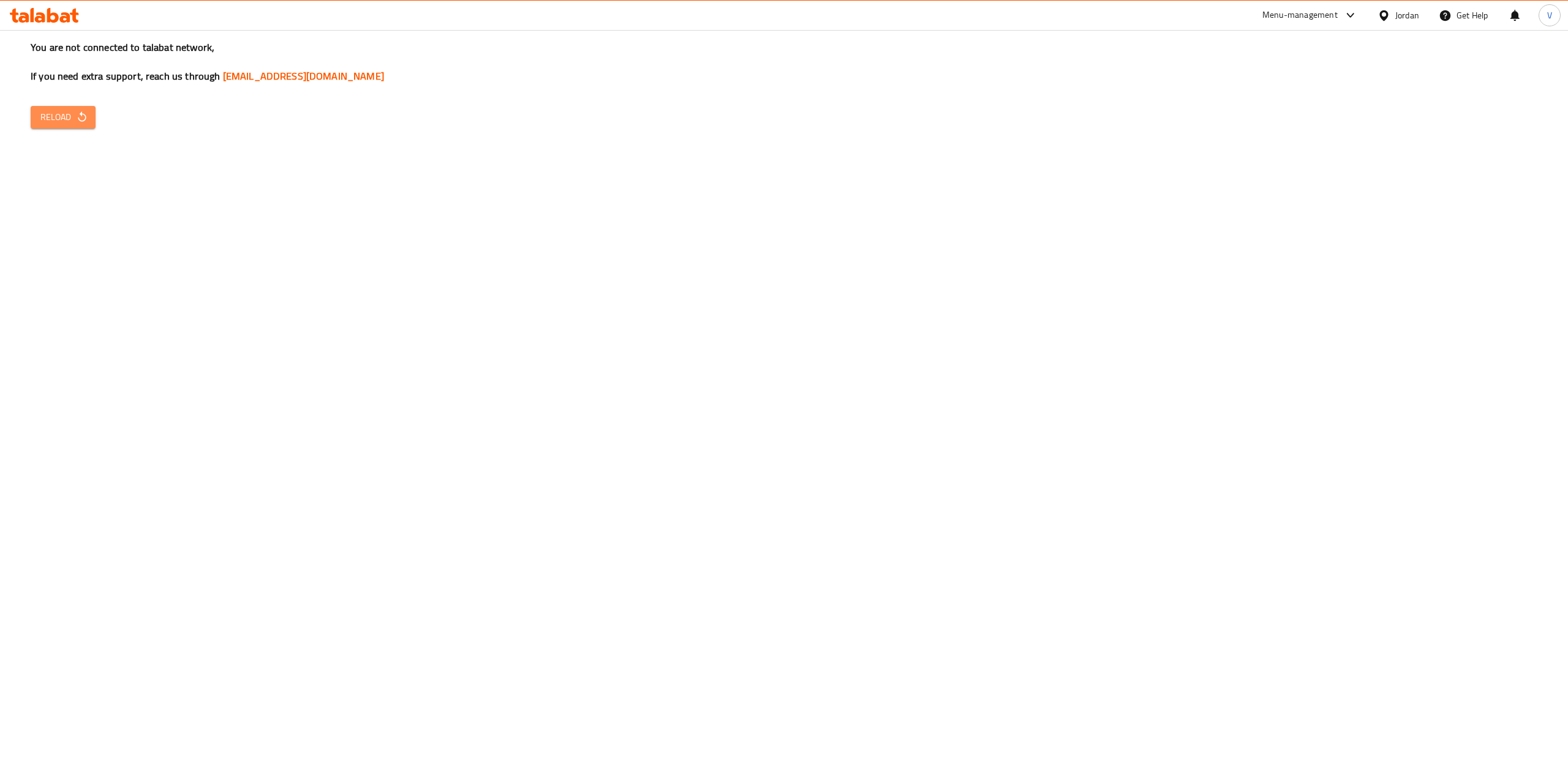
click at [71, 118] on span "Reload" at bounding box center [63, 117] width 46 height 15
click at [63, 121] on span "Reload" at bounding box center [63, 117] width 46 height 15
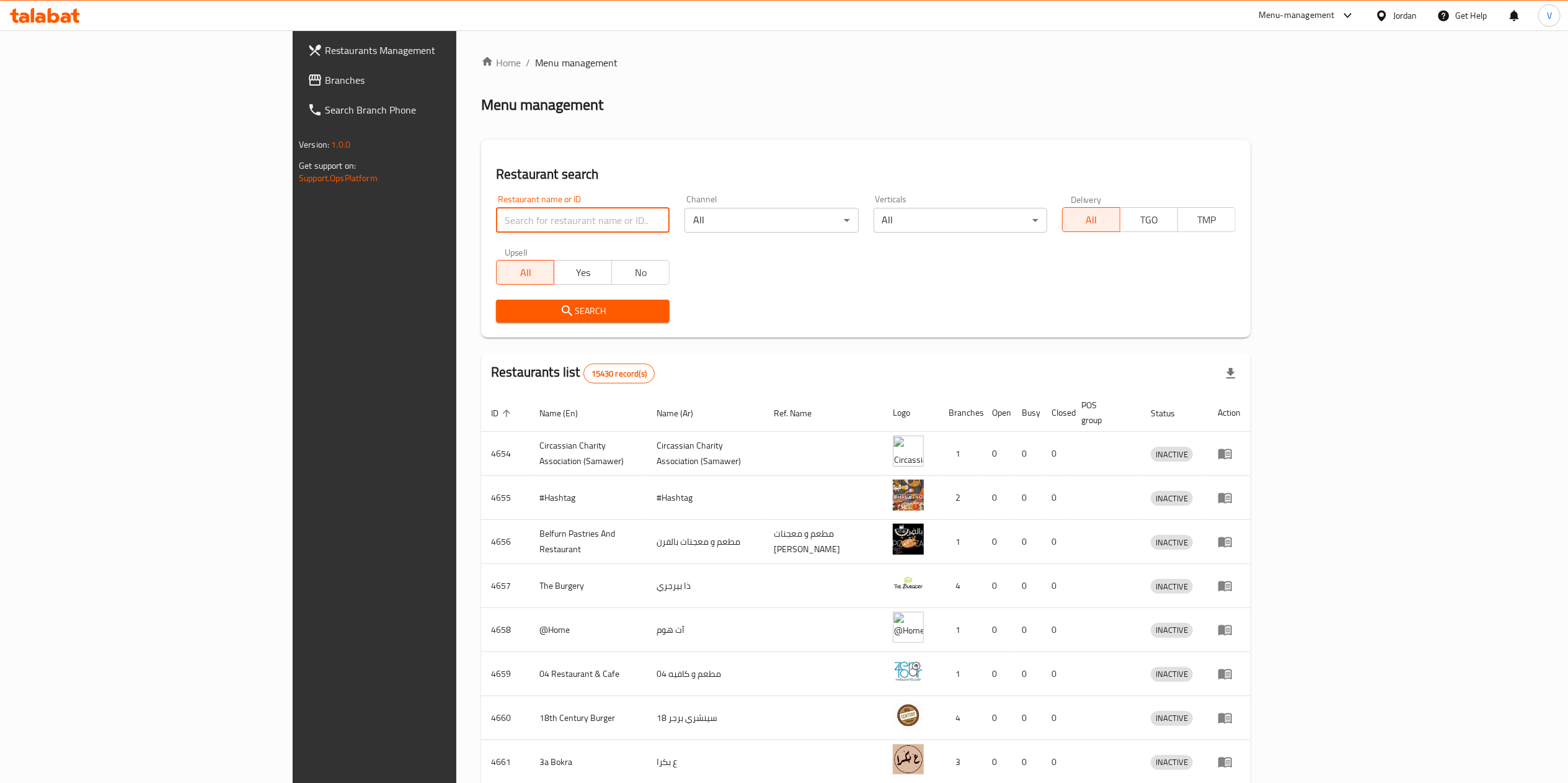
drag, startPoint x: 481, startPoint y: 209, endPoint x: 481, endPoint y: 200, distance: 9.0
click at [496, 209] on input "search" at bounding box center [582, 220] width 173 height 25
